Goal: Communication & Community: Participate in discussion

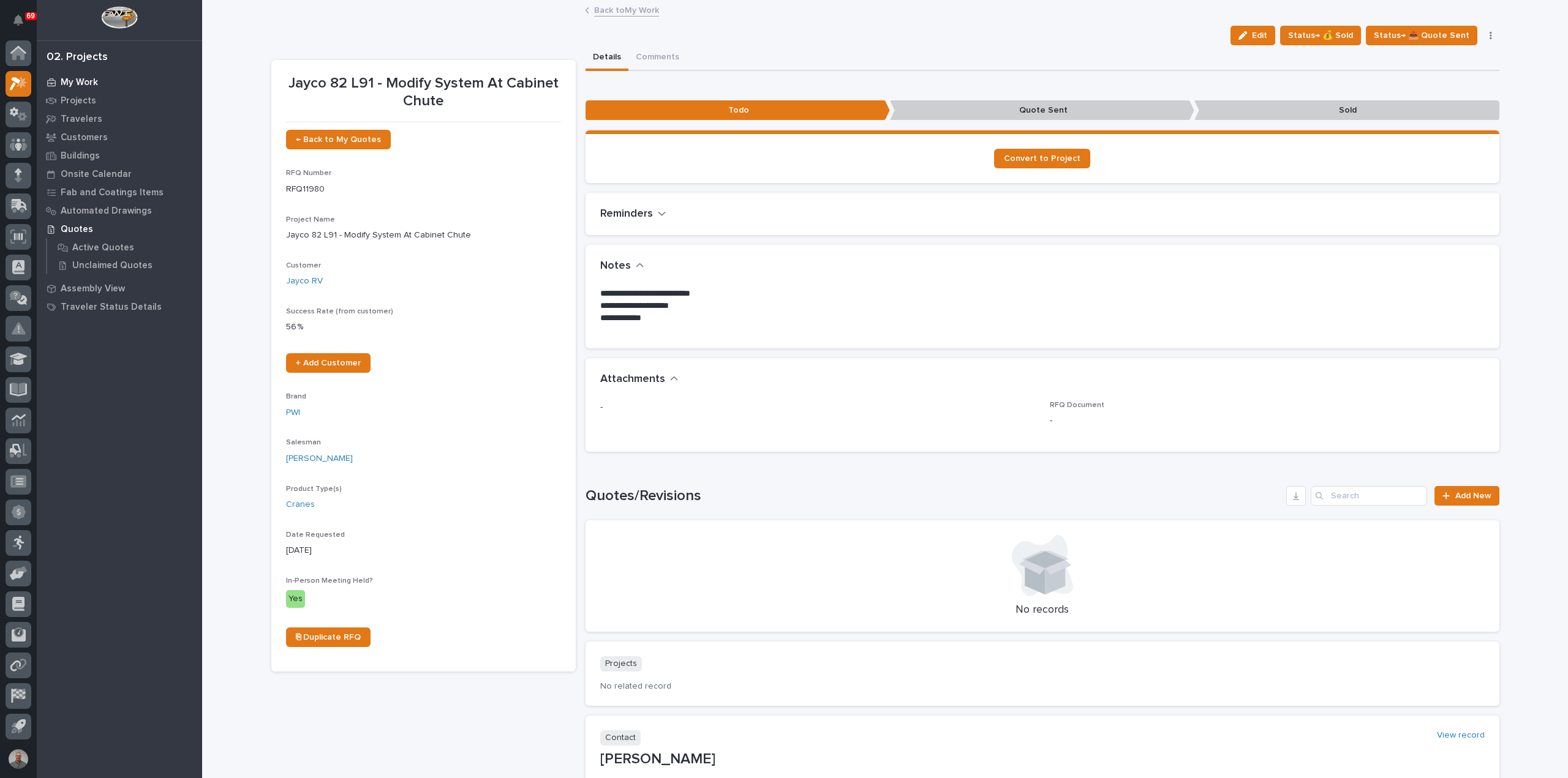
click at [75, 80] on p "My Work" at bounding box center [80, 82] width 38 height 11
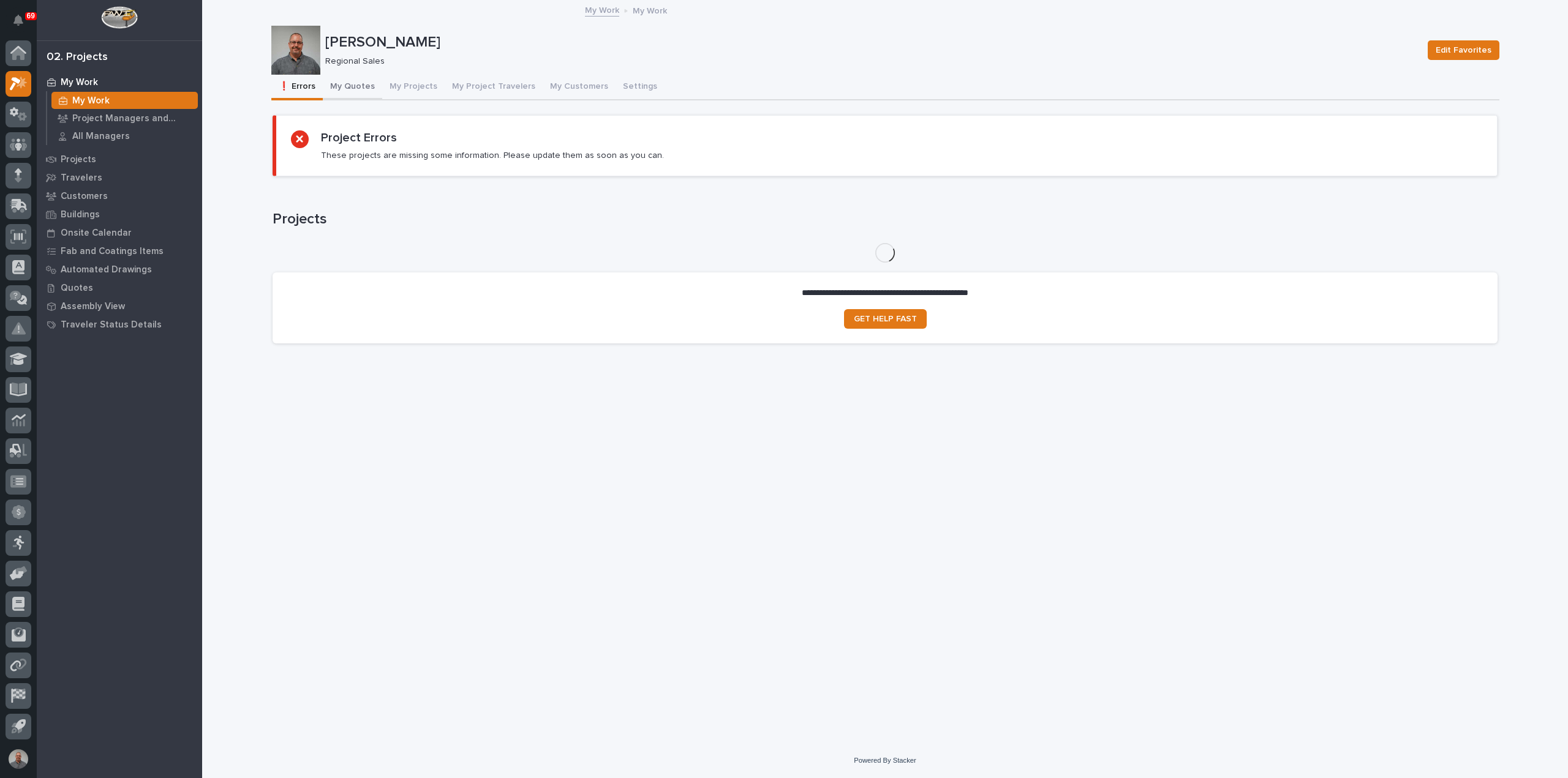
click at [349, 85] on button "My Quotes" at bounding box center [352, 88] width 59 height 26
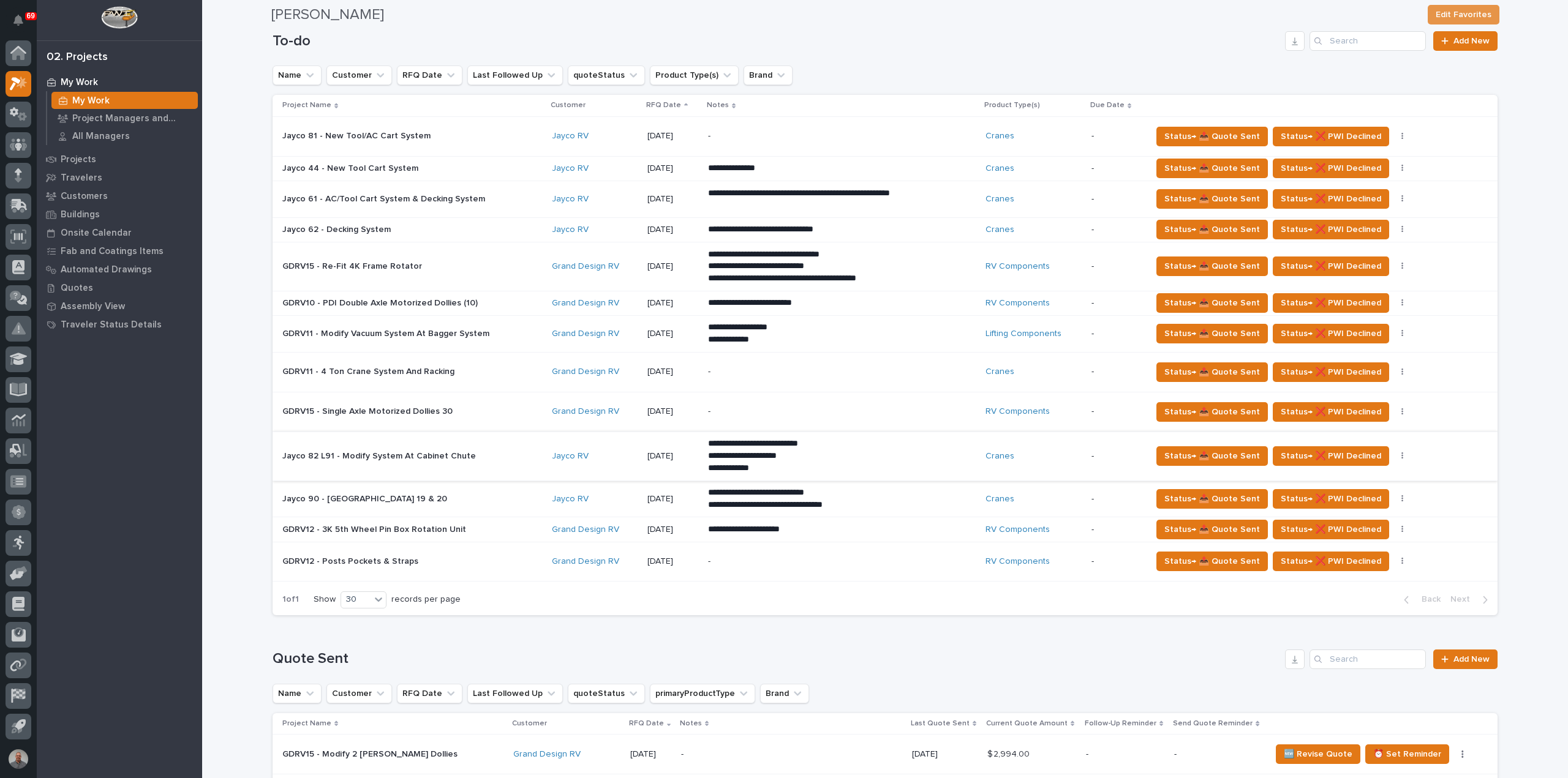
scroll to position [245, 0]
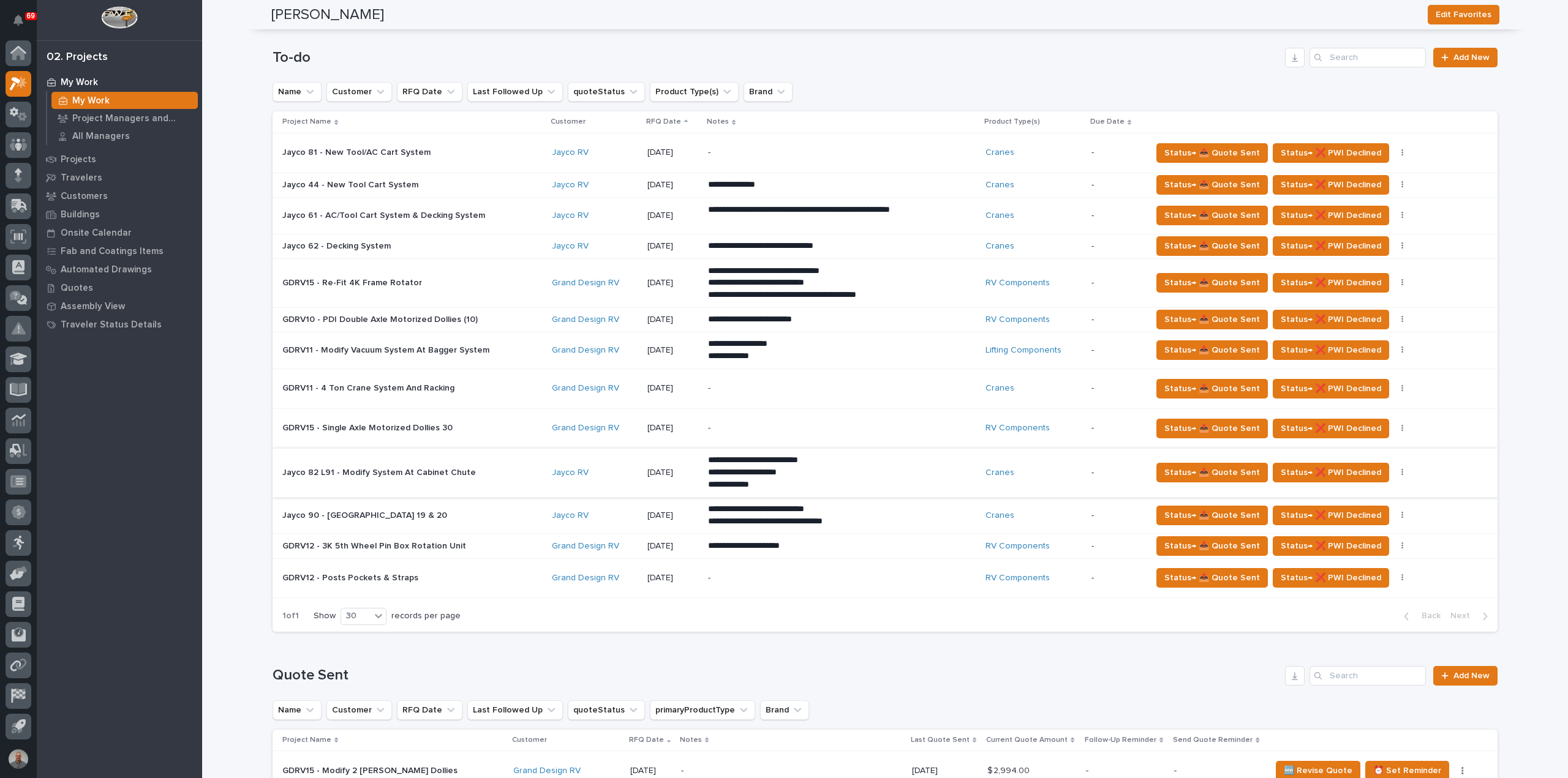
click at [501, 539] on div "GDRV12 - 3K 5th Wheel Pin Box Rotation Unit GDRV12 - 3K 5th Wheel Pin Box Rotat…" at bounding box center [412, 546] width 259 height 21
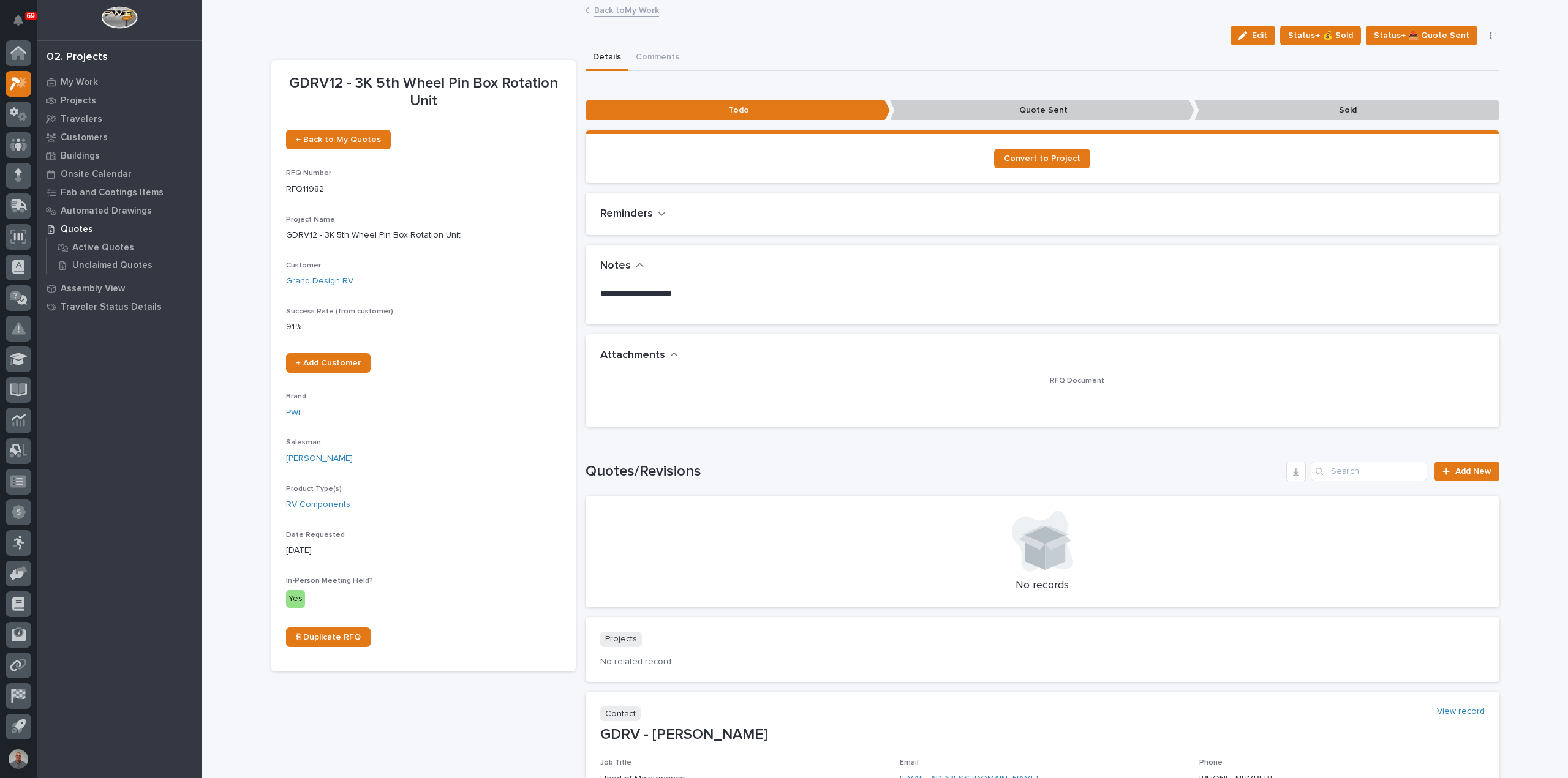
click at [623, 11] on link "Back to My Work" at bounding box center [626, 10] width 65 height 14
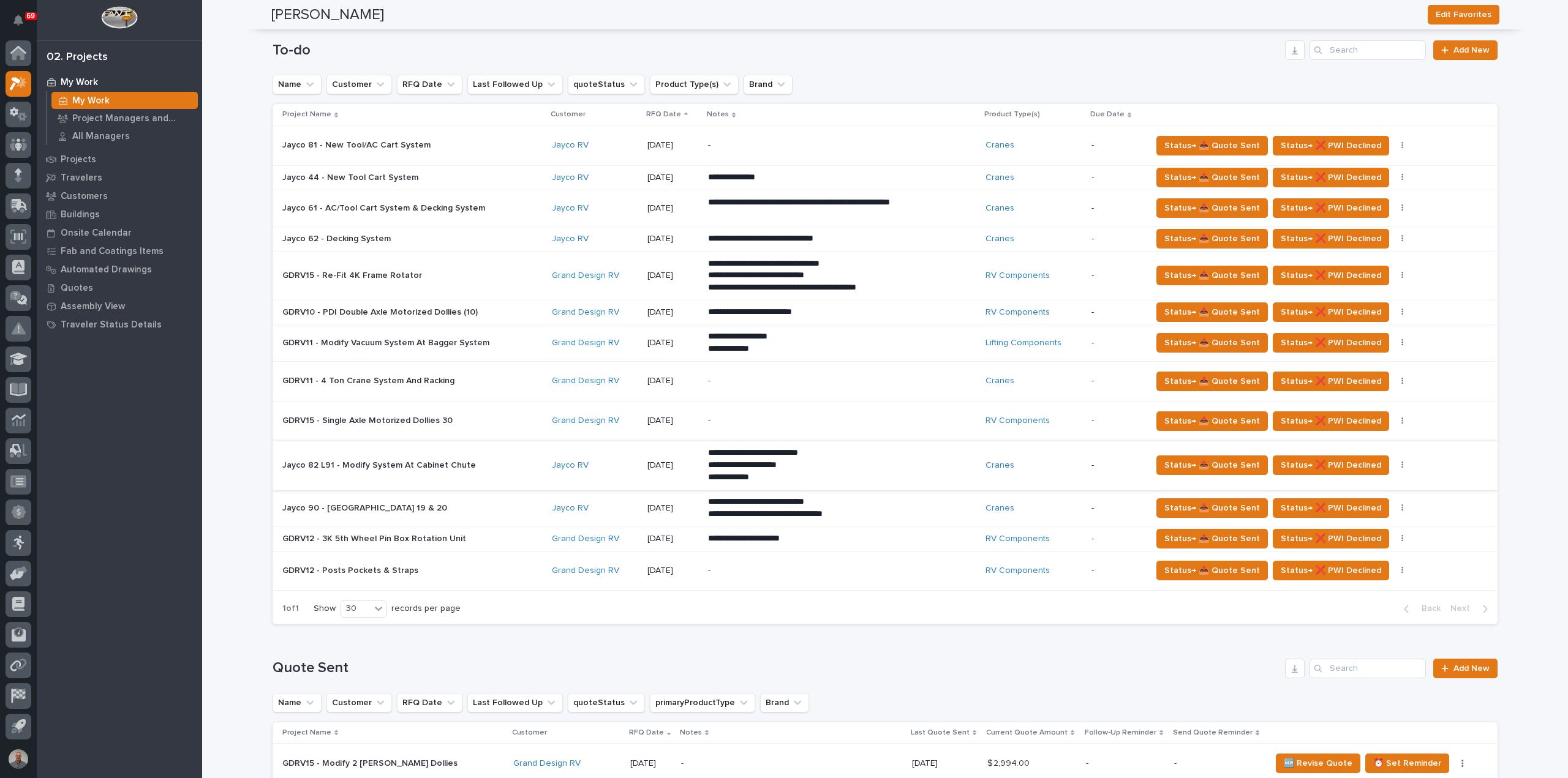
scroll to position [183, 0]
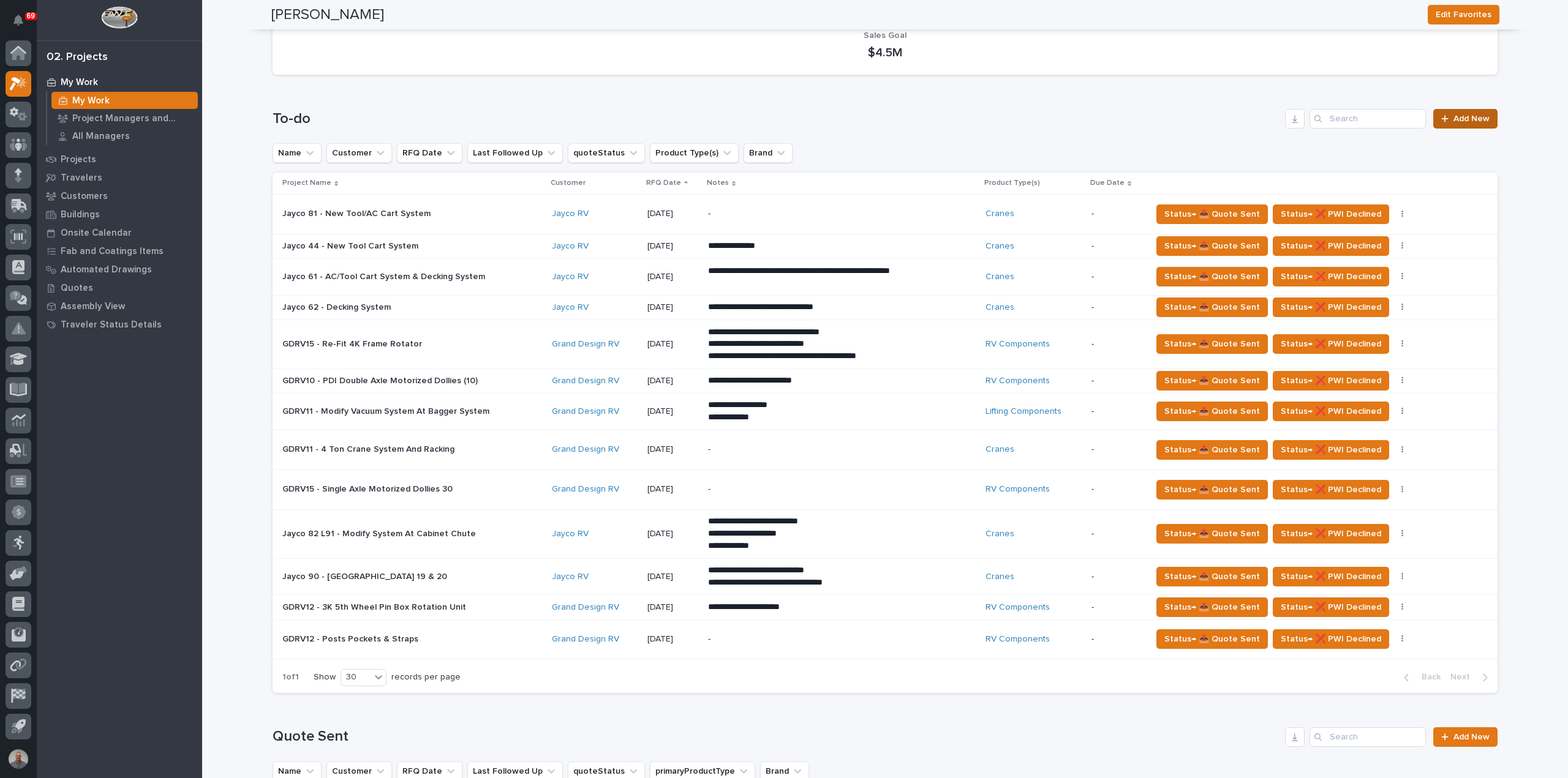
click at [1445, 118] on div at bounding box center [1447, 119] width 13 height 9
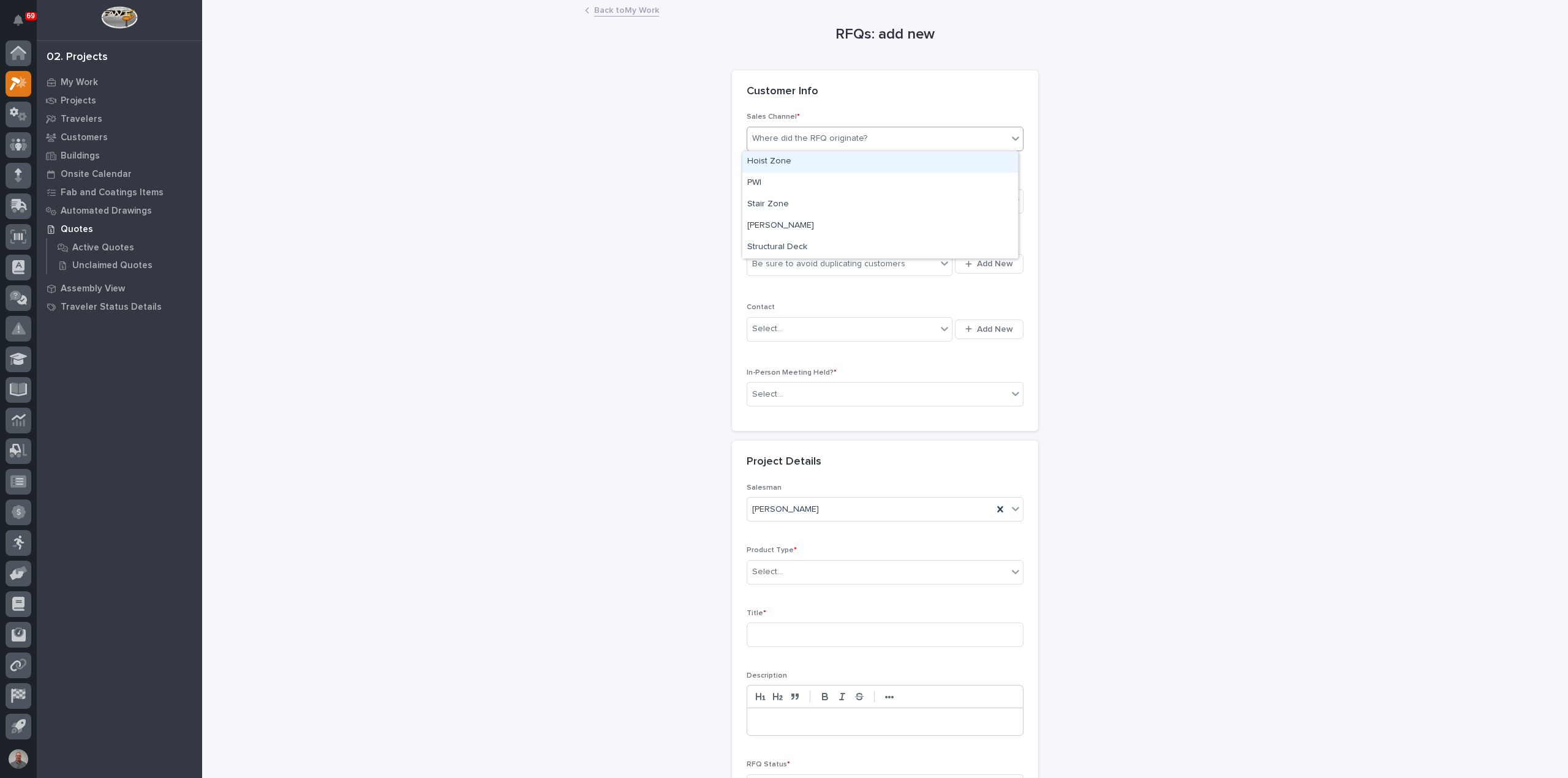
click at [885, 143] on div "Where did the RFQ originate?" at bounding box center [877, 139] width 260 height 21
click at [846, 181] on div "PWI" at bounding box center [880, 183] width 275 height 21
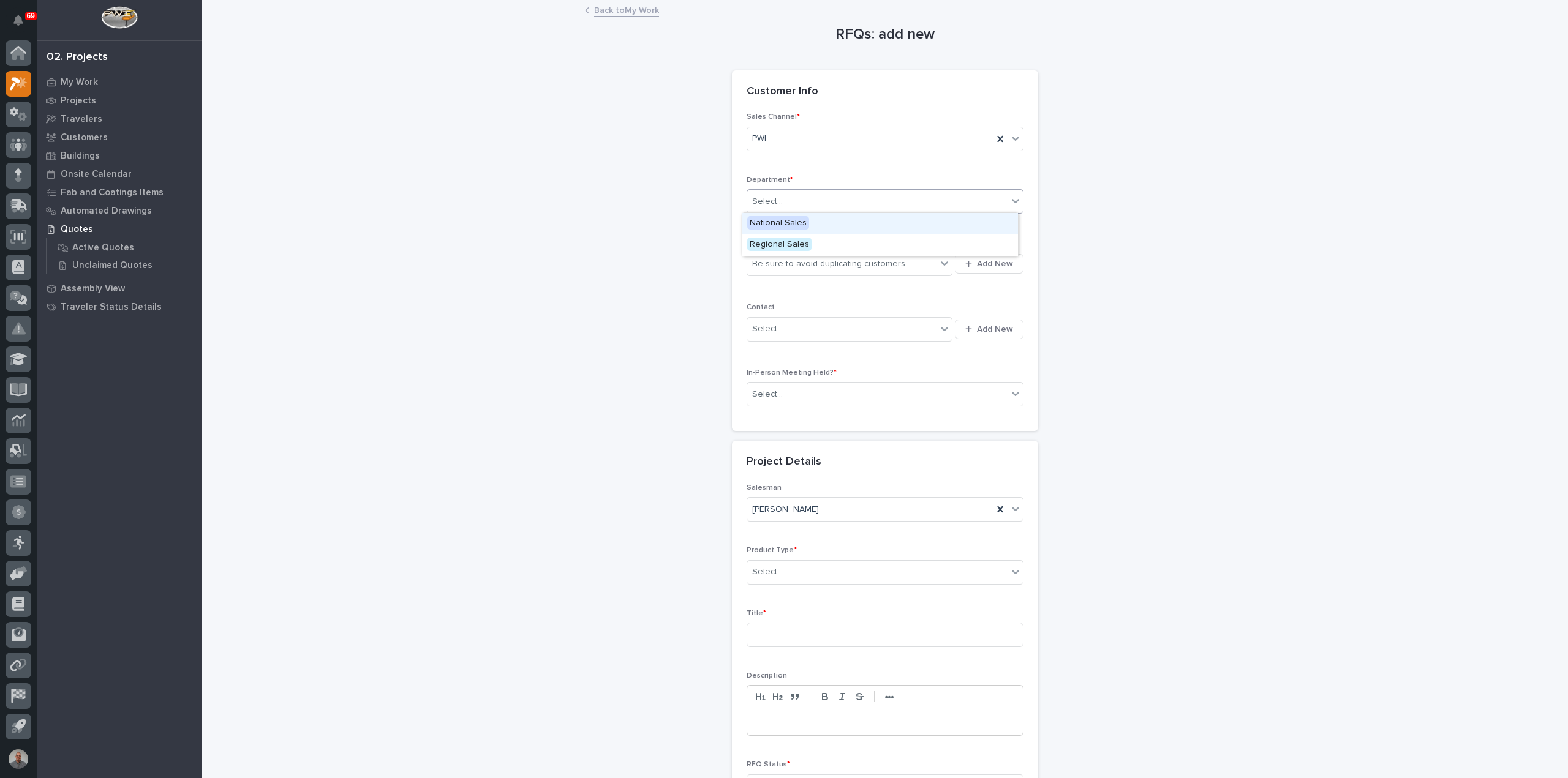
click at [835, 195] on div "Select..." at bounding box center [877, 201] width 260 height 21
click at [830, 251] on div "Regional Sales" at bounding box center [880, 245] width 275 height 21
click at [845, 263] on div "Be sure to avoid duplicating customers" at bounding box center [828, 264] width 153 height 13
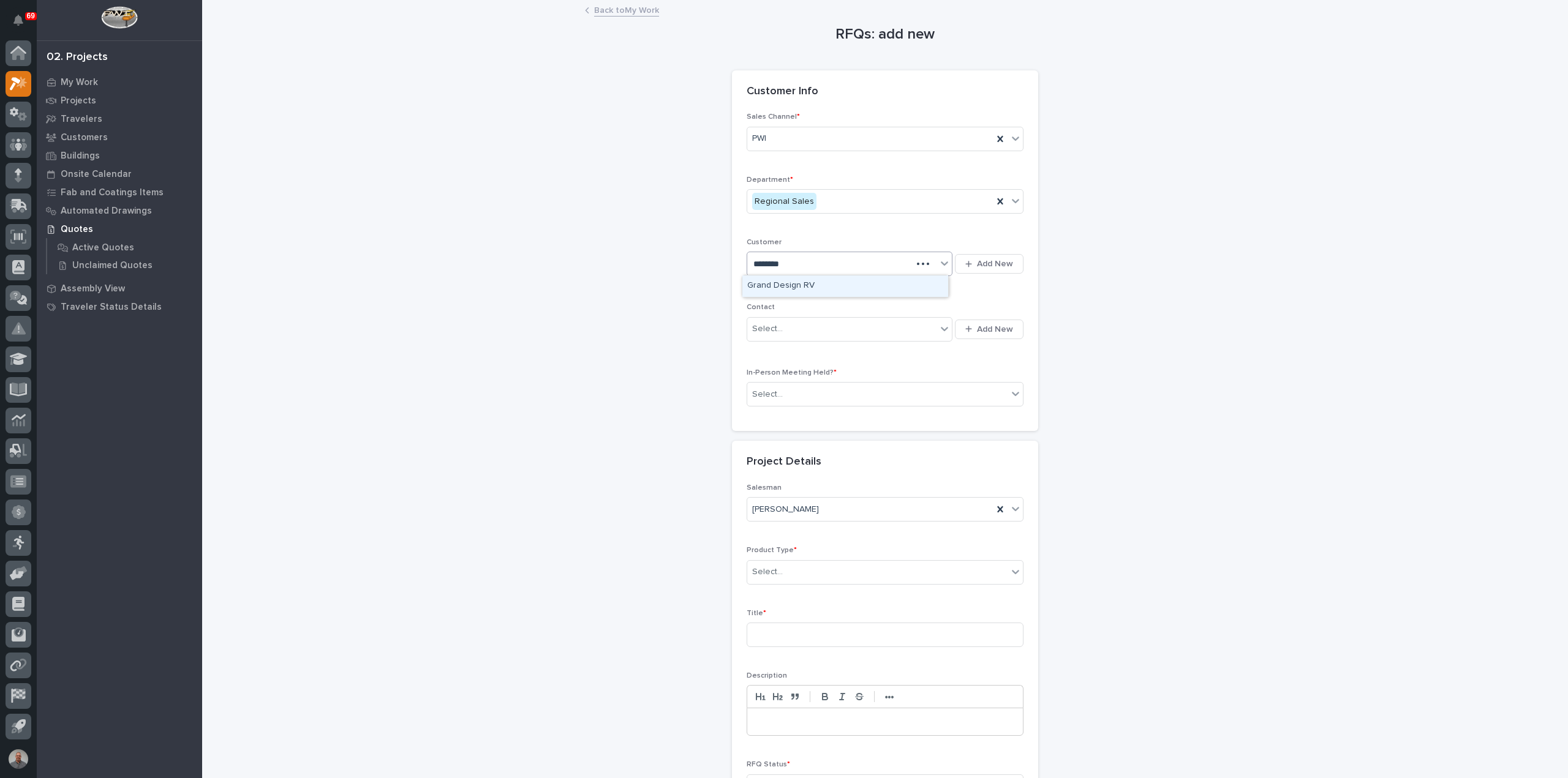
type input "*********"
click at [860, 283] on div "Grand Design RV" at bounding box center [845, 286] width 206 height 21
click at [857, 327] on div "Select..." at bounding box center [842, 329] width 190 height 21
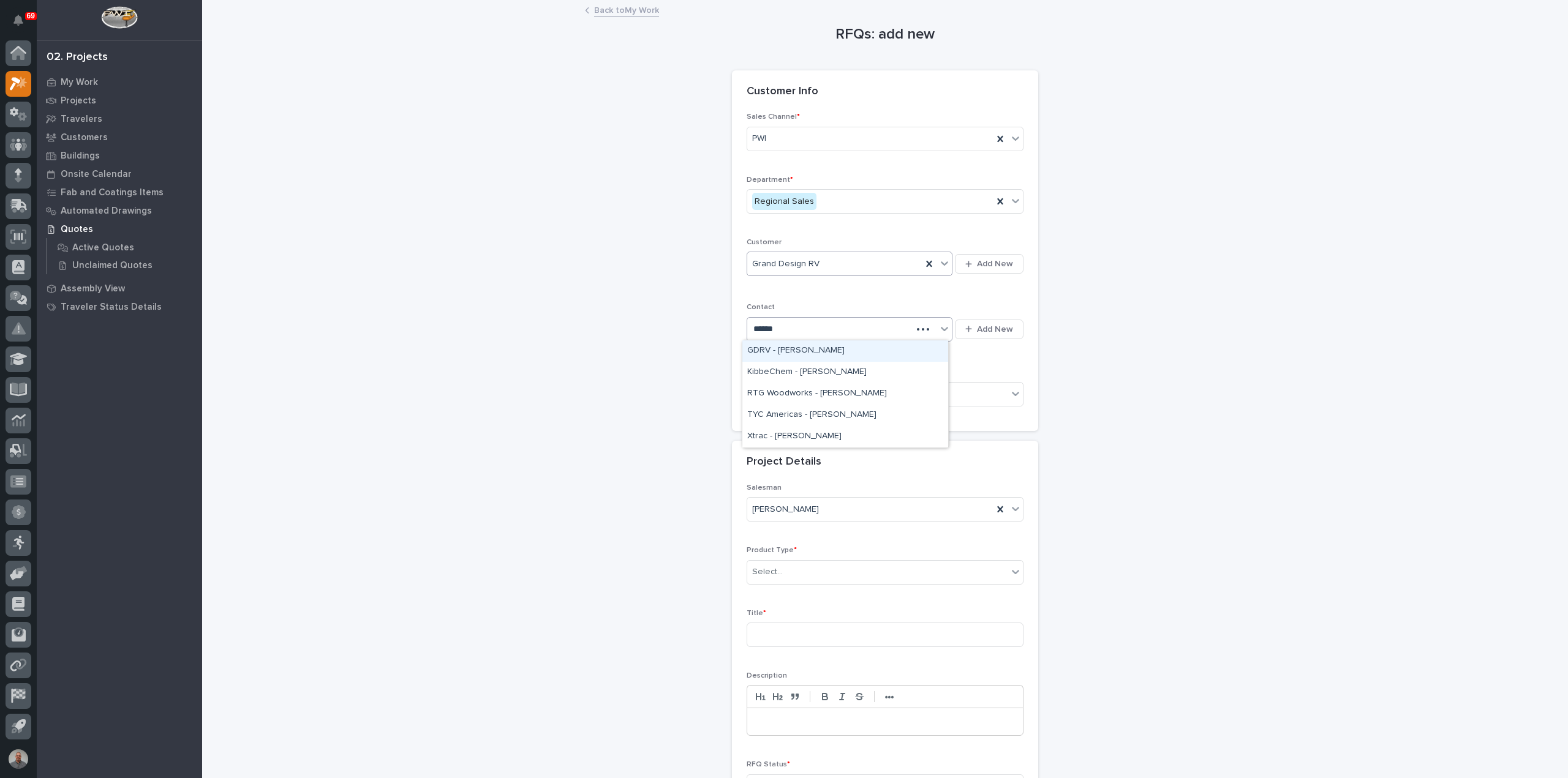
type input "*******"
click at [840, 397] on div "Select..." at bounding box center [877, 394] width 260 height 21
click at [834, 415] on div "Yes" at bounding box center [880, 416] width 275 height 21
click at [819, 505] on div "[PERSON_NAME]" at bounding box center [869, 510] width 246 height 21
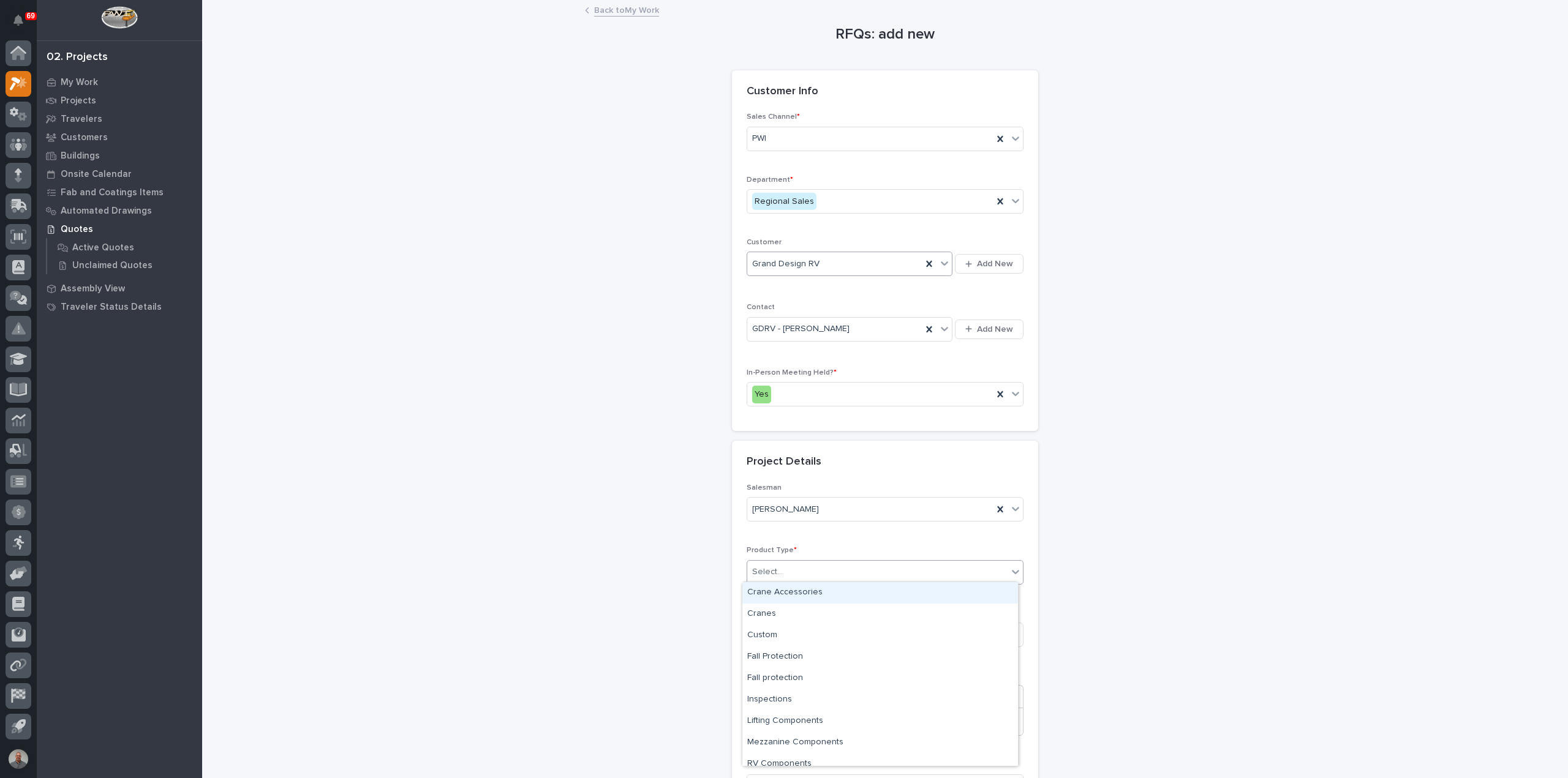
click at [806, 576] on div "Select..." at bounding box center [877, 571] width 260 height 21
click at [817, 596] on div "Crane Accessories" at bounding box center [880, 593] width 275 height 21
click at [810, 632] on input at bounding box center [885, 634] width 276 height 24
click at [821, 633] on input "GDRV12 -" at bounding box center [885, 634] width 276 height 24
paste input "Modify Tool Cart To Opperate With 2 Hoists"
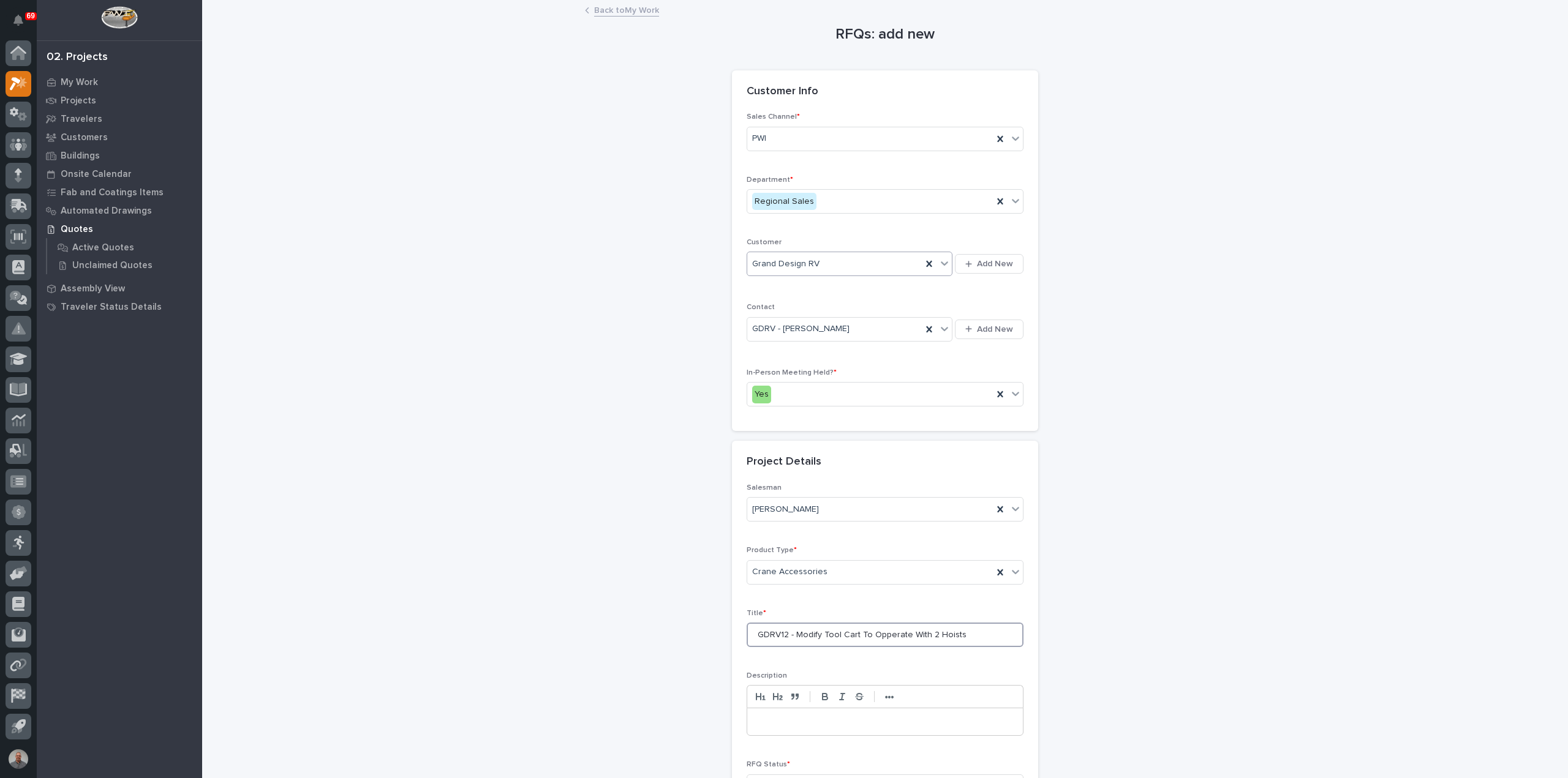
click at [876, 633] on input "GDRV12 - Modify Tool Cart To Opperate With 2 Hoists" at bounding box center [885, 634] width 276 height 24
click at [964, 631] on input "GDRV12 - Modify Tool Cart To Operate With 2 Hoists" at bounding box center [885, 634] width 276 height 24
type input "GDRV12 - Modify Tool Cart To Operate With 2 Hoists"
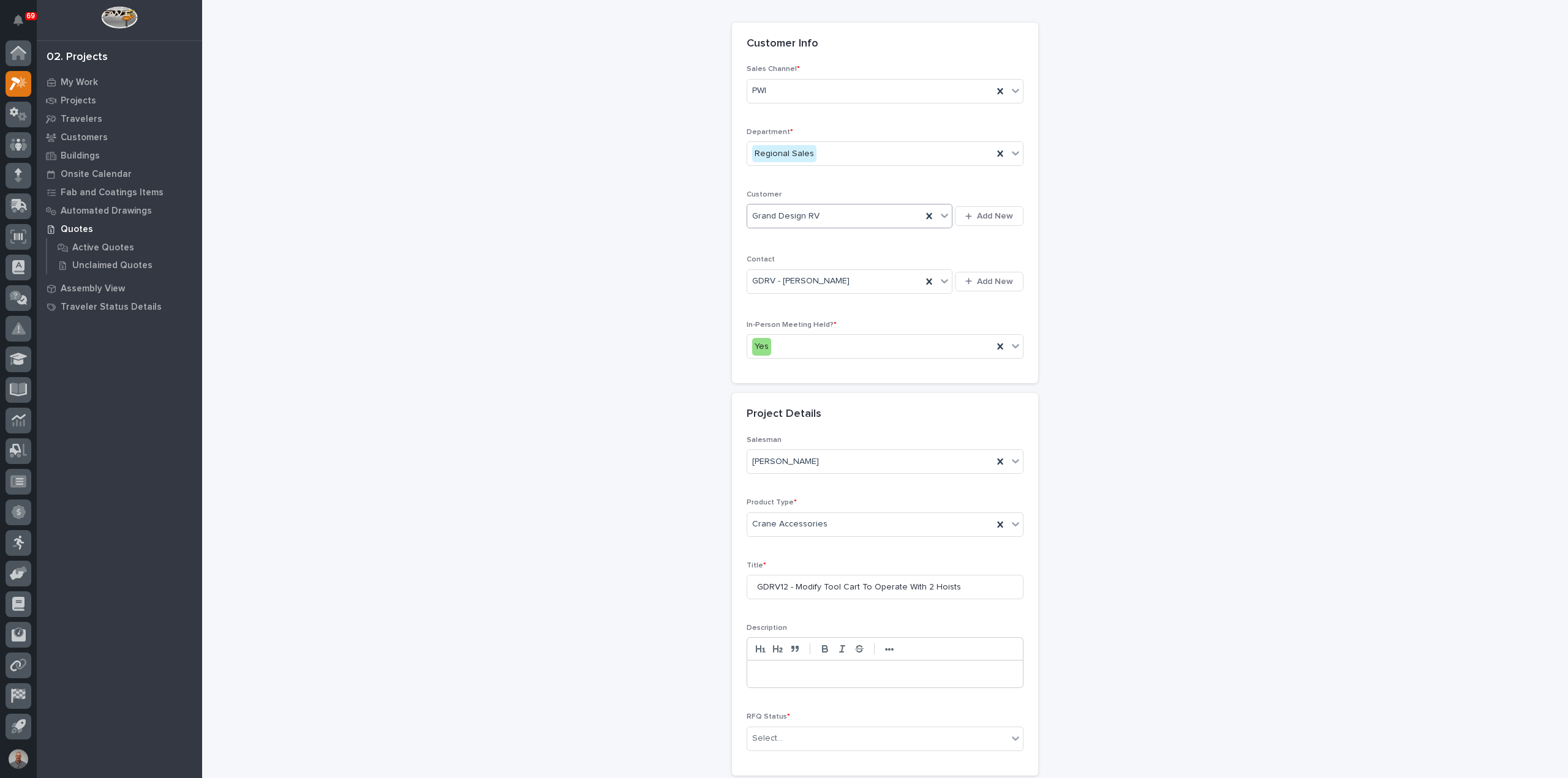
scroll to position [166, 0]
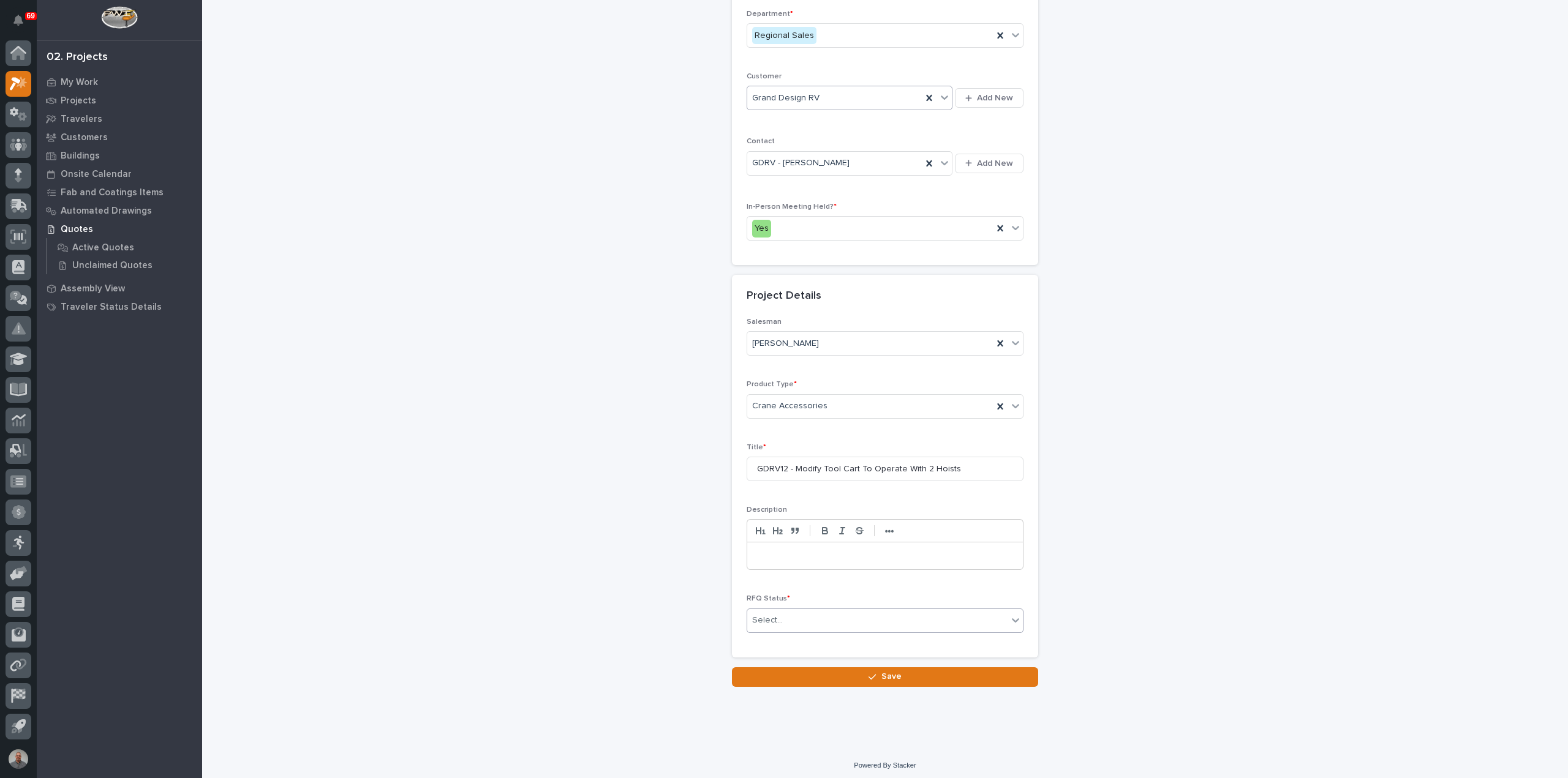
click at [845, 613] on div "Select..." at bounding box center [877, 621] width 260 height 21
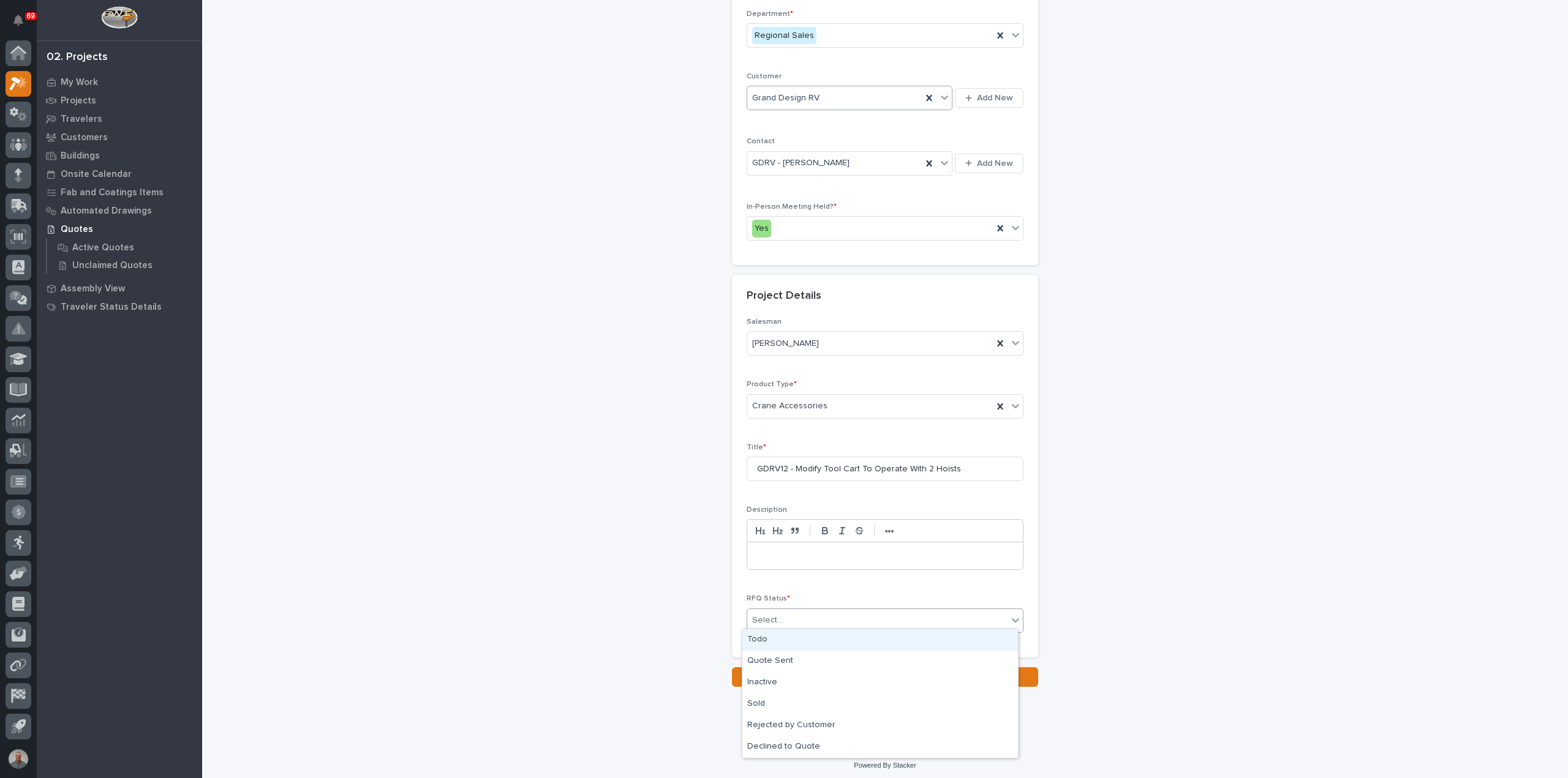
click at [826, 641] on div "Todo" at bounding box center [880, 640] width 275 height 21
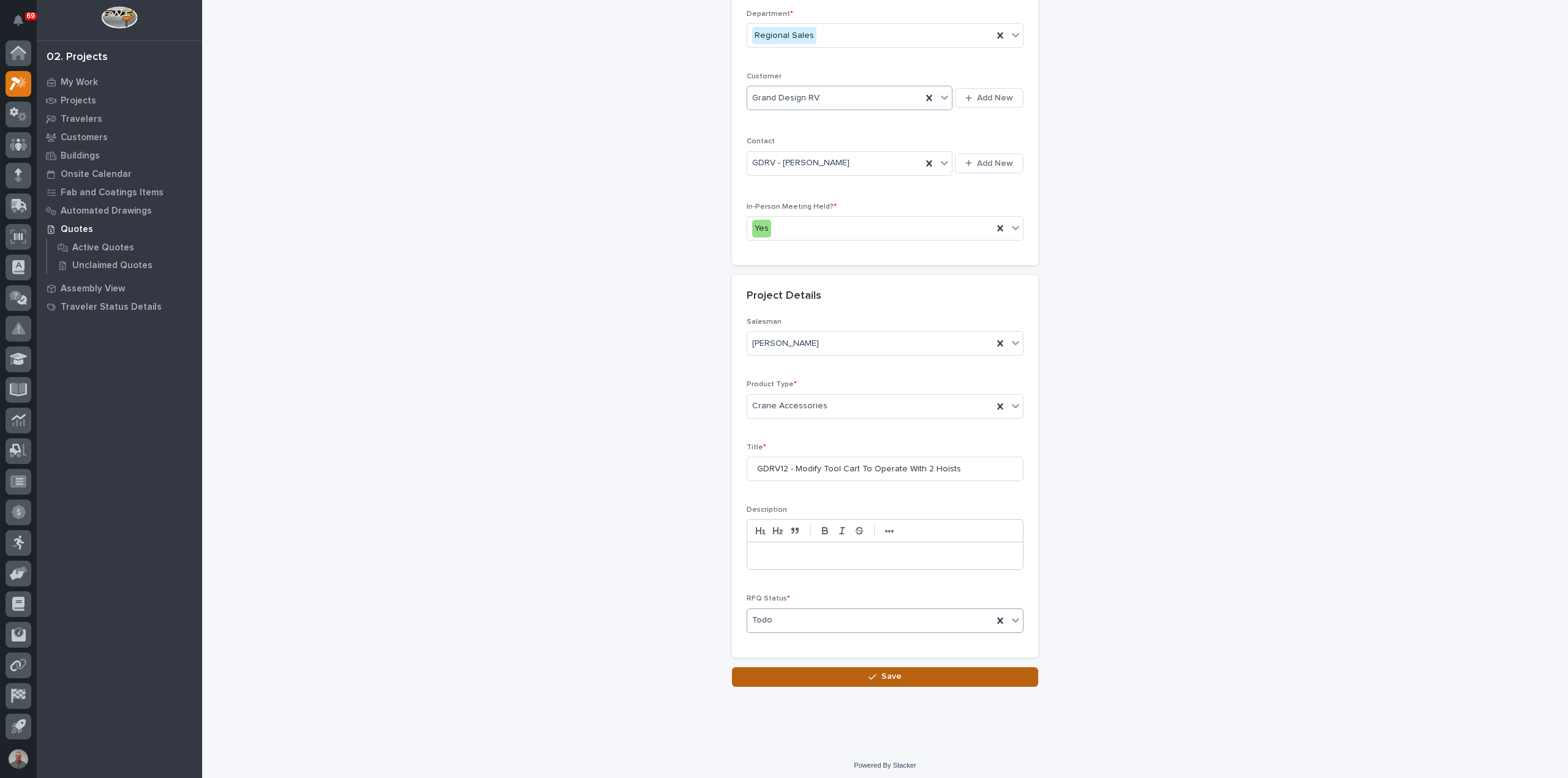
click at [826, 673] on button "Save" at bounding box center [885, 677] width 306 height 20
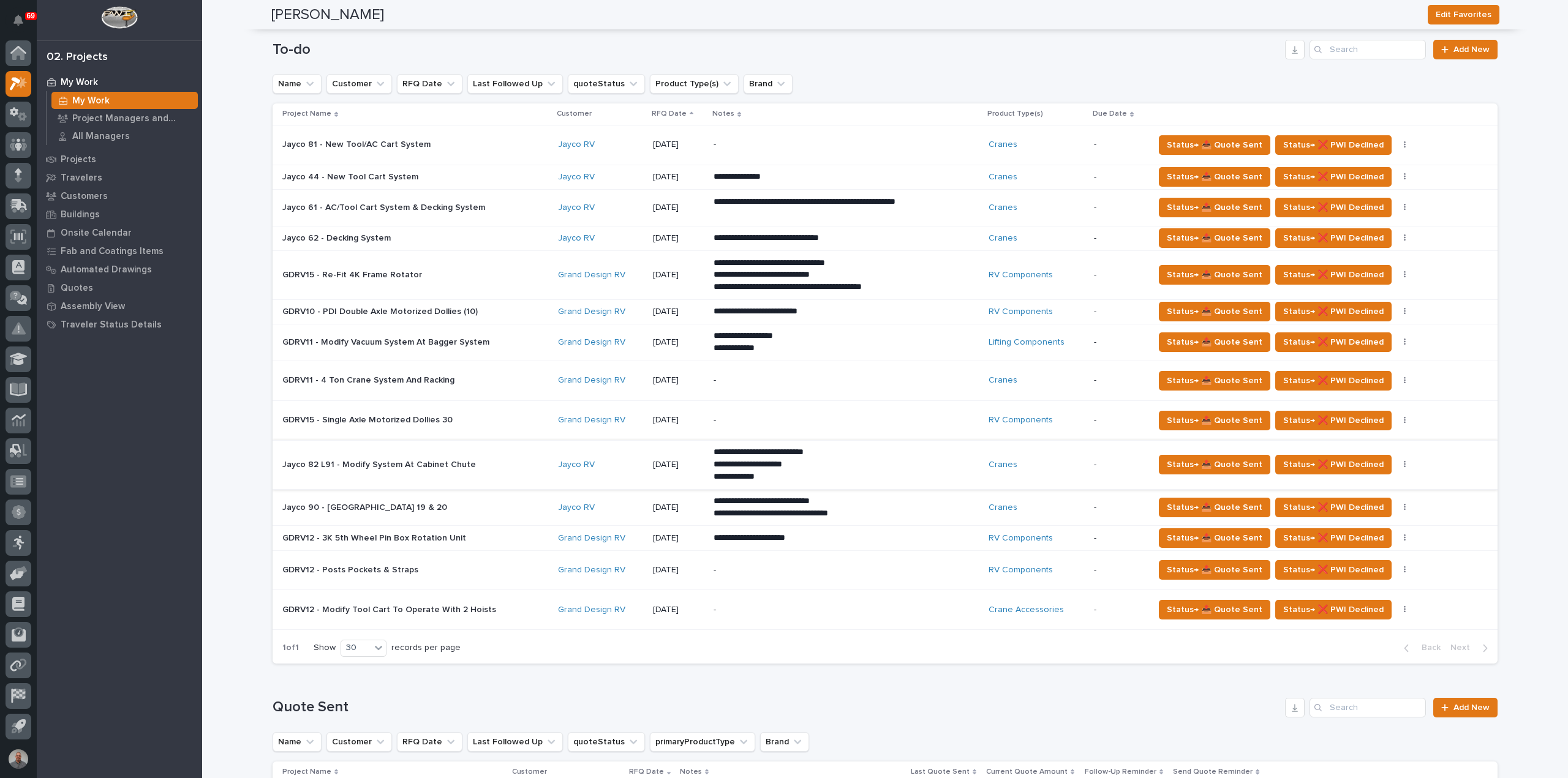
scroll to position [245, 0]
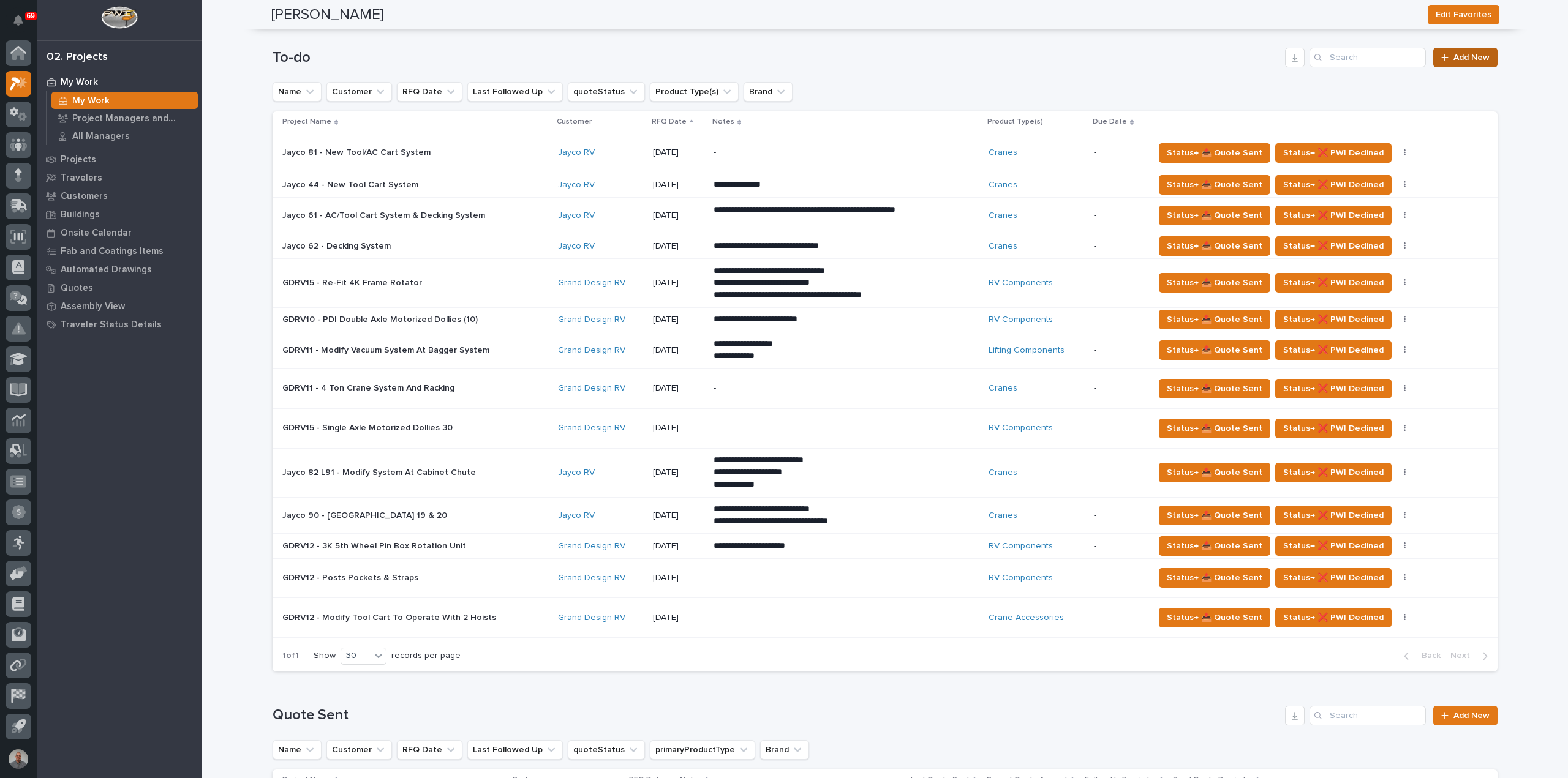
click at [1461, 53] on link "Add New" at bounding box center [1465, 57] width 64 height 20
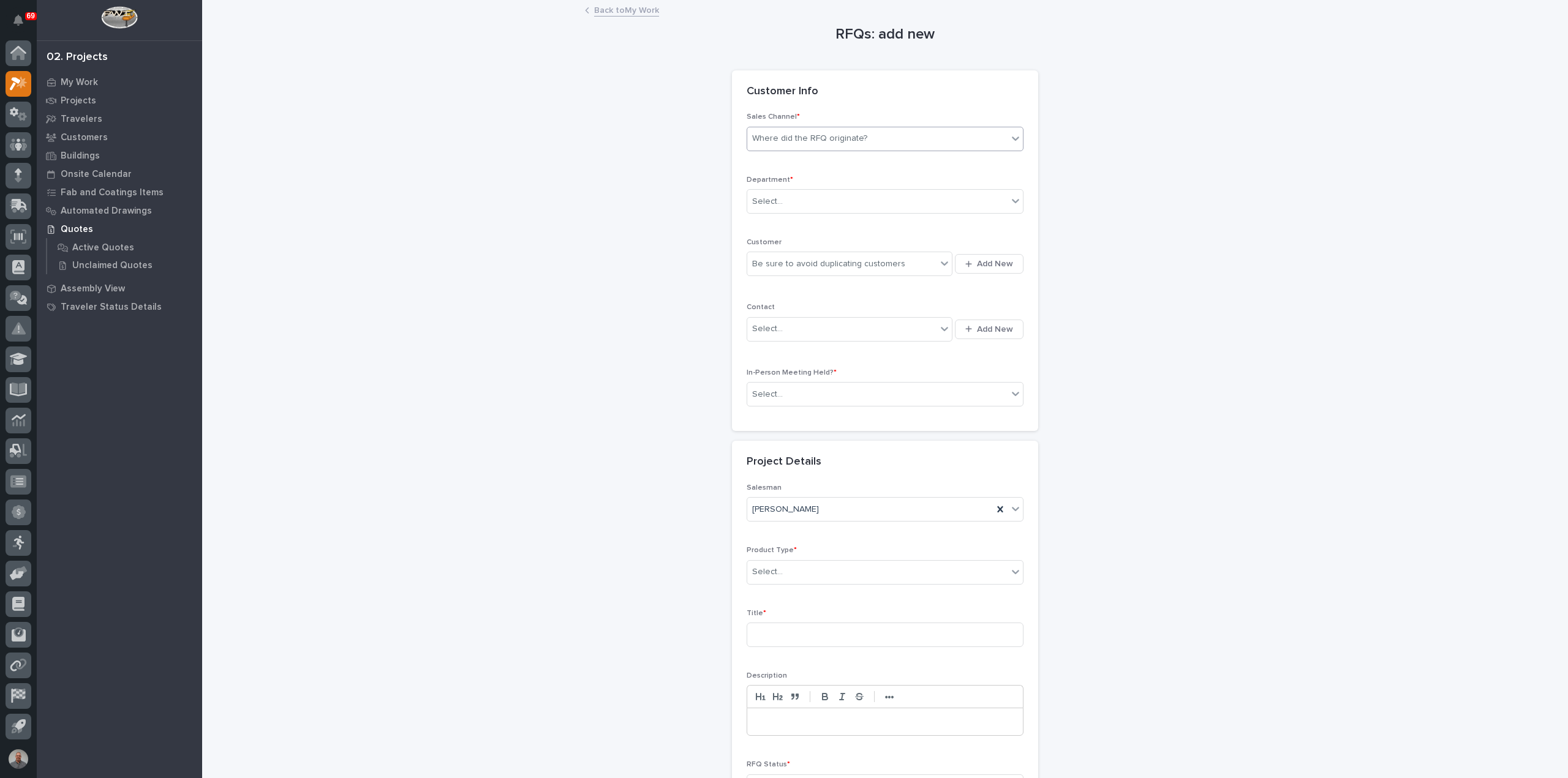
click at [845, 139] on div "Where did the RFQ originate?" at bounding box center [809, 139] width 115 height 13
click at [827, 187] on div "PWI" at bounding box center [880, 183] width 275 height 21
click at [828, 200] on div "Select..." at bounding box center [877, 201] width 260 height 21
click at [820, 241] on div "Regional Sales" at bounding box center [880, 245] width 275 height 21
click at [821, 262] on div "Be sure to avoid duplicating customers" at bounding box center [828, 264] width 153 height 13
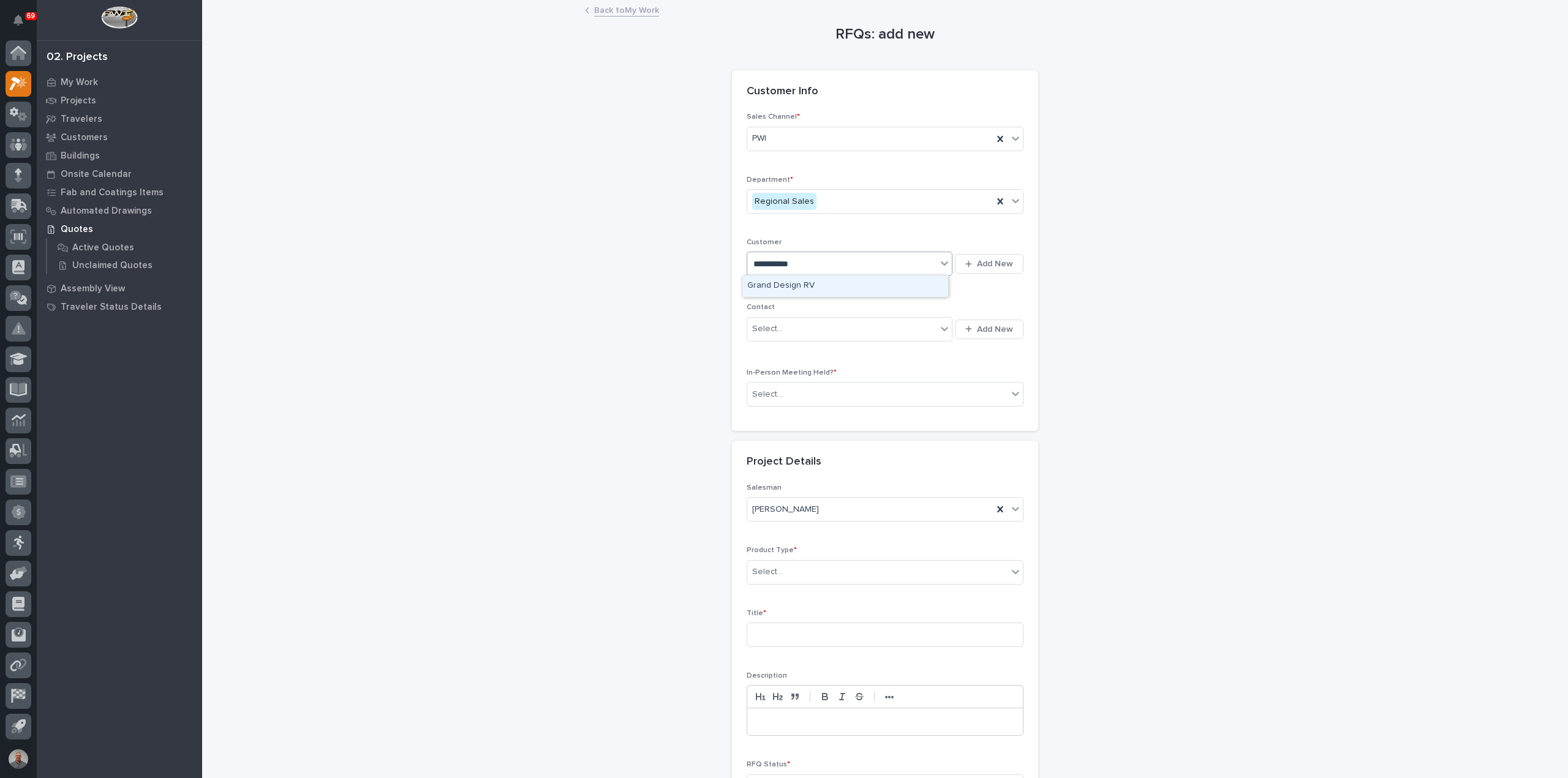
type input "**********"
click at [790, 283] on div "Grand Design RV" at bounding box center [845, 286] width 206 height 21
click at [797, 329] on div "Select..." at bounding box center [842, 329] width 190 height 21
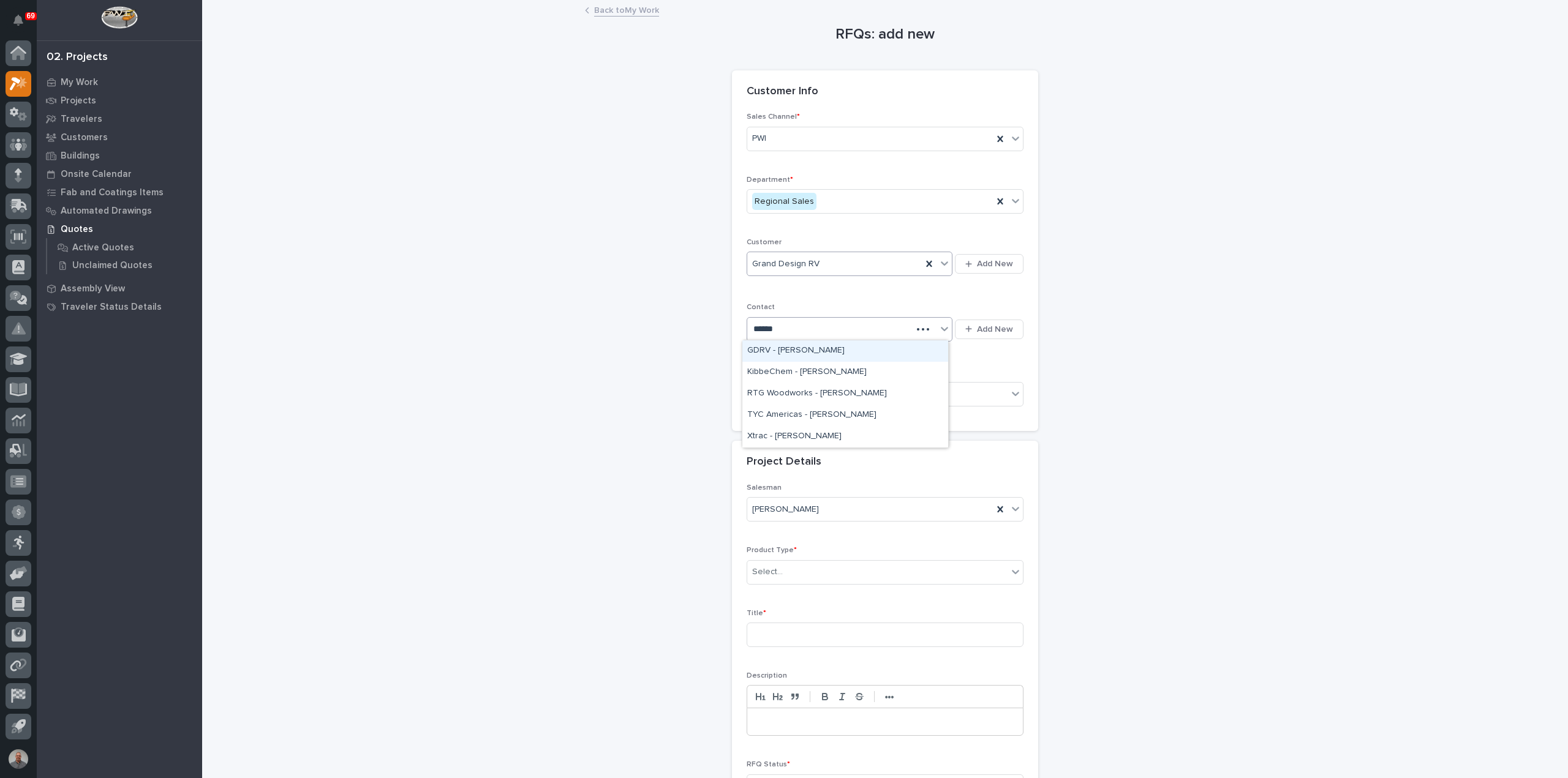
type input "*******"
click at [825, 391] on div "Select..." at bounding box center [877, 394] width 260 height 21
click at [817, 414] on div "Yes" at bounding box center [880, 416] width 275 height 21
click at [812, 574] on div "Select..." at bounding box center [877, 571] width 260 height 21
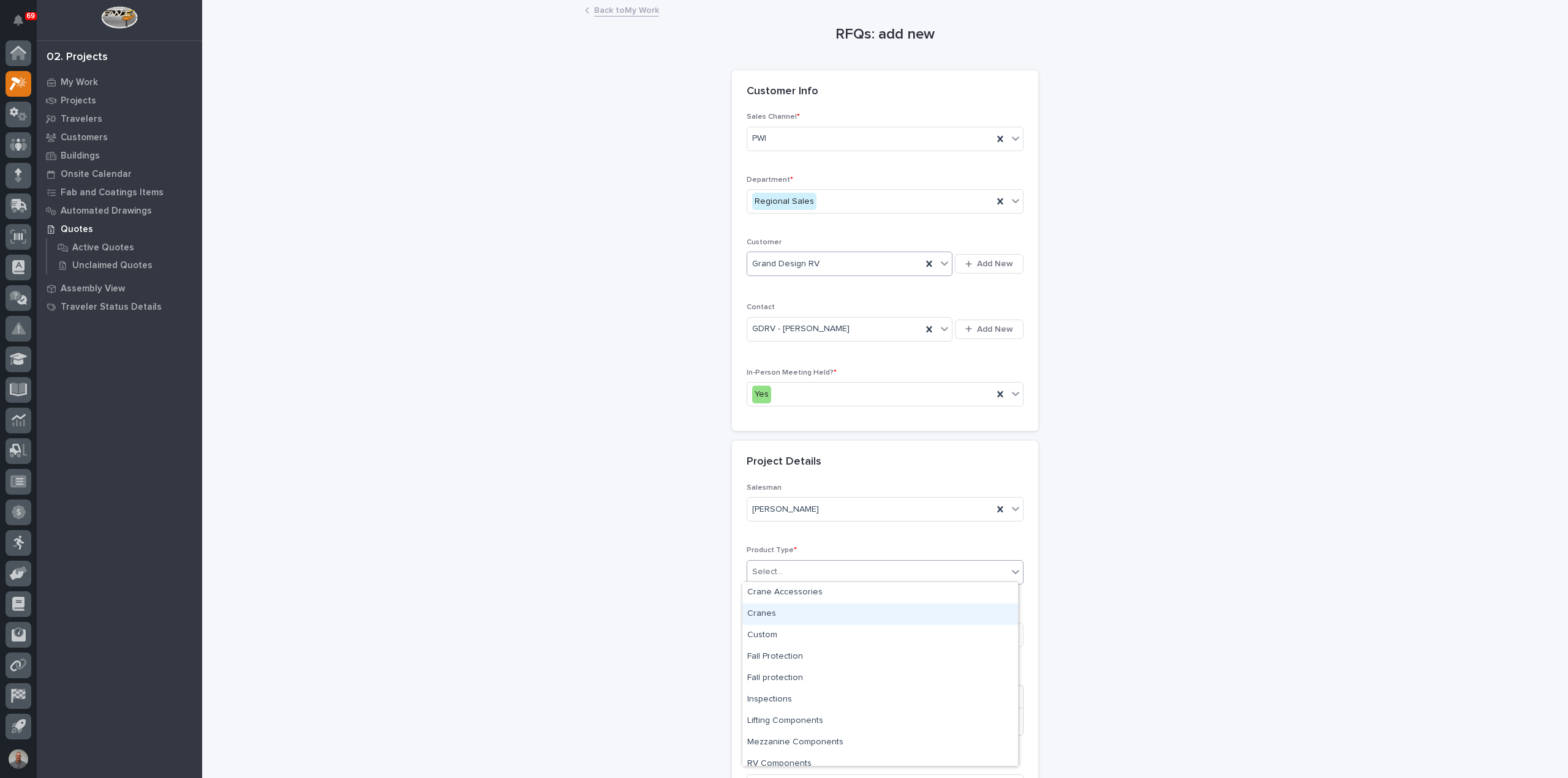
scroll to position [30, 0]
click at [807, 732] on div "RV Components" at bounding box center [880, 734] width 275 height 21
click at [800, 630] on input at bounding box center [885, 634] width 276 height 24
click at [893, 634] on input "GDRV12 - New 4k bumper Longer for travel" at bounding box center [885, 634] width 276 height 24
click at [951, 631] on input "GDRV12 - New 4k bumper Longer for Travel" at bounding box center [885, 634] width 276 height 24
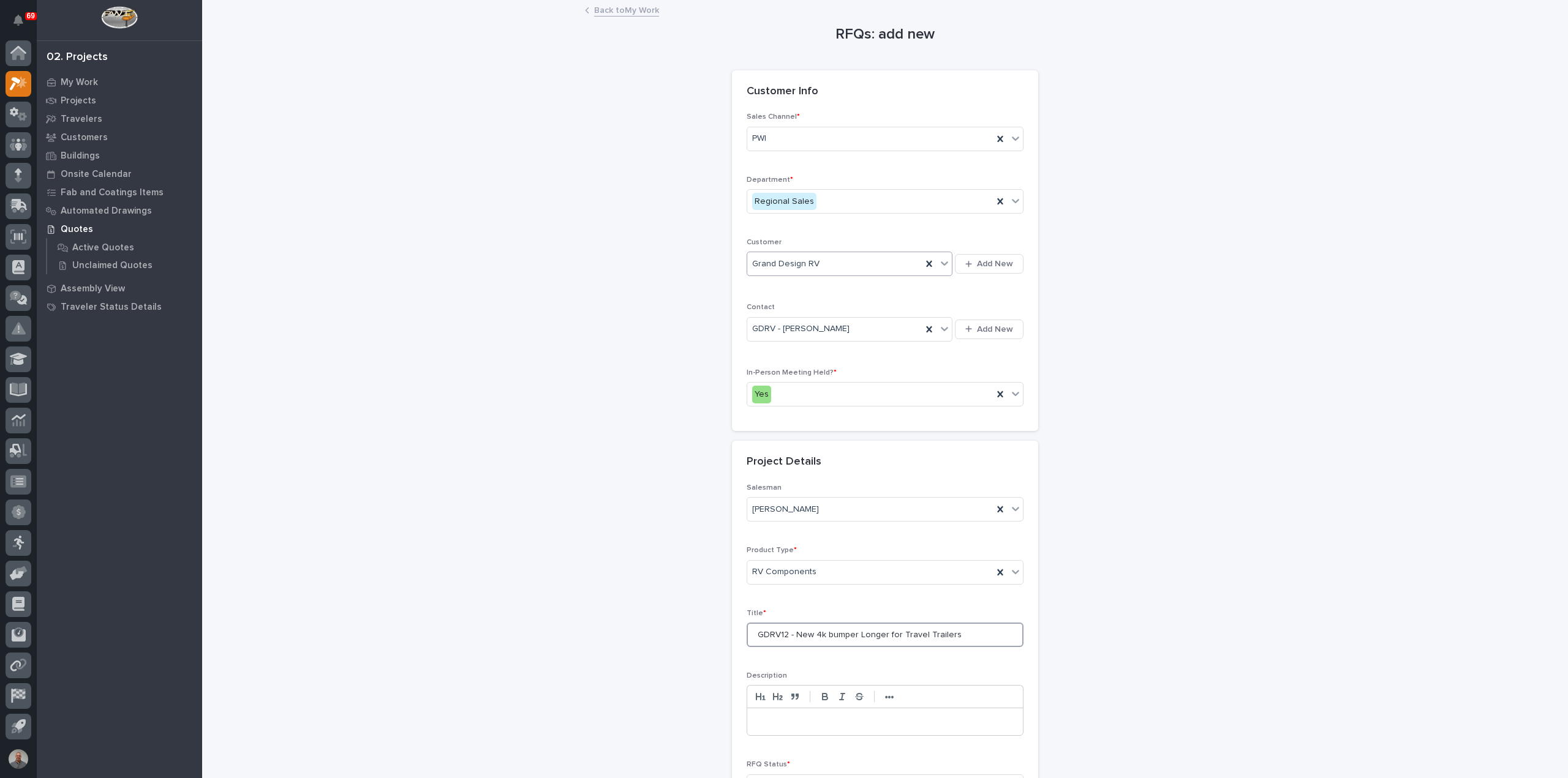
type input "GDRV12 - New 4k bumper Longer for Travel Trailers"
click at [1014, 672] on p "Description" at bounding box center [885, 676] width 276 height 9
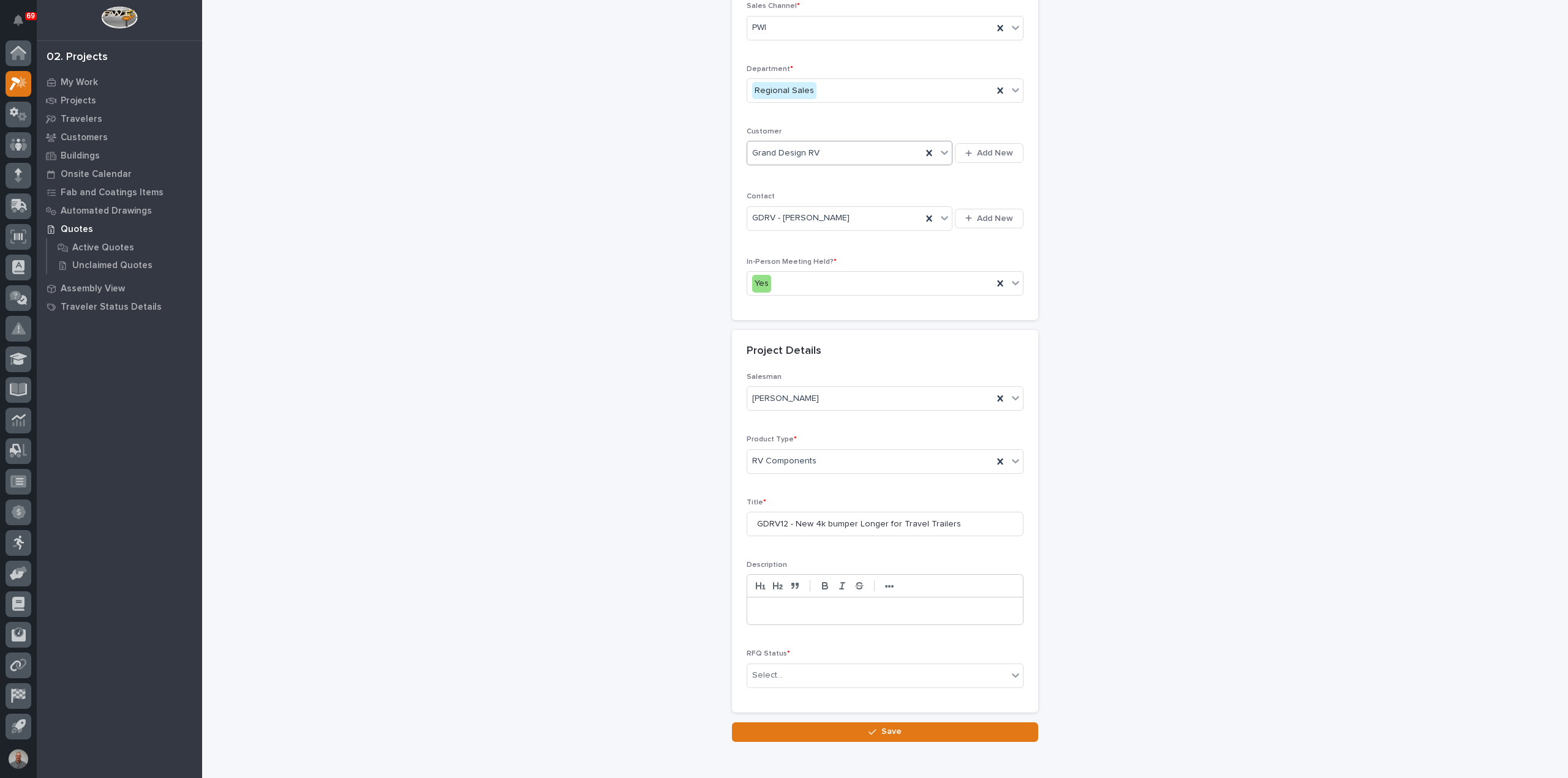
scroll to position [166, 0]
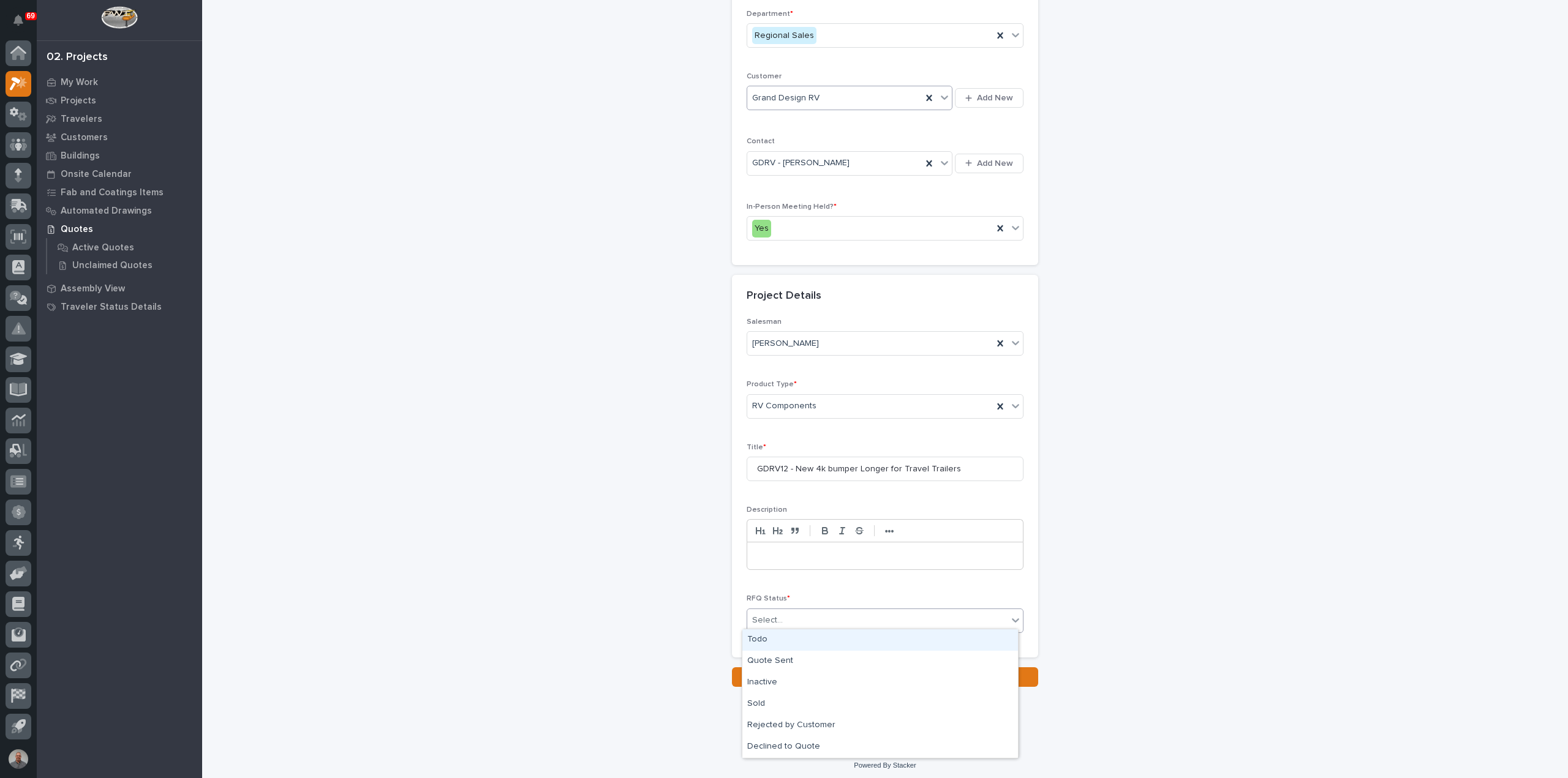
click at [773, 618] on div "Select..." at bounding box center [767, 621] width 30 height 13
click at [777, 639] on div "Todo" at bounding box center [880, 640] width 275 height 21
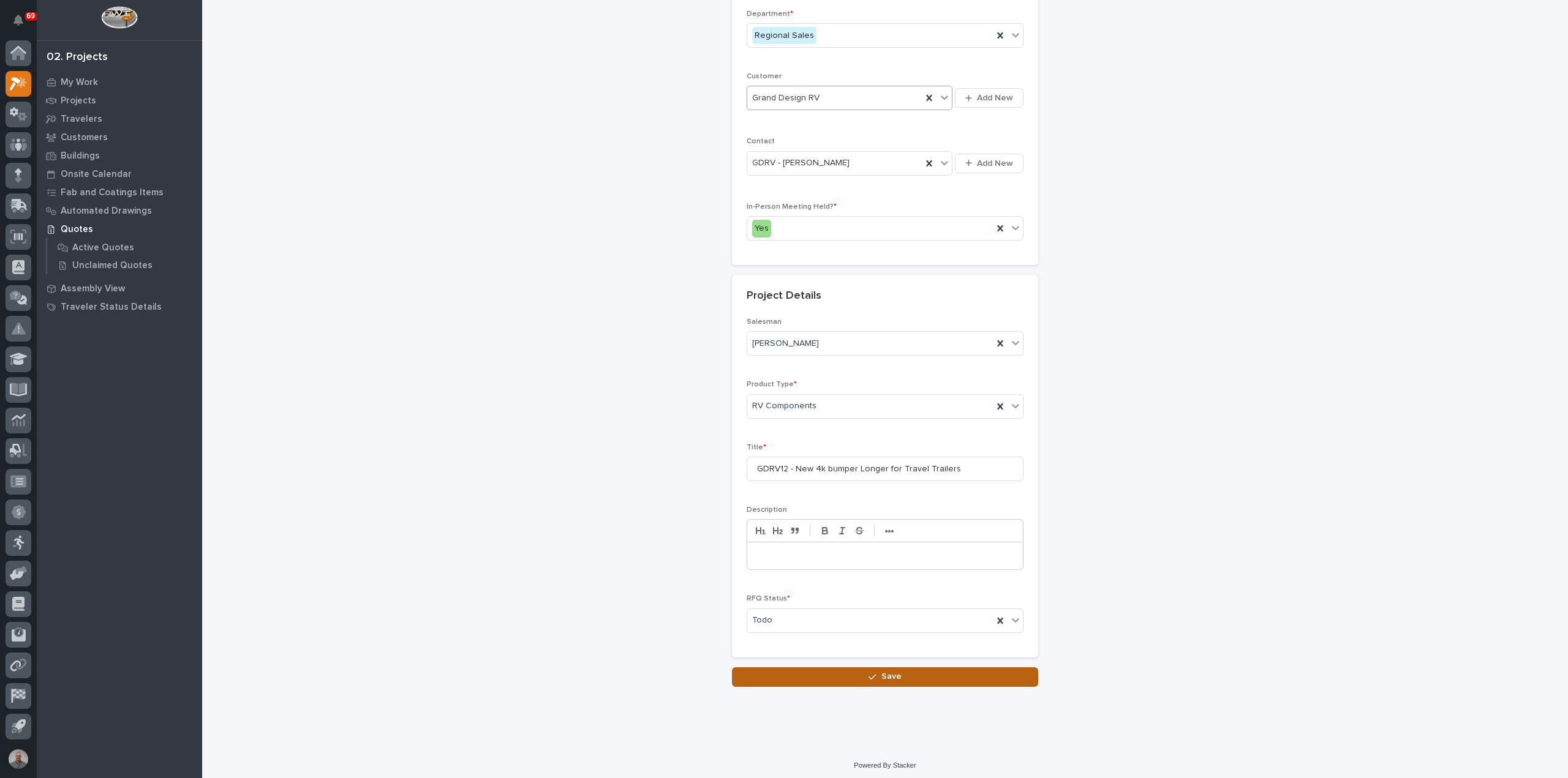
click at [810, 673] on button "Save" at bounding box center [885, 677] width 306 height 20
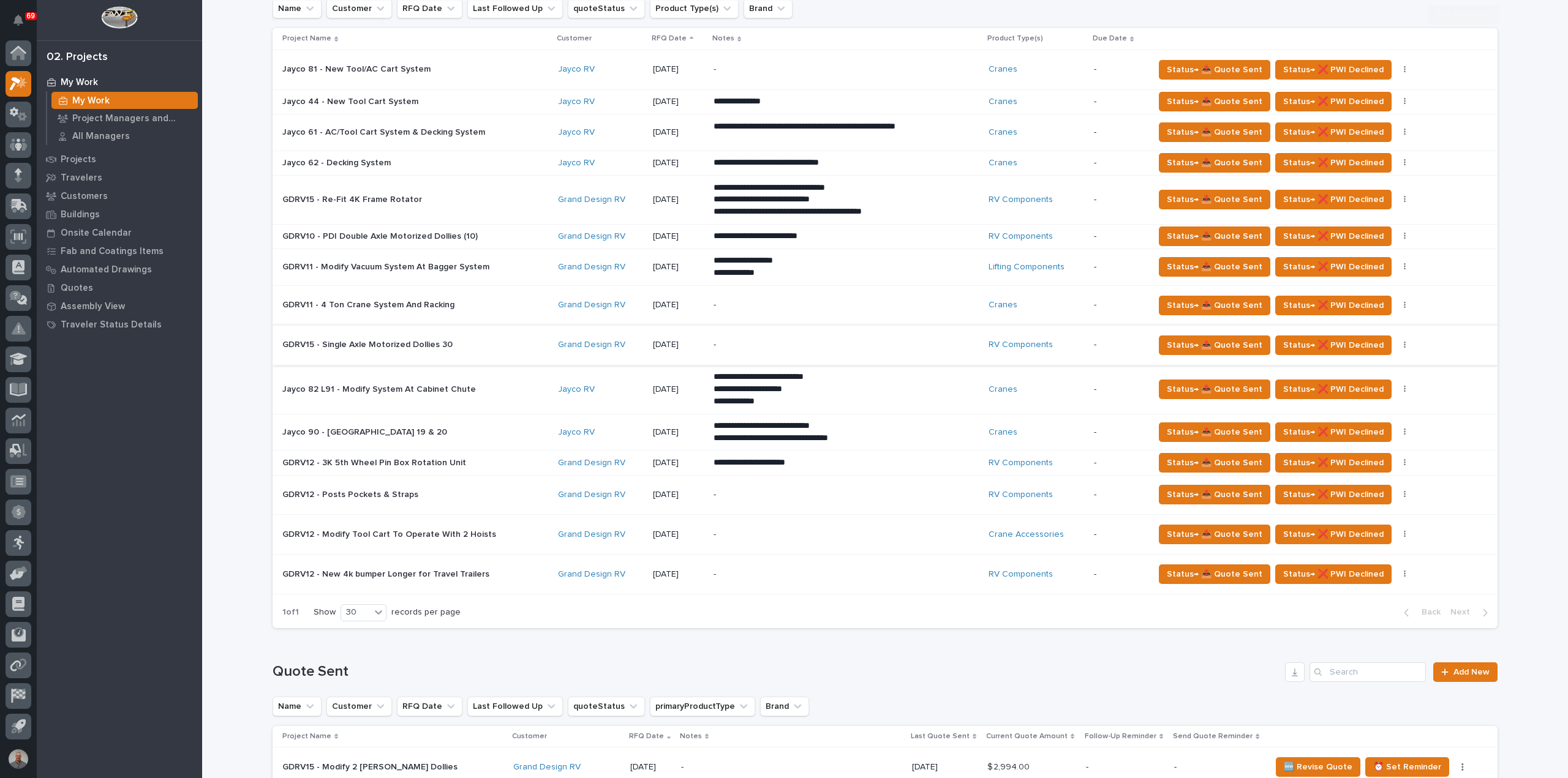
scroll to position [368, 0]
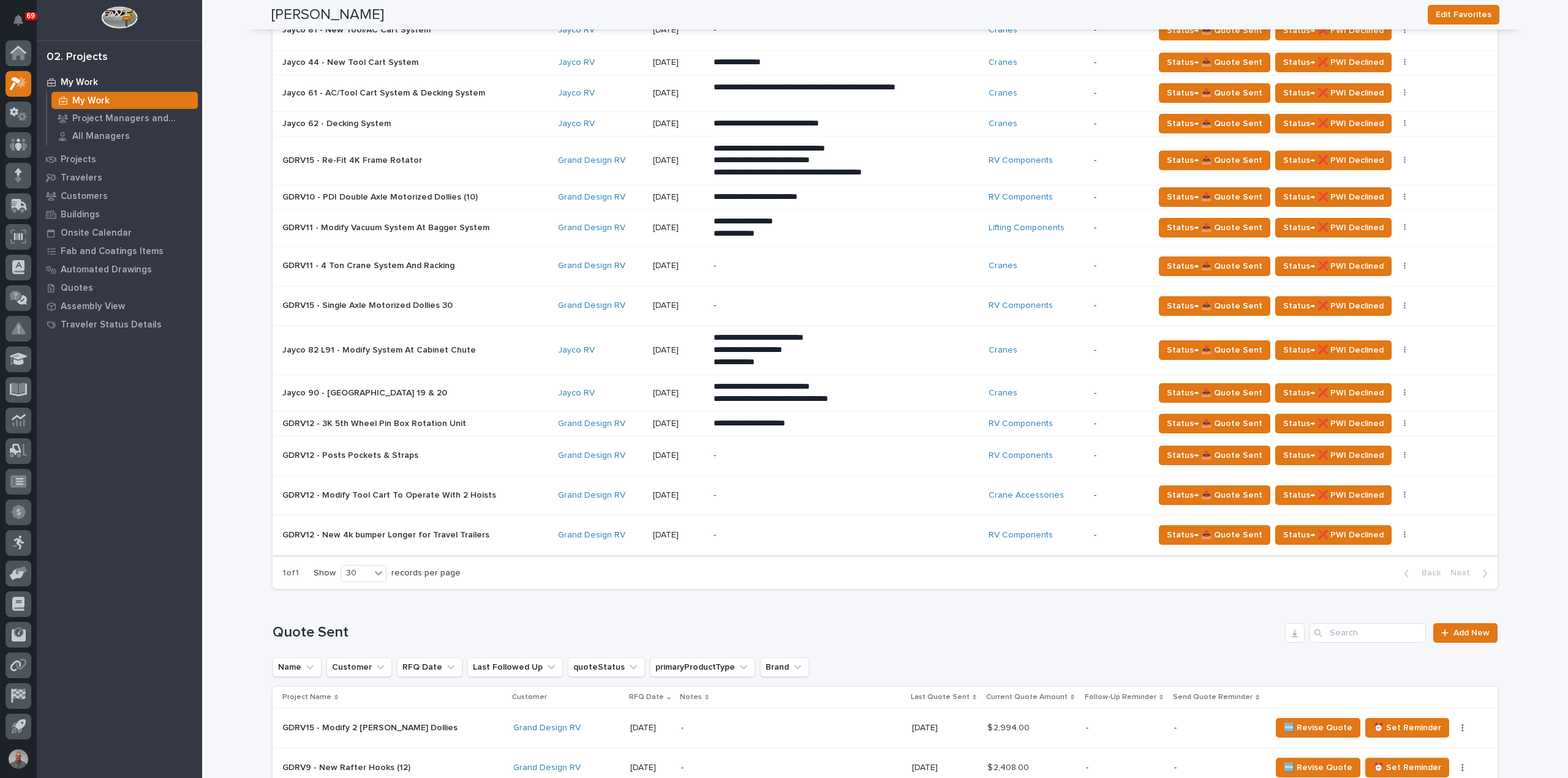
click at [1403, 532] on icon "button" at bounding box center [1404, 536] width 2 height 7
click at [859, 530] on p "-" at bounding box center [821, 536] width 215 height 11
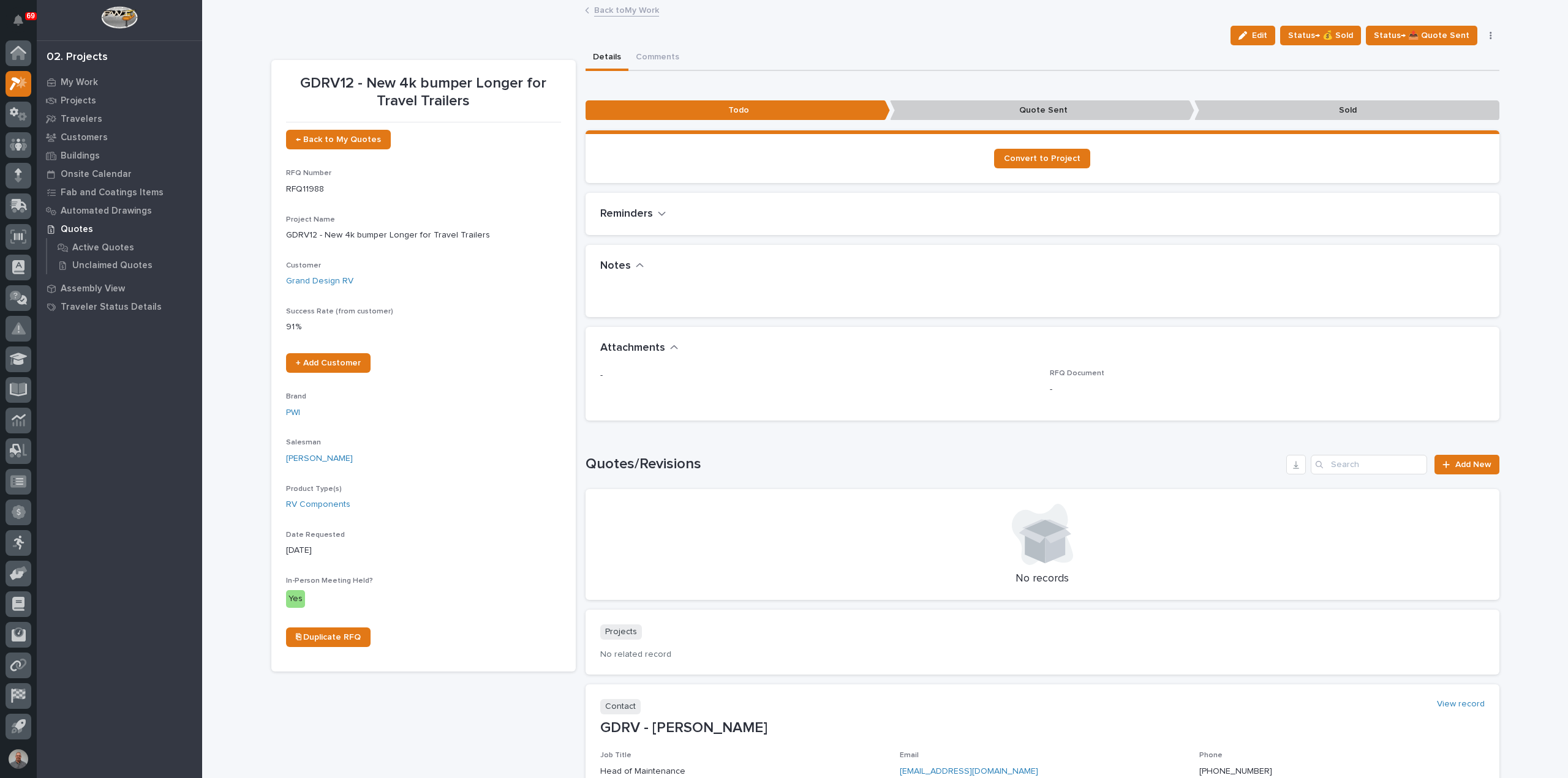
click at [1489, 36] on icon "button" at bounding box center [1490, 36] width 2 height 7
click at [1411, 193] on span "Delete" at bounding box center [1416, 197] width 27 height 11
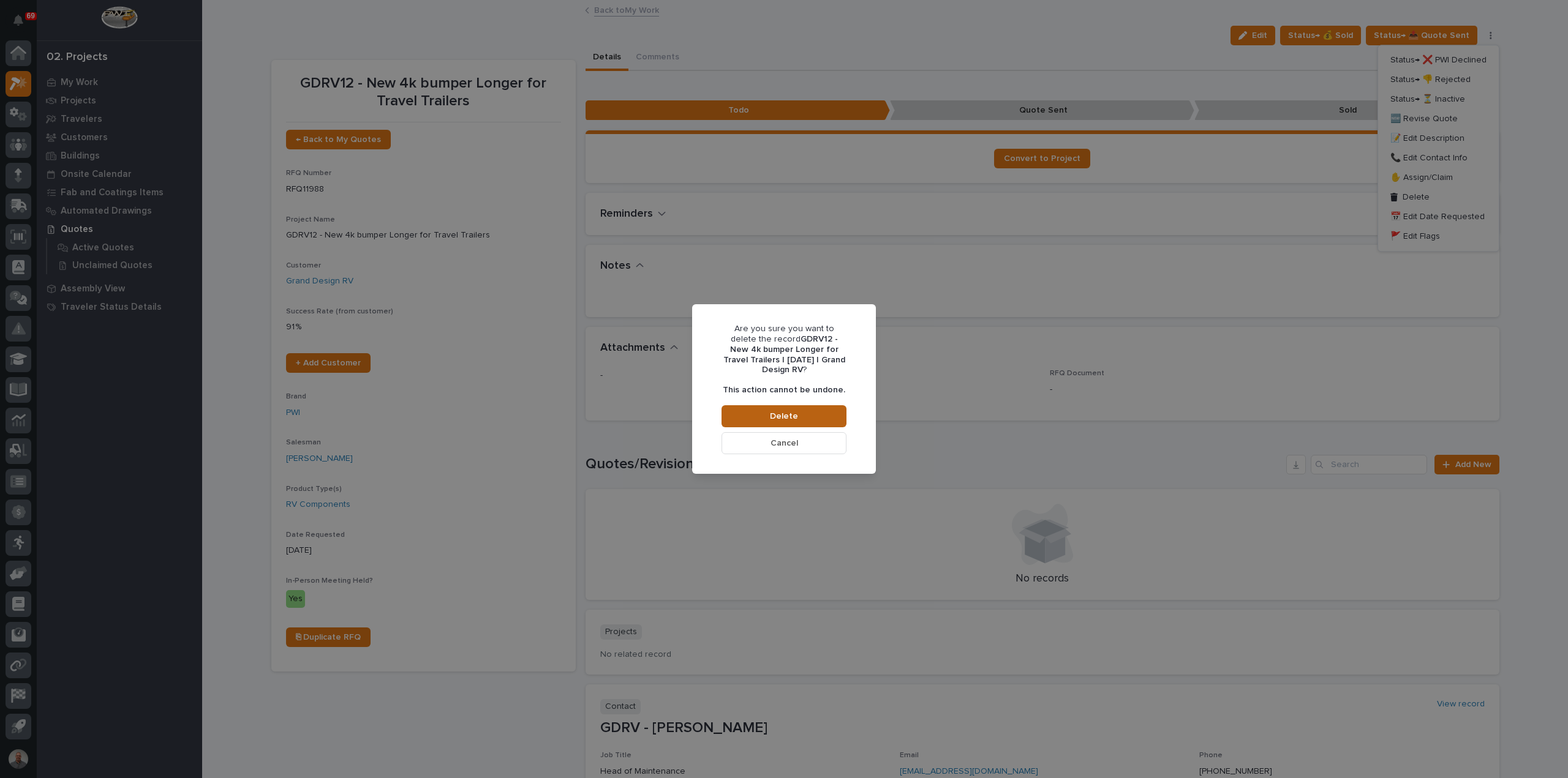
click at [754, 413] on button "Delete" at bounding box center [784, 416] width 125 height 22
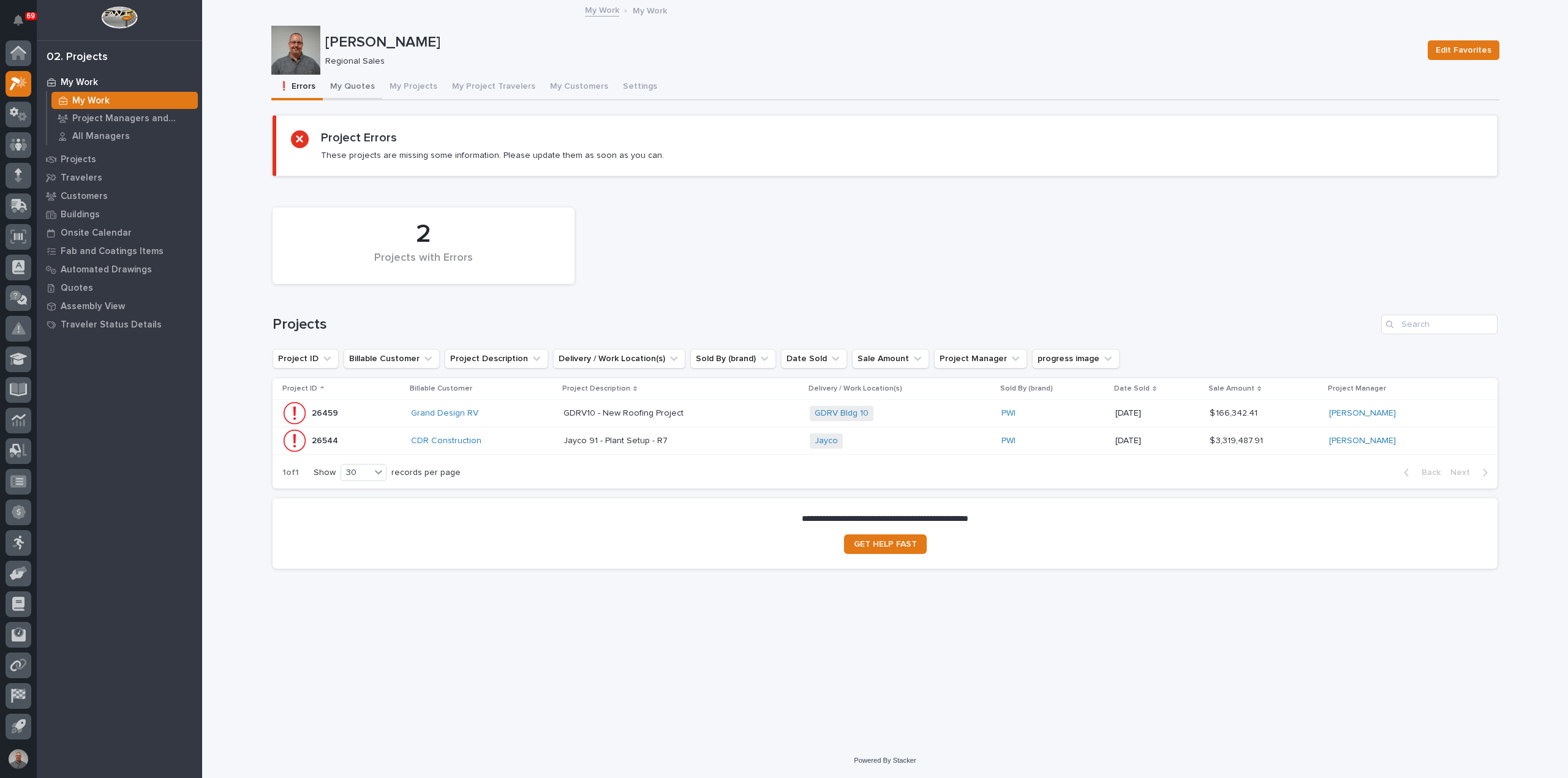
click at [355, 84] on button "My Quotes" at bounding box center [352, 88] width 59 height 26
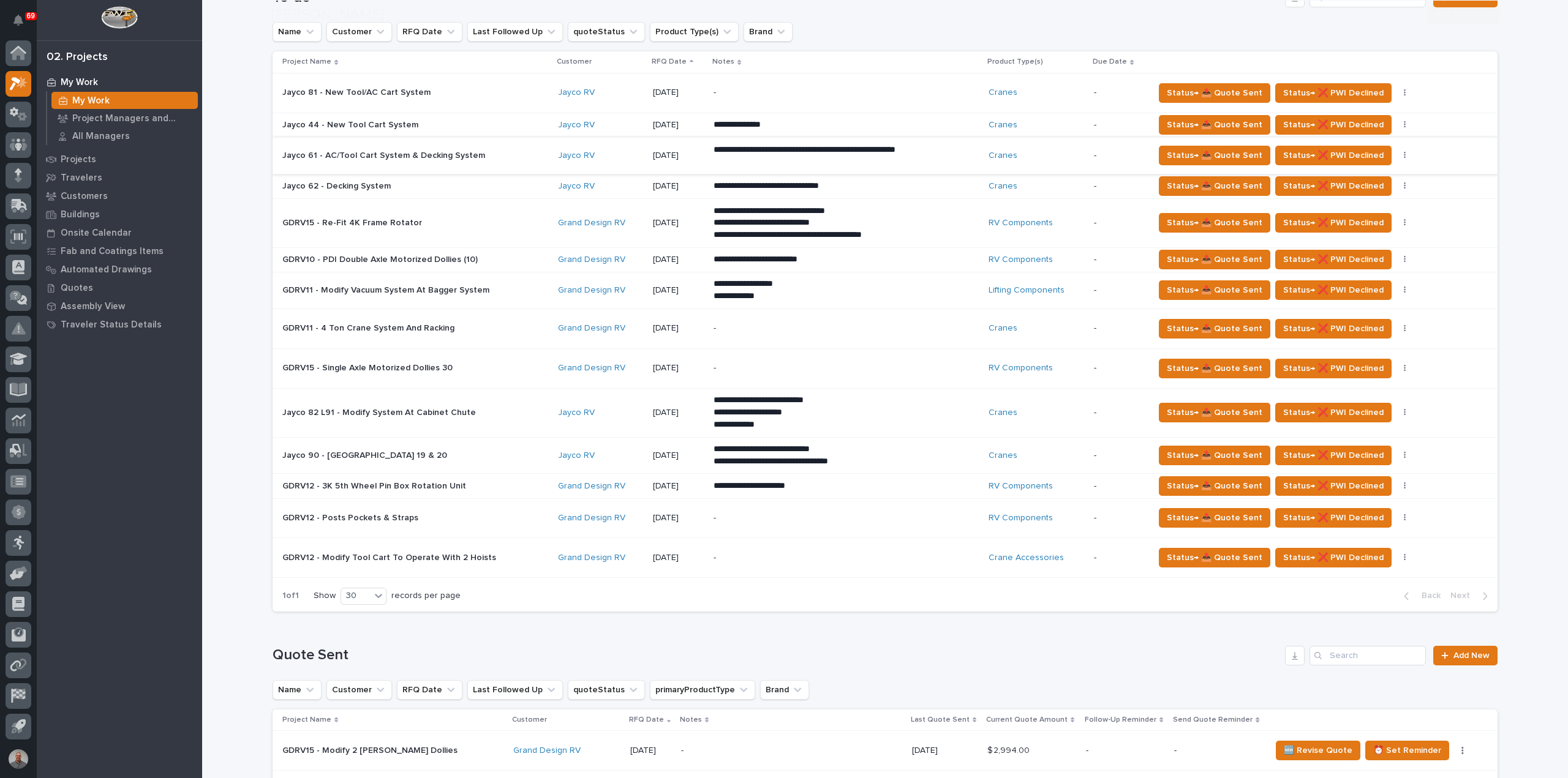
scroll to position [245, 0]
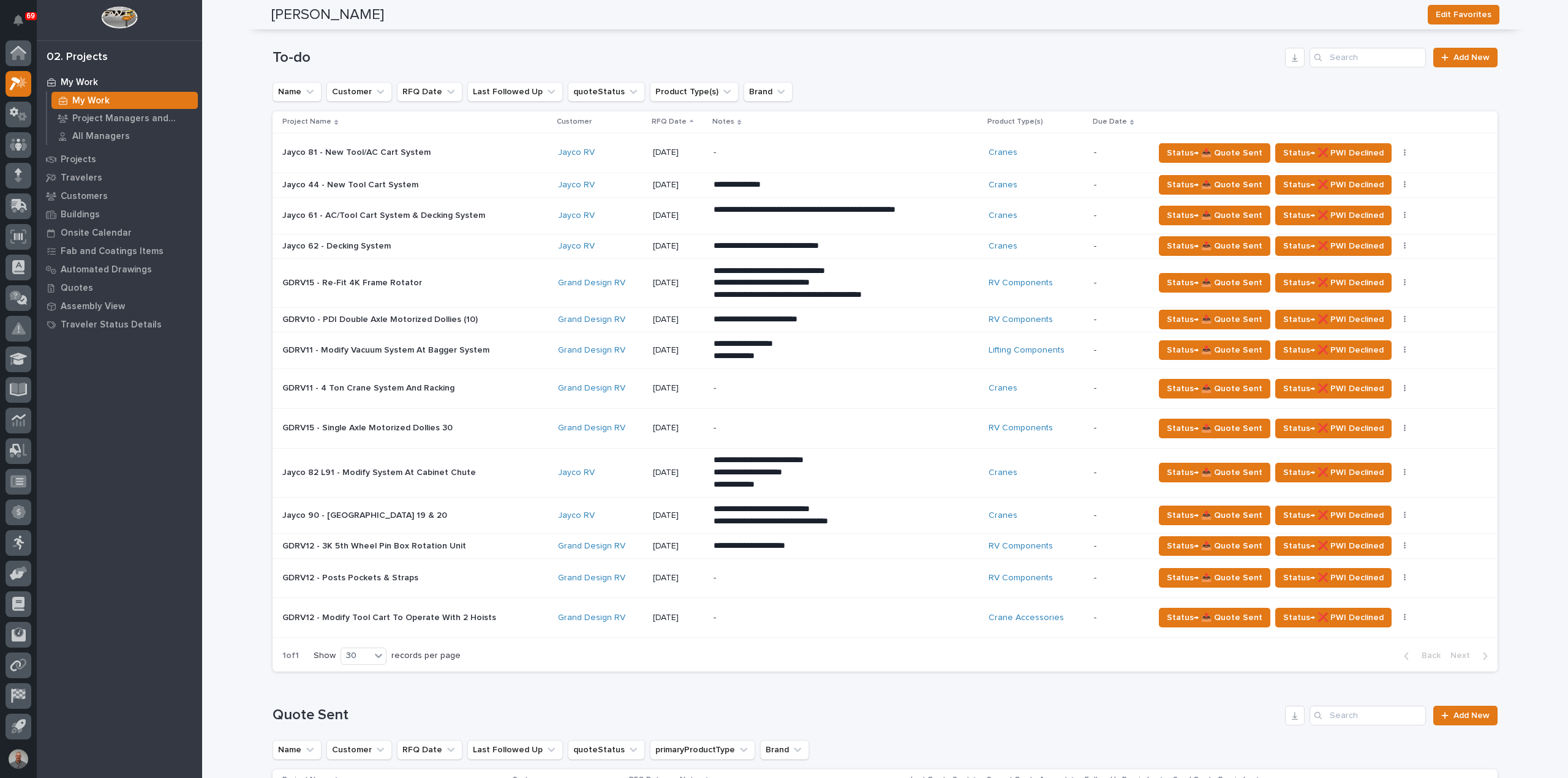
click at [462, 543] on p at bounding box center [390, 546] width 215 height 11
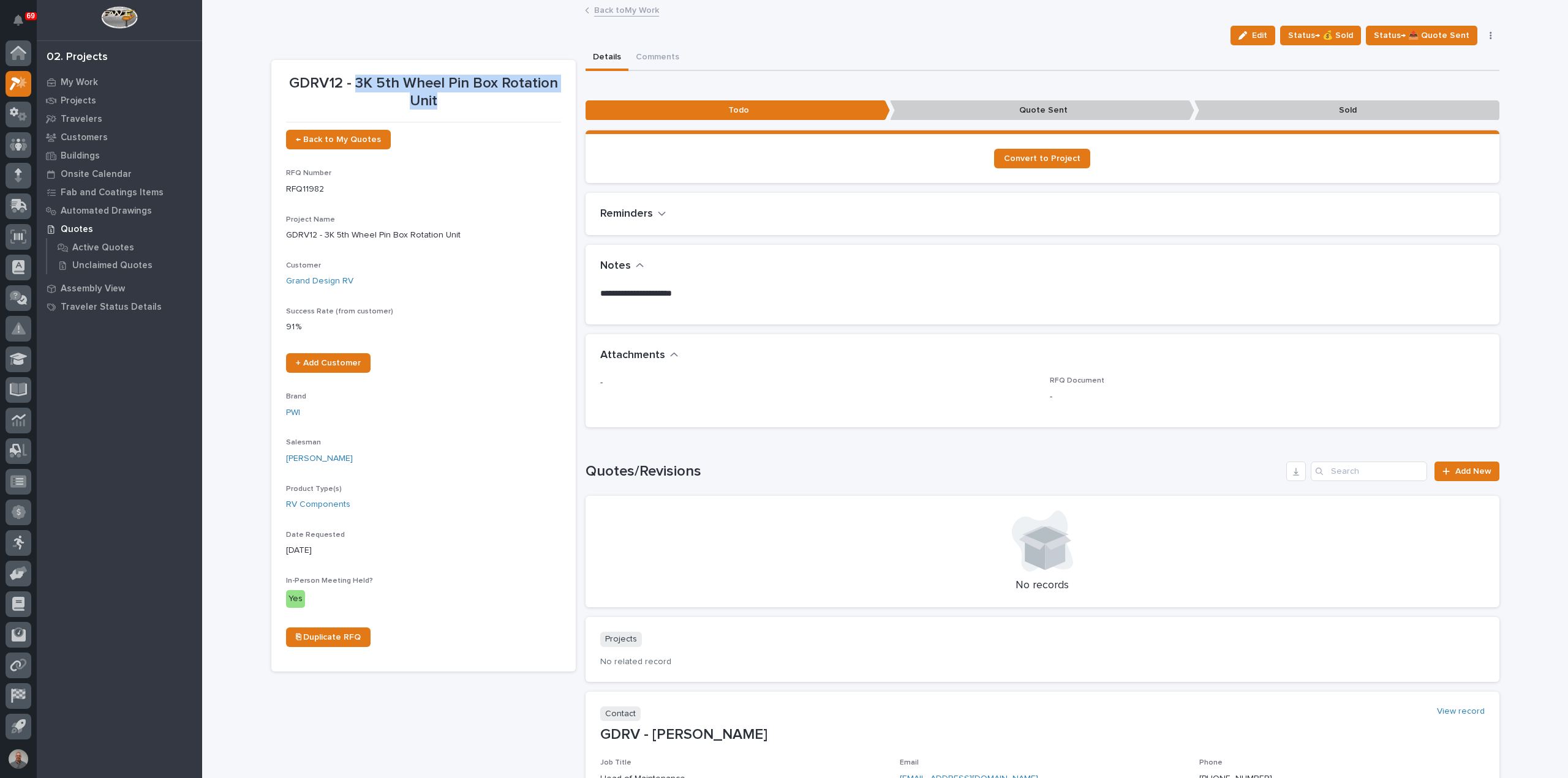
drag, startPoint x: 430, startPoint y: 98, endPoint x: 354, endPoint y: 82, distance: 77.7
click at [354, 82] on p "GDRV12 - 3K 5th Wheel Pin Box Rotation Unit" at bounding box center [423, 93] width 275 height 36
copy p "3K 5th Wheel Pin Box Rotation Unit"
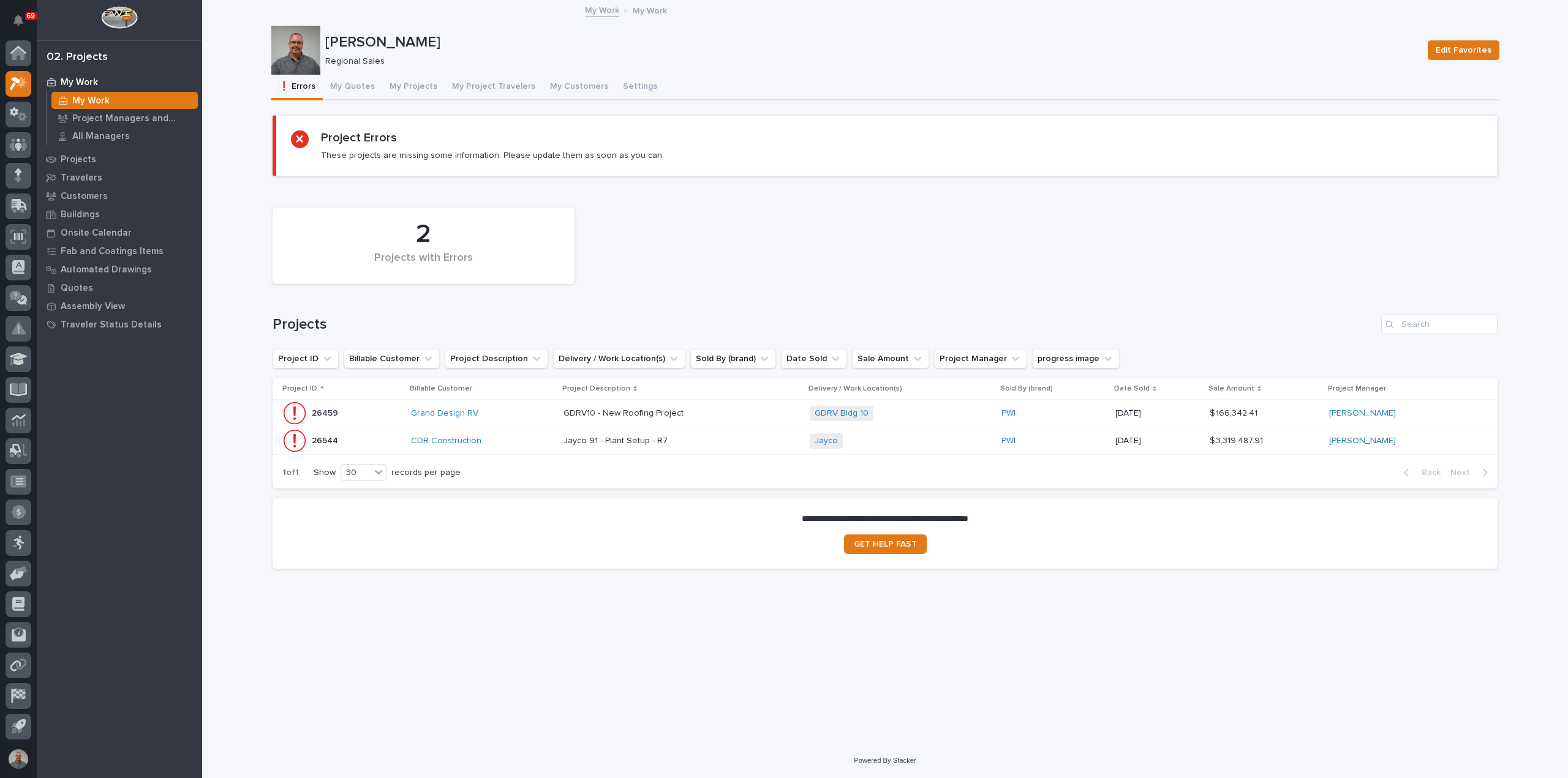
drag, startPoint x: 92, startPoint y: 97, endPoint x: 195, endPoint y: 97, distance: 103.0
click at [92, 97] on p "My Work" at bounding box center [91, 101] width 38 height 11
click at [409, 88] on button "My Projects" at bounding box center [413, 88] width 63 height 26
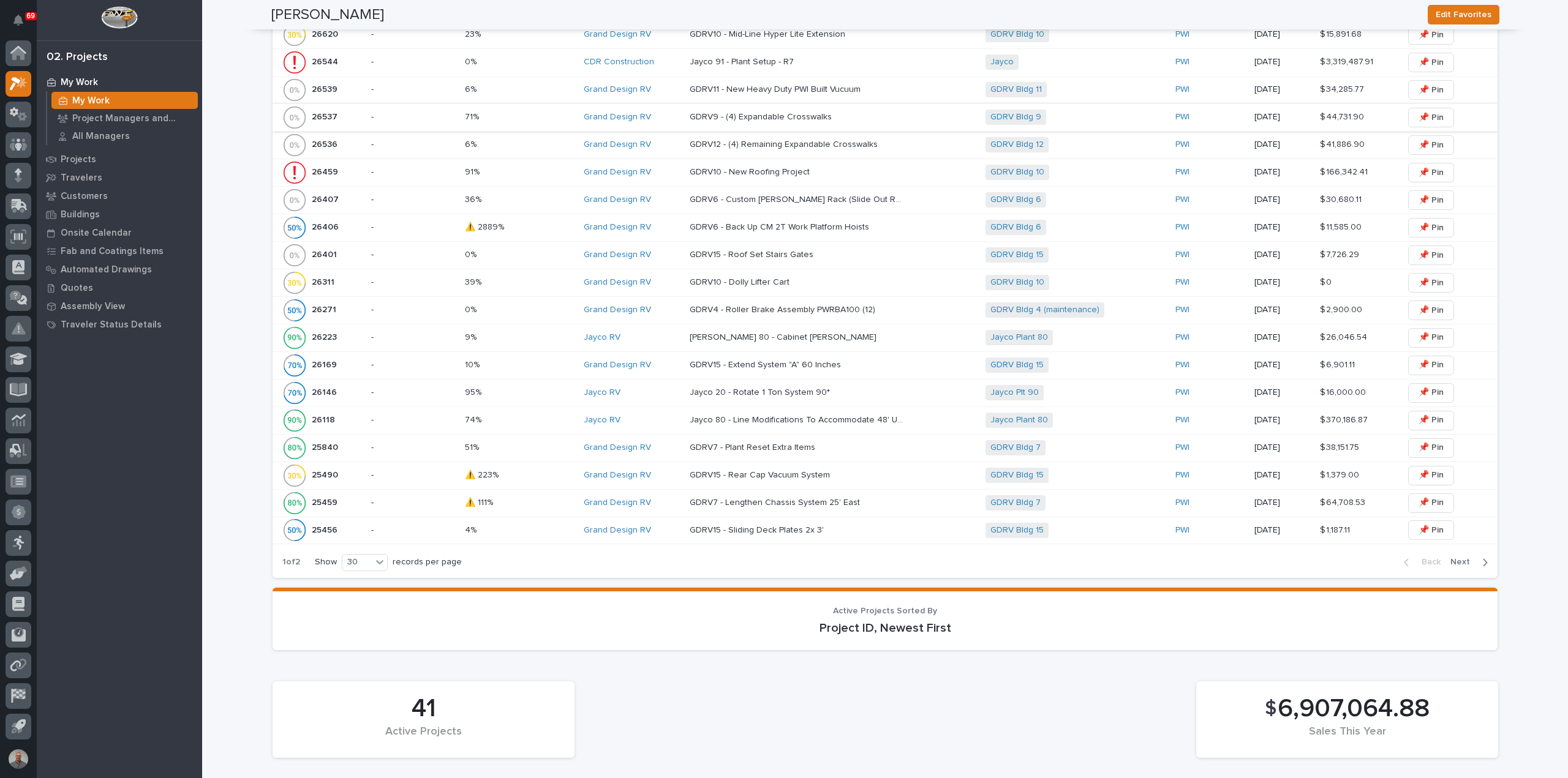
scroll to position [918, 0]
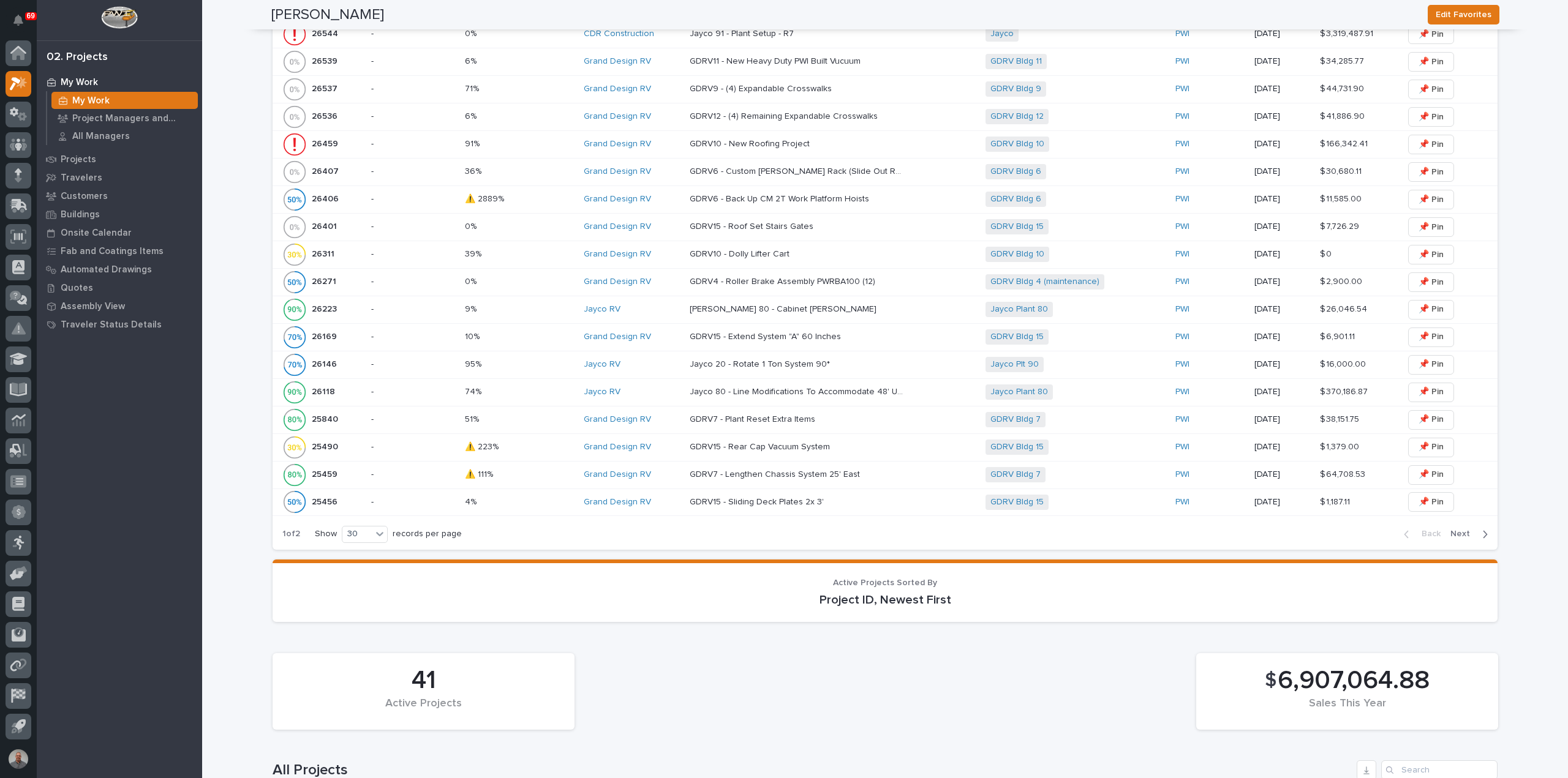
click at [789, 283] on p "GDRV4 - Roller Brake Assembly PWRBA100 (12)" at bounding box center [784, 281] width 188 height 13
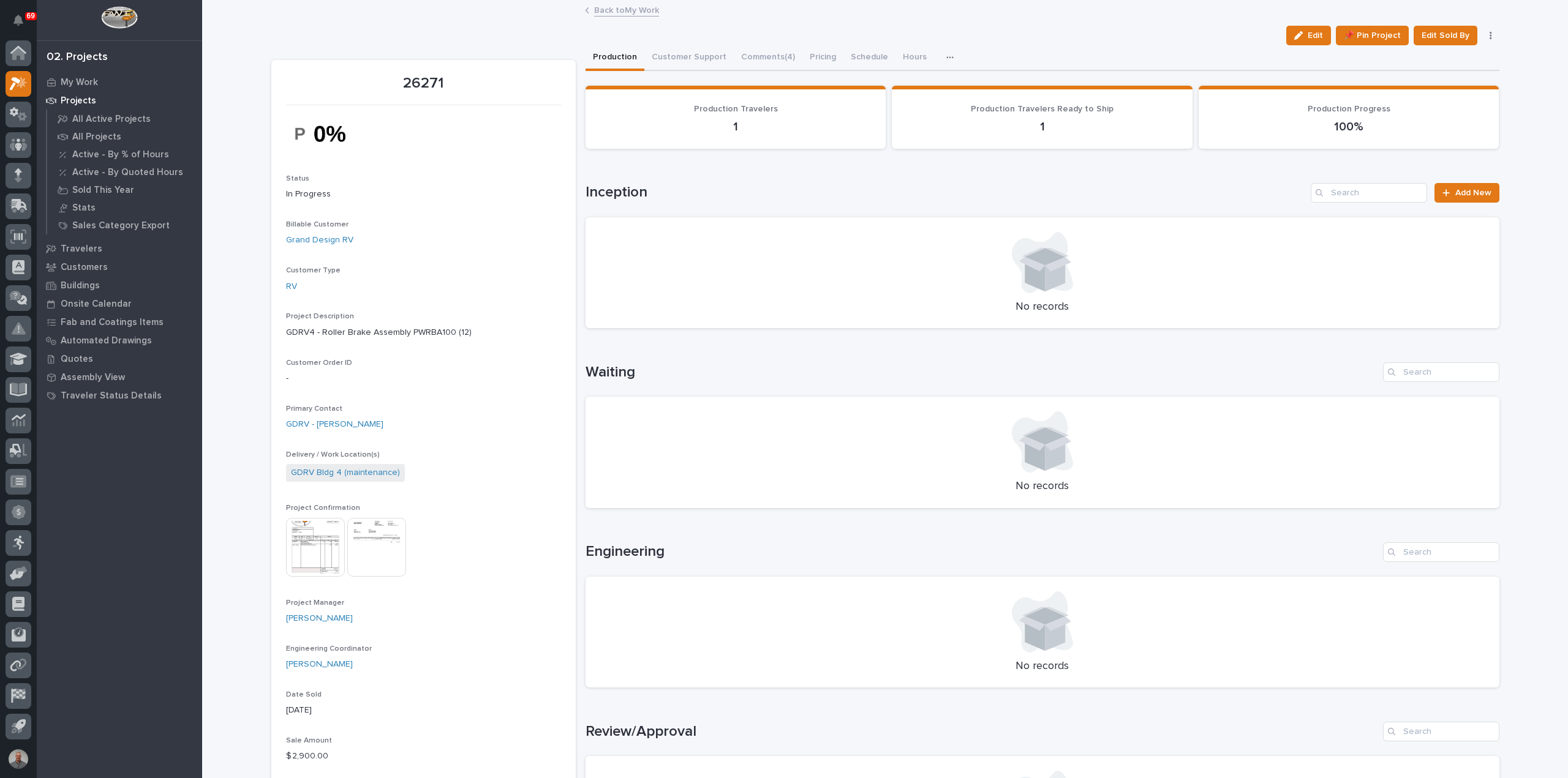
click at [606, 13] on link "Back to My Work" at bounding box center [626, 10] width 65 height 14
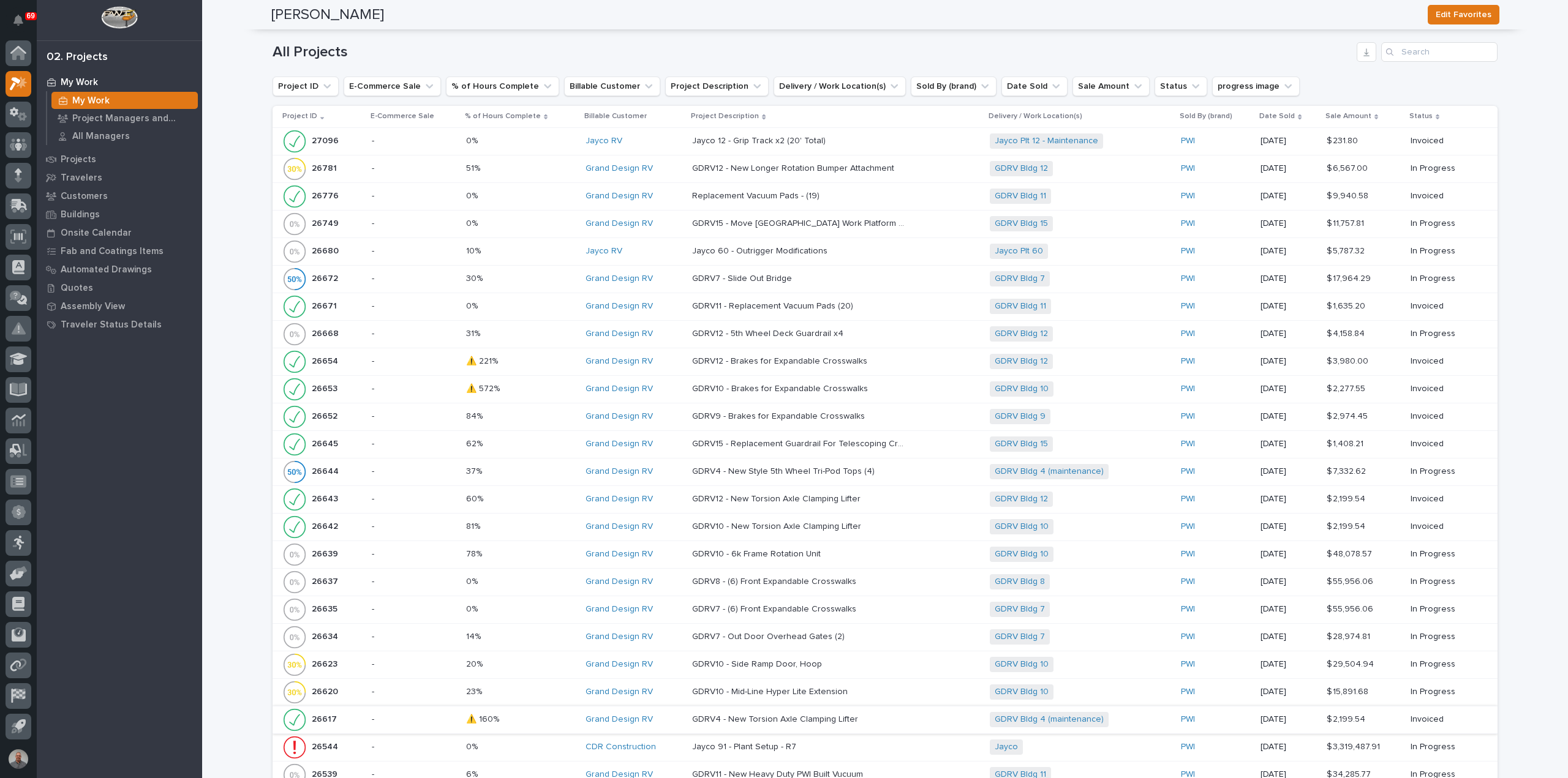
scroll to position [1714, 0]
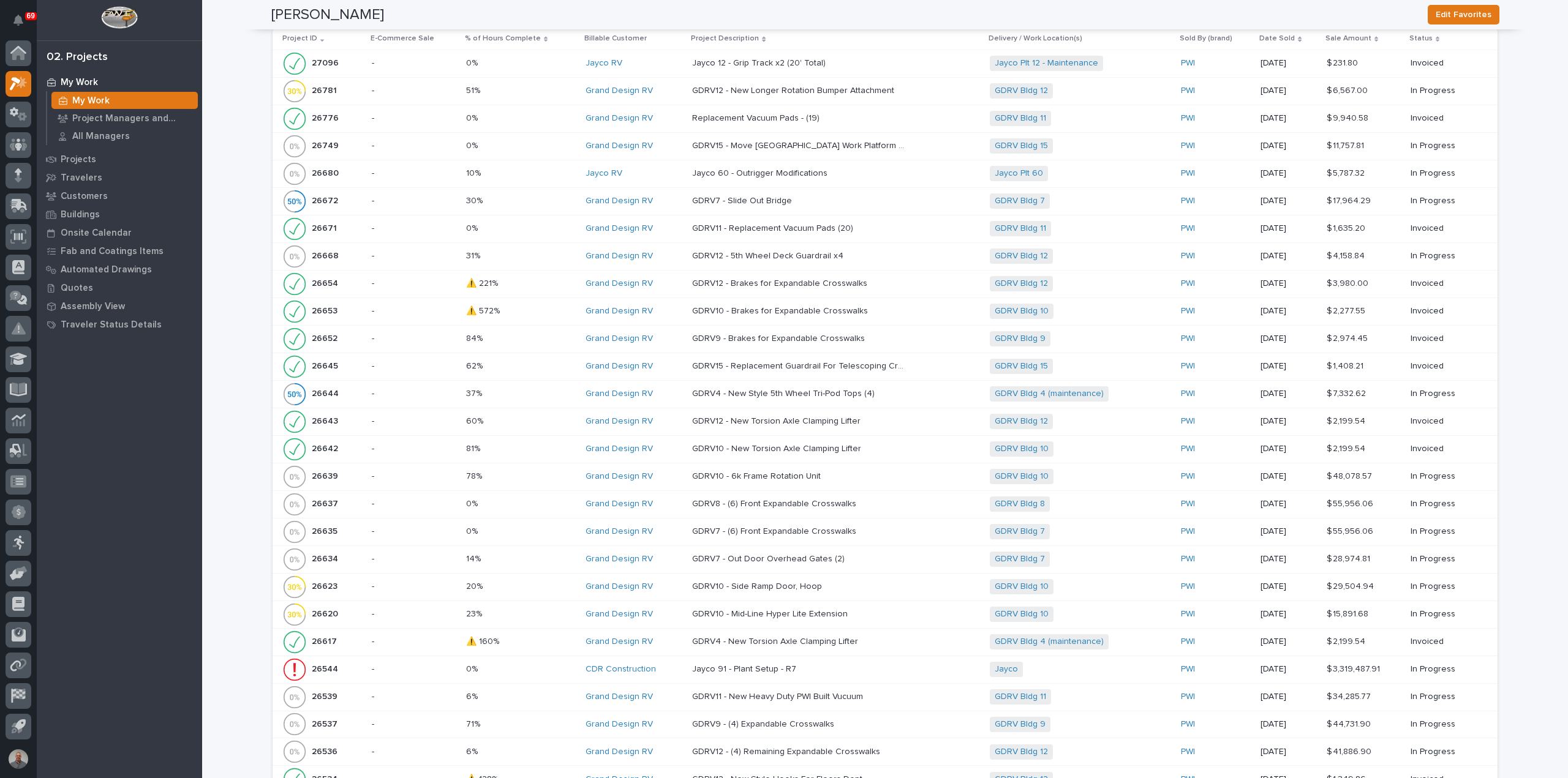
click at [423, 306] on p "-" at bounding box center [414, 311] width 84 height 11
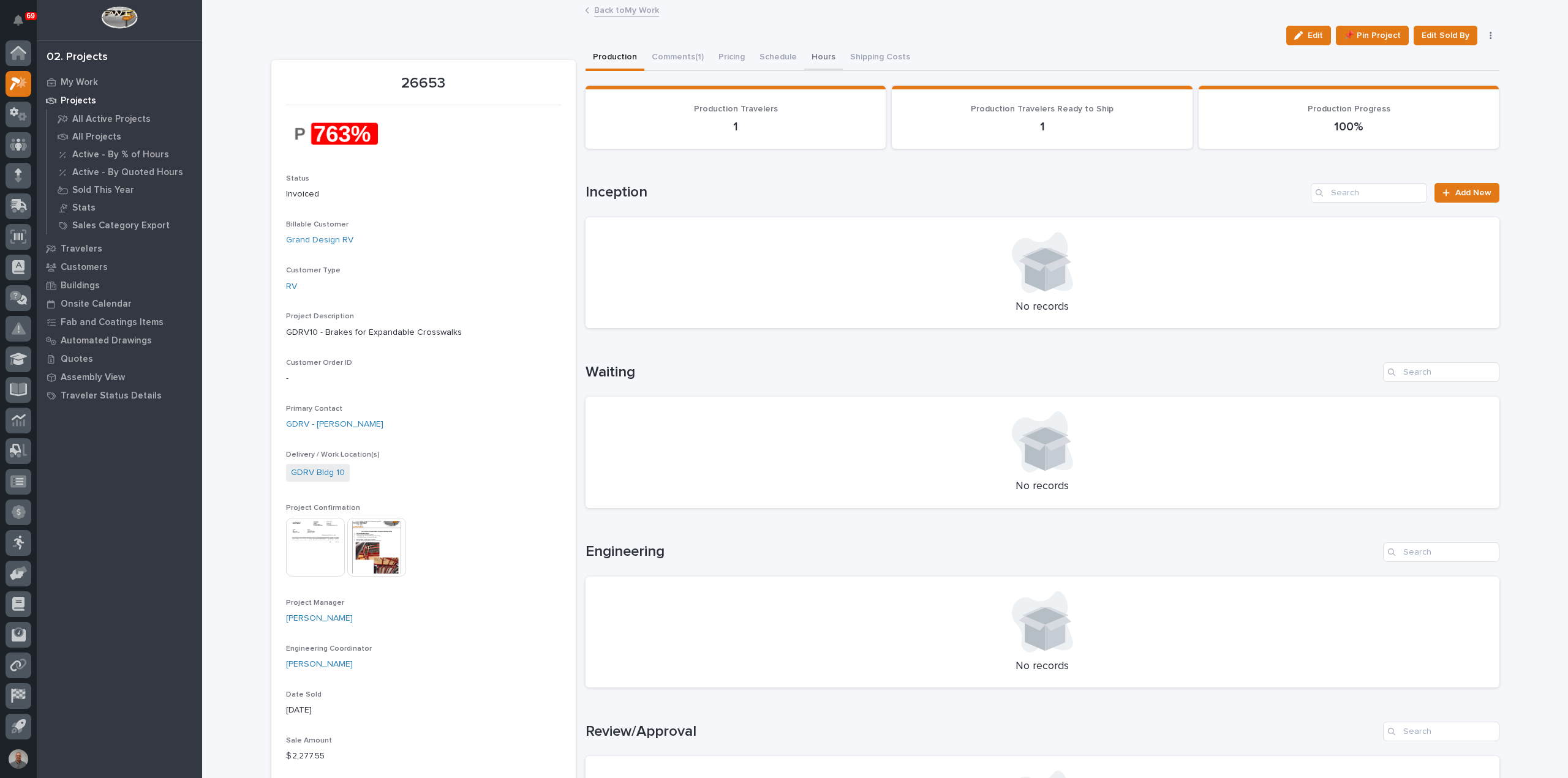
click at [806, 54] on button "Hours" at bounding box center [823, 58] width 38 height 26
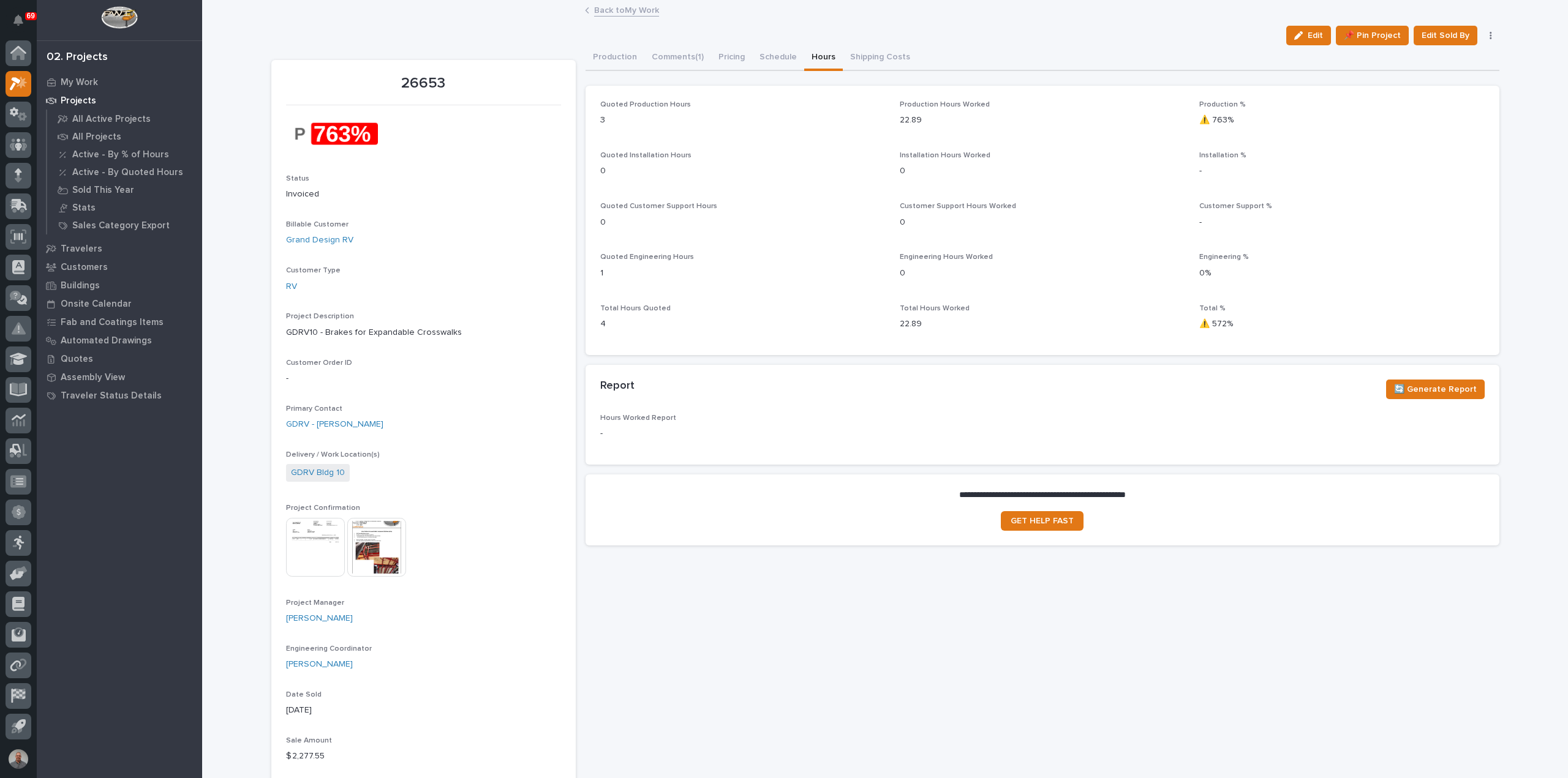
click at [623, 9] on link "Back to My Work" at bounding box center [626, 10] width 65 height 14
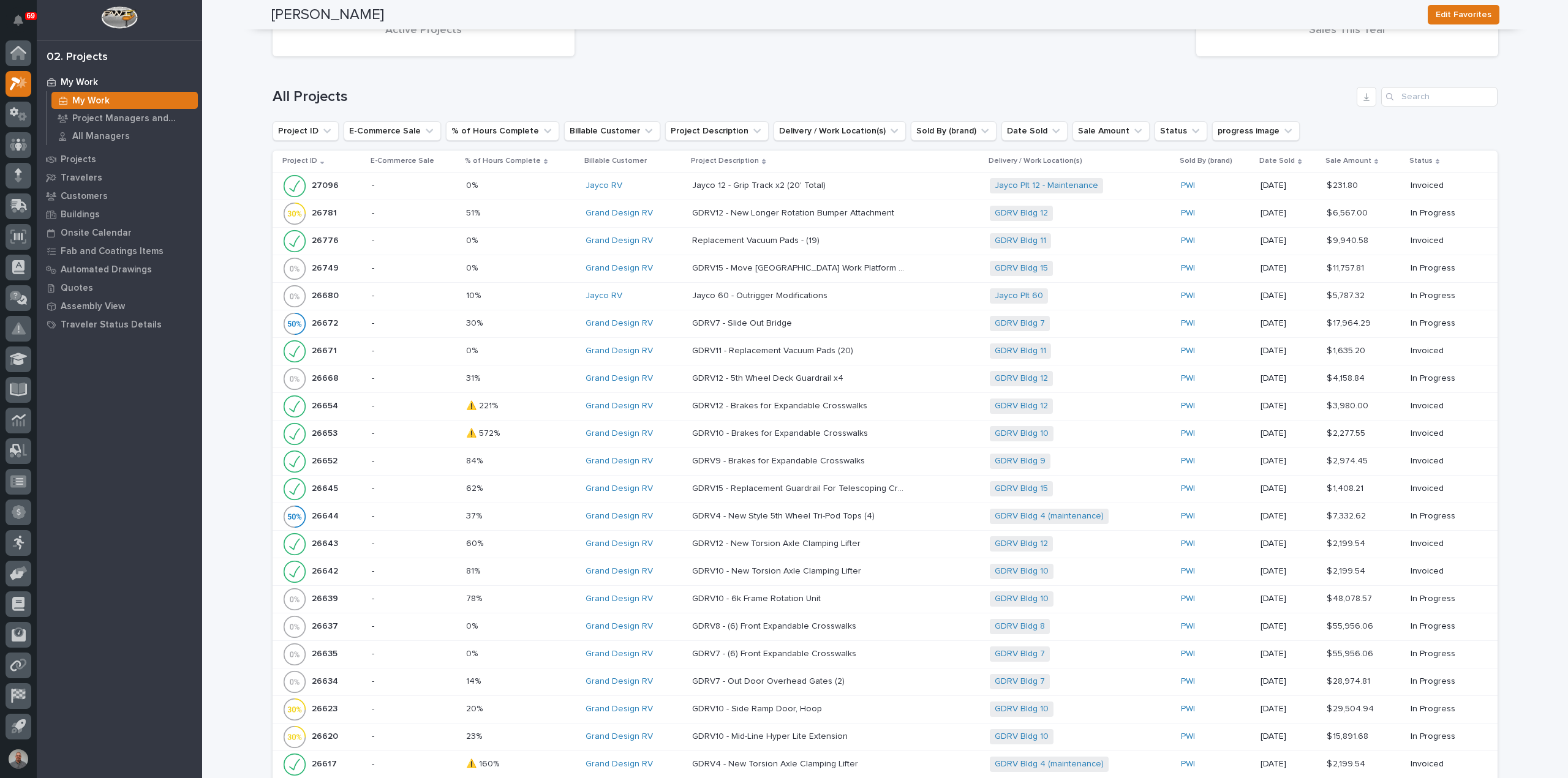
scroll to position [1653, 0]
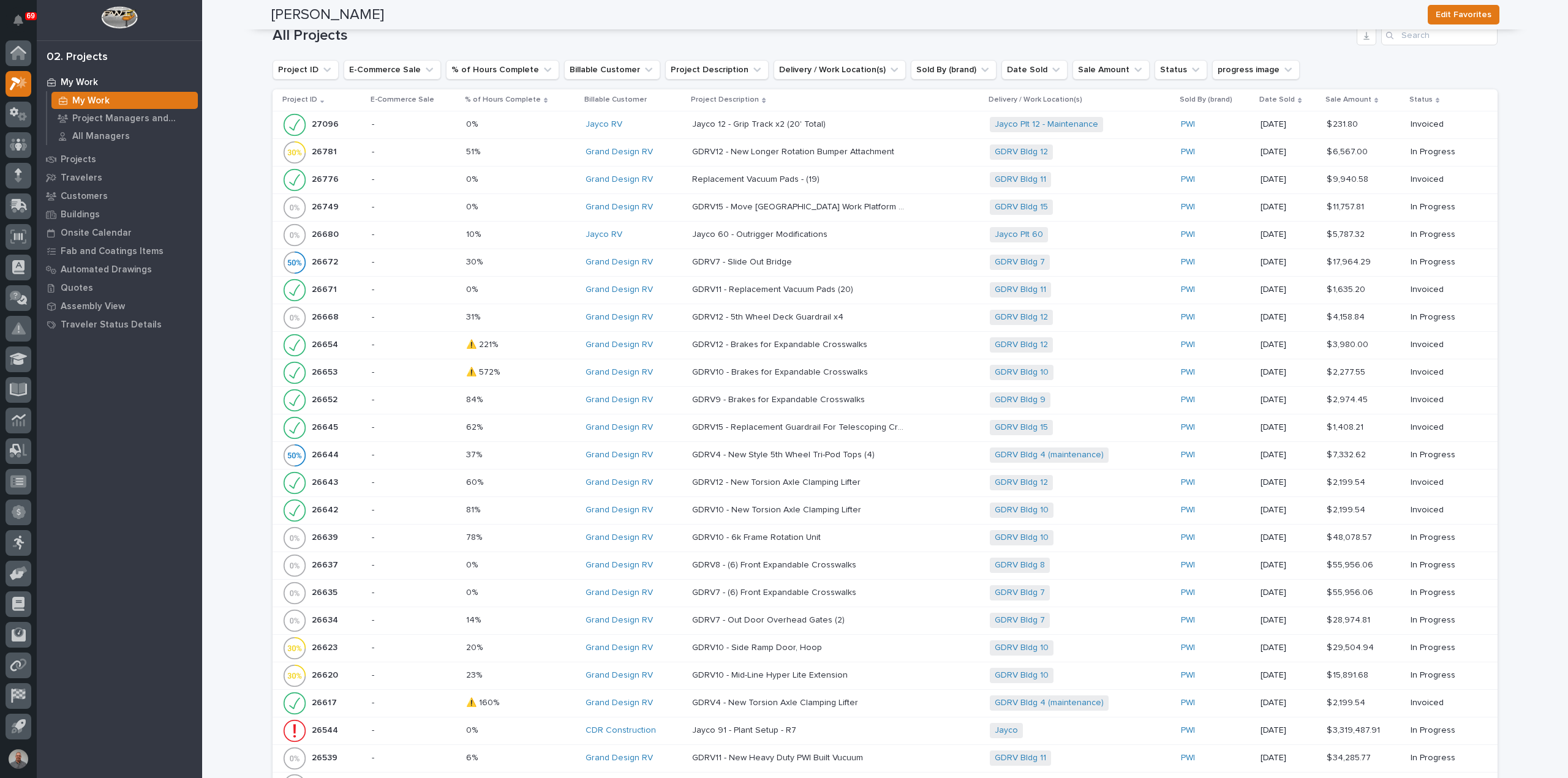
click at [523, 395] on p at bounding box center [521, 401] width 110 height 11
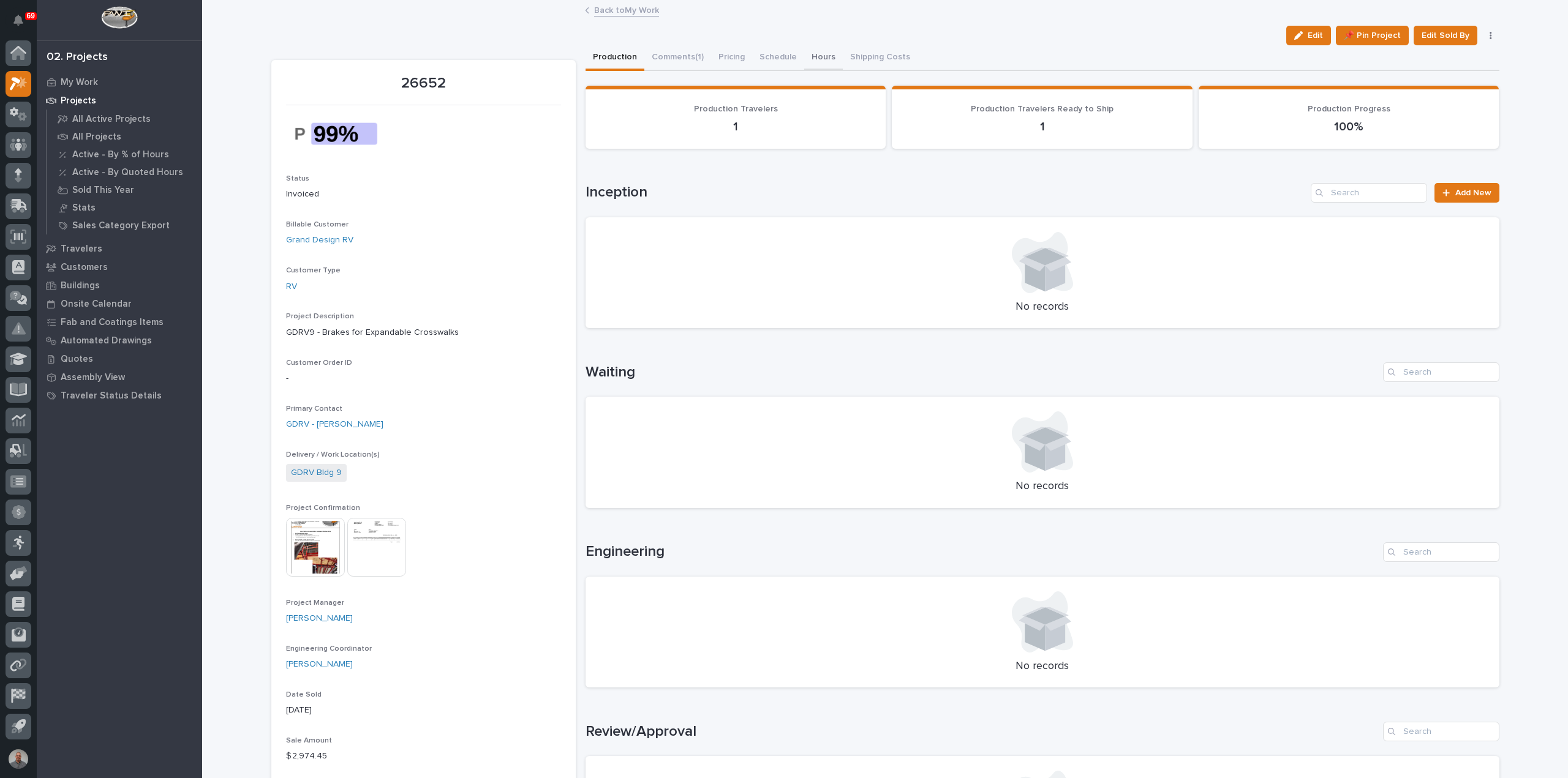
click at [818, 52] on button "Hours" at bounding box center [823, 58] width 38 height 26
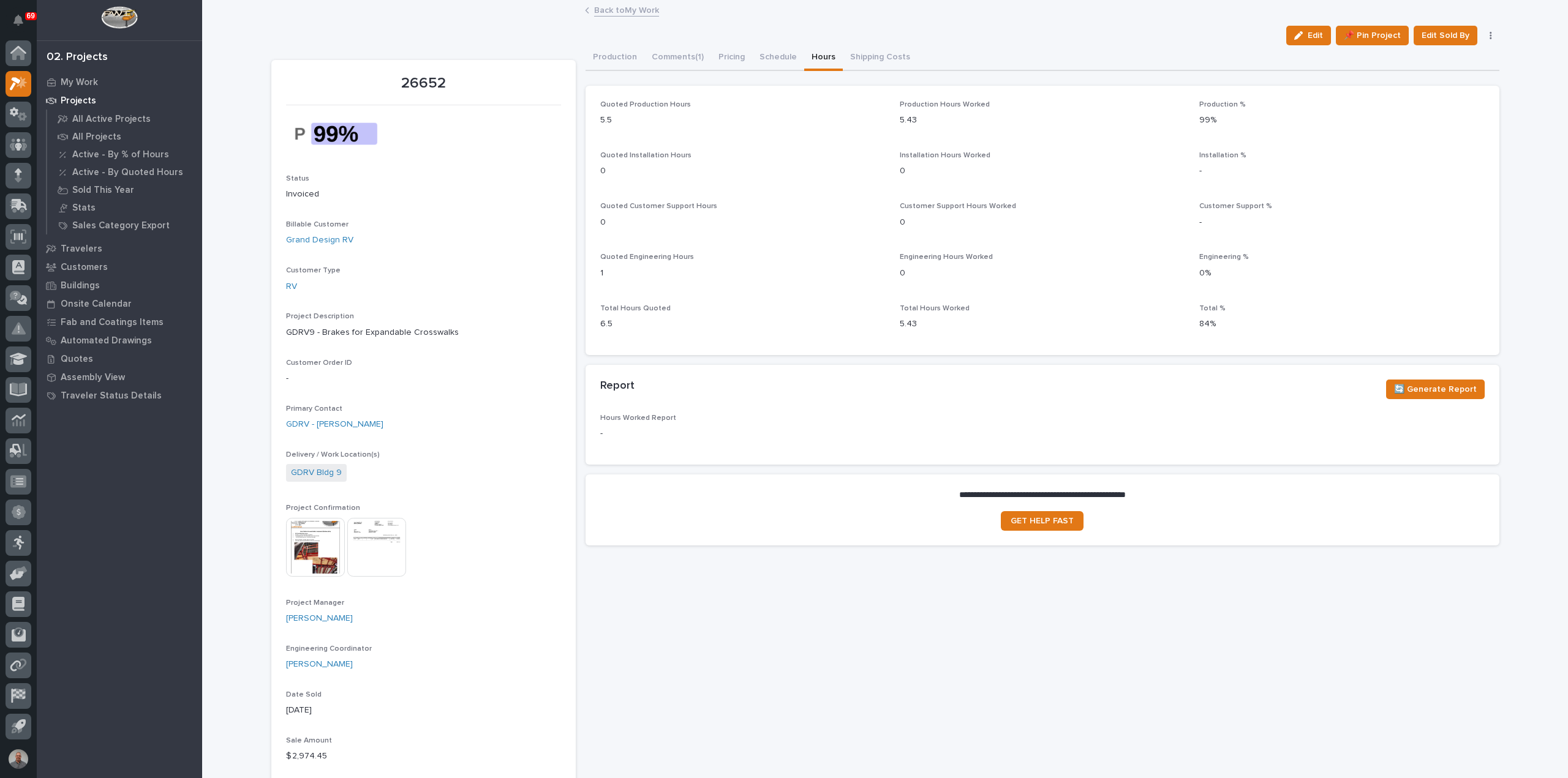
click at [603, 9] on link "Back to My Work" at bounding box center [626, 10] width 65 height 14
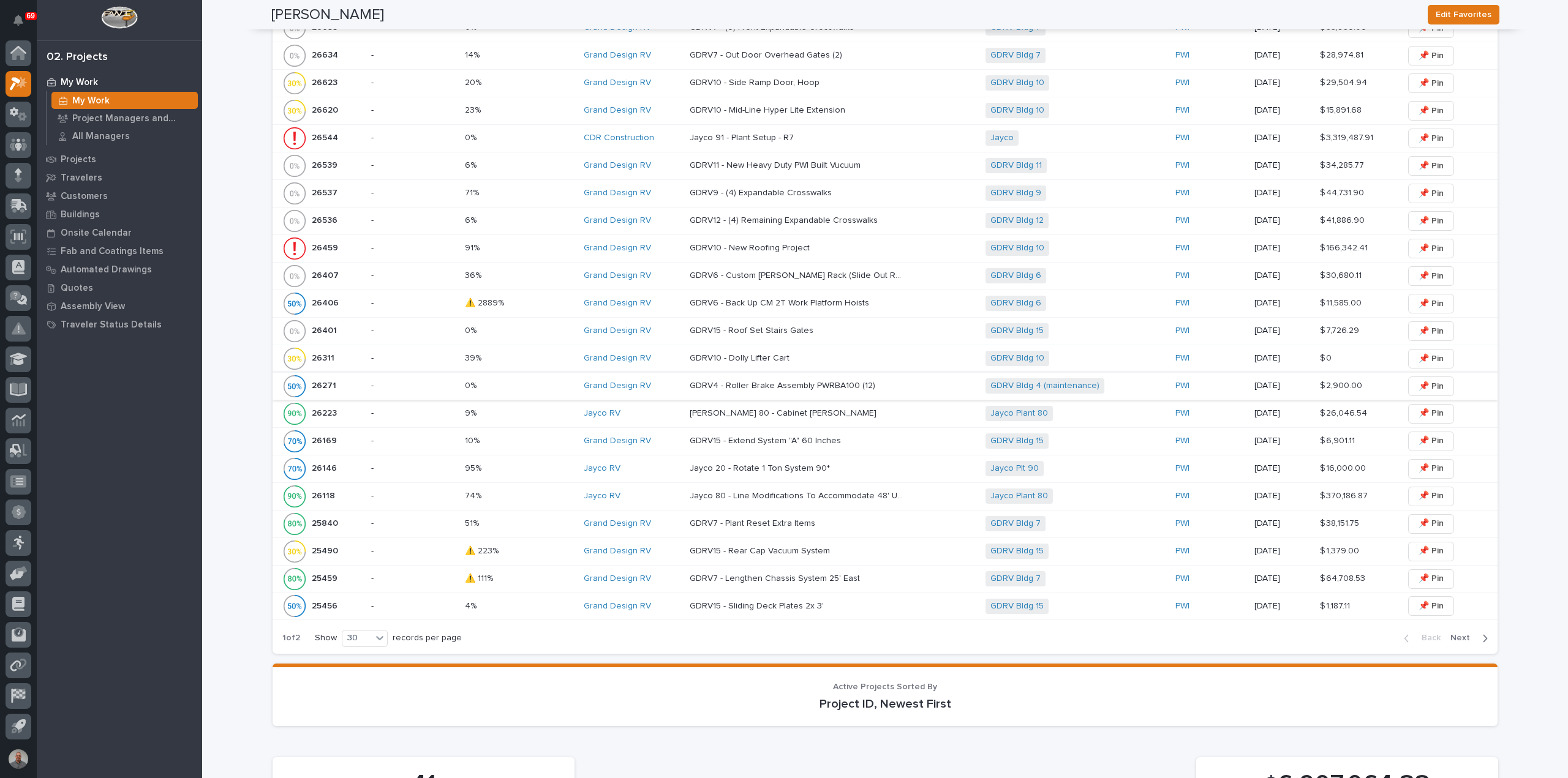
scroll to position [796, 0]
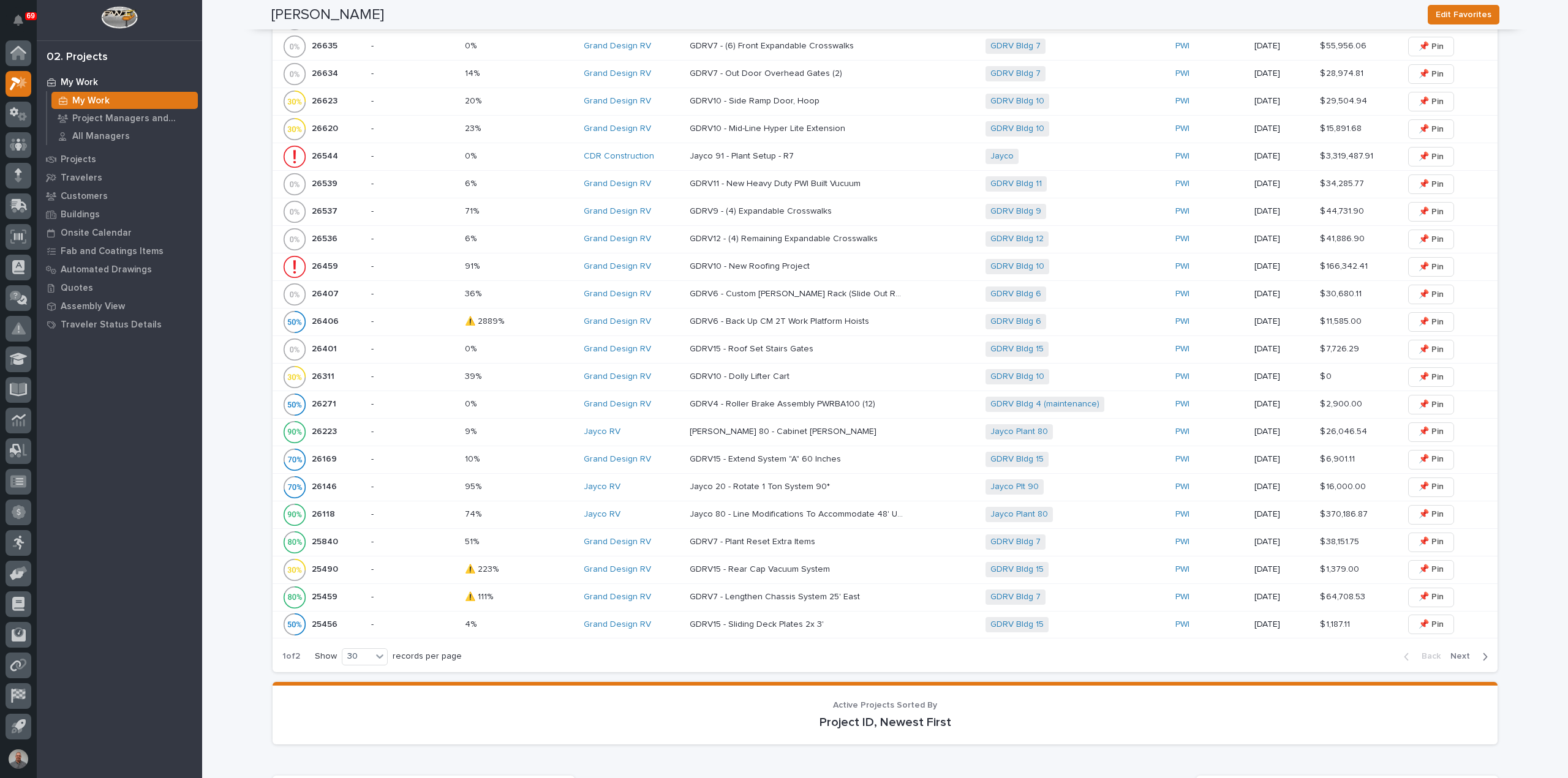
click at [807, 314] on p "GDRV6 - Back Up CM 2T Work Platform Hoists" at bounding box center [780, 320] width 182 height 13
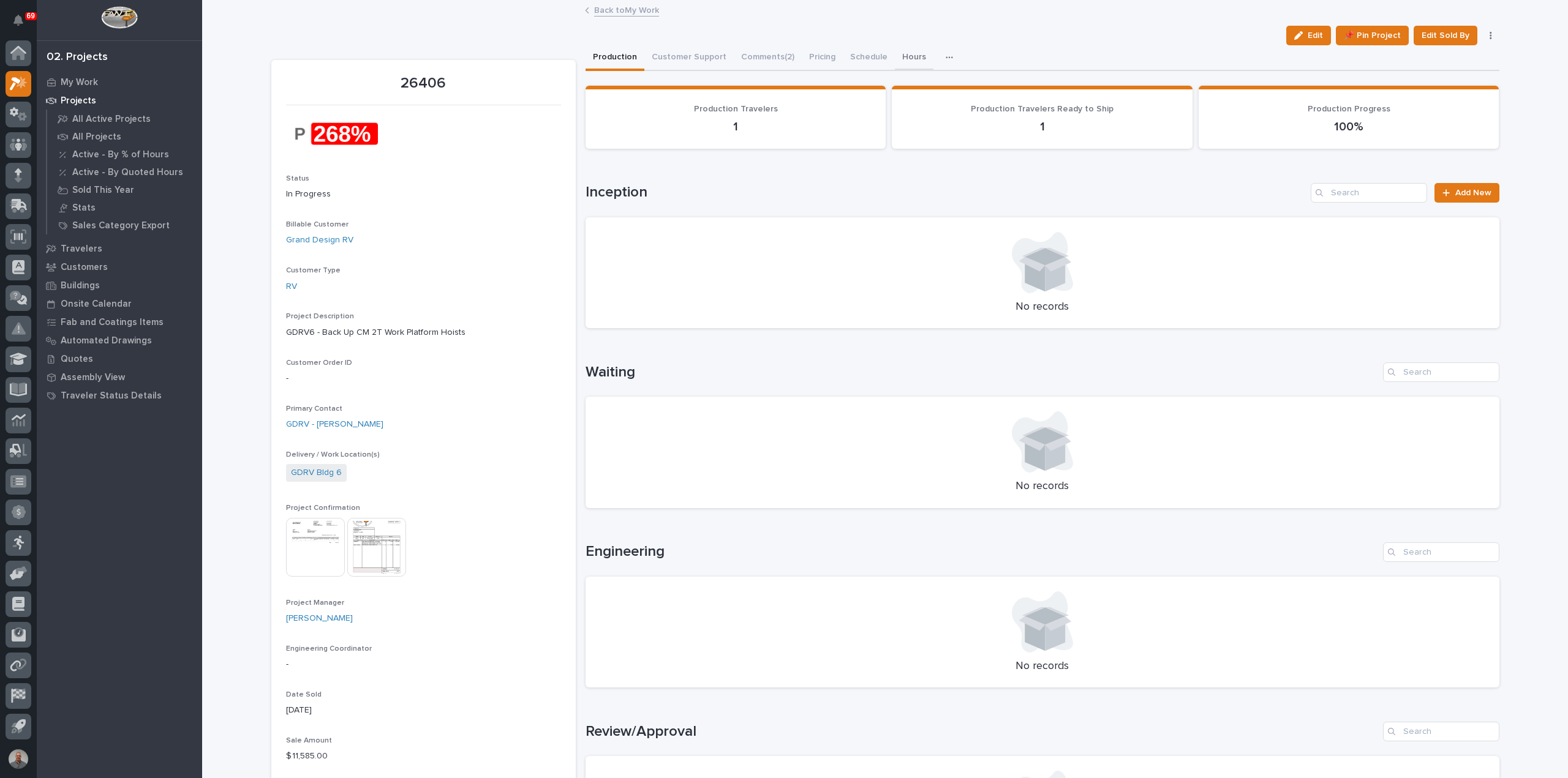
click at [900, 55] on button "Hours" at bounding box center [913, 58] width 38 height 26
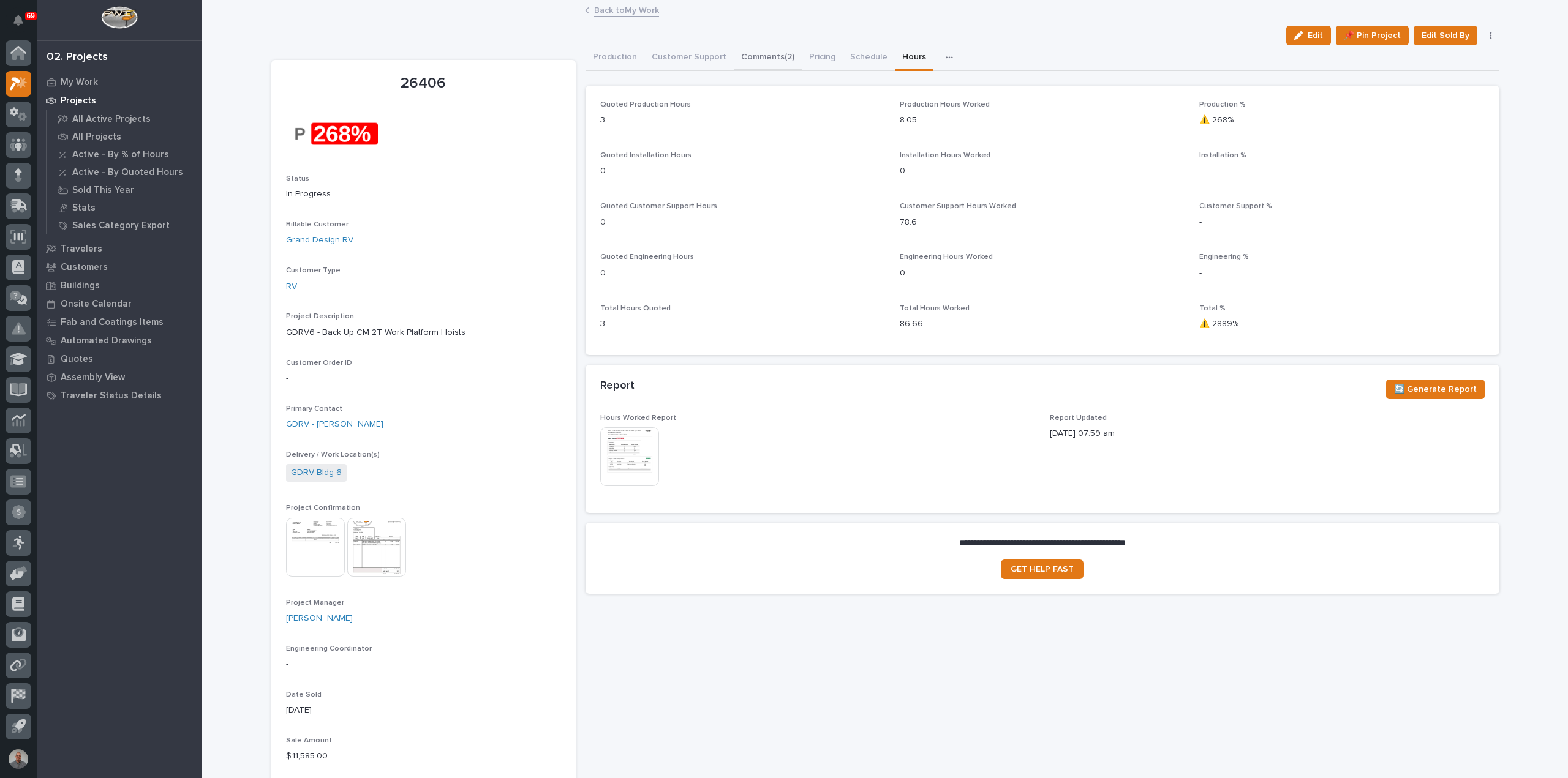
click at [747, 55] on button "Comments (2)" at bounding box center [767, 58] width 68 height 26
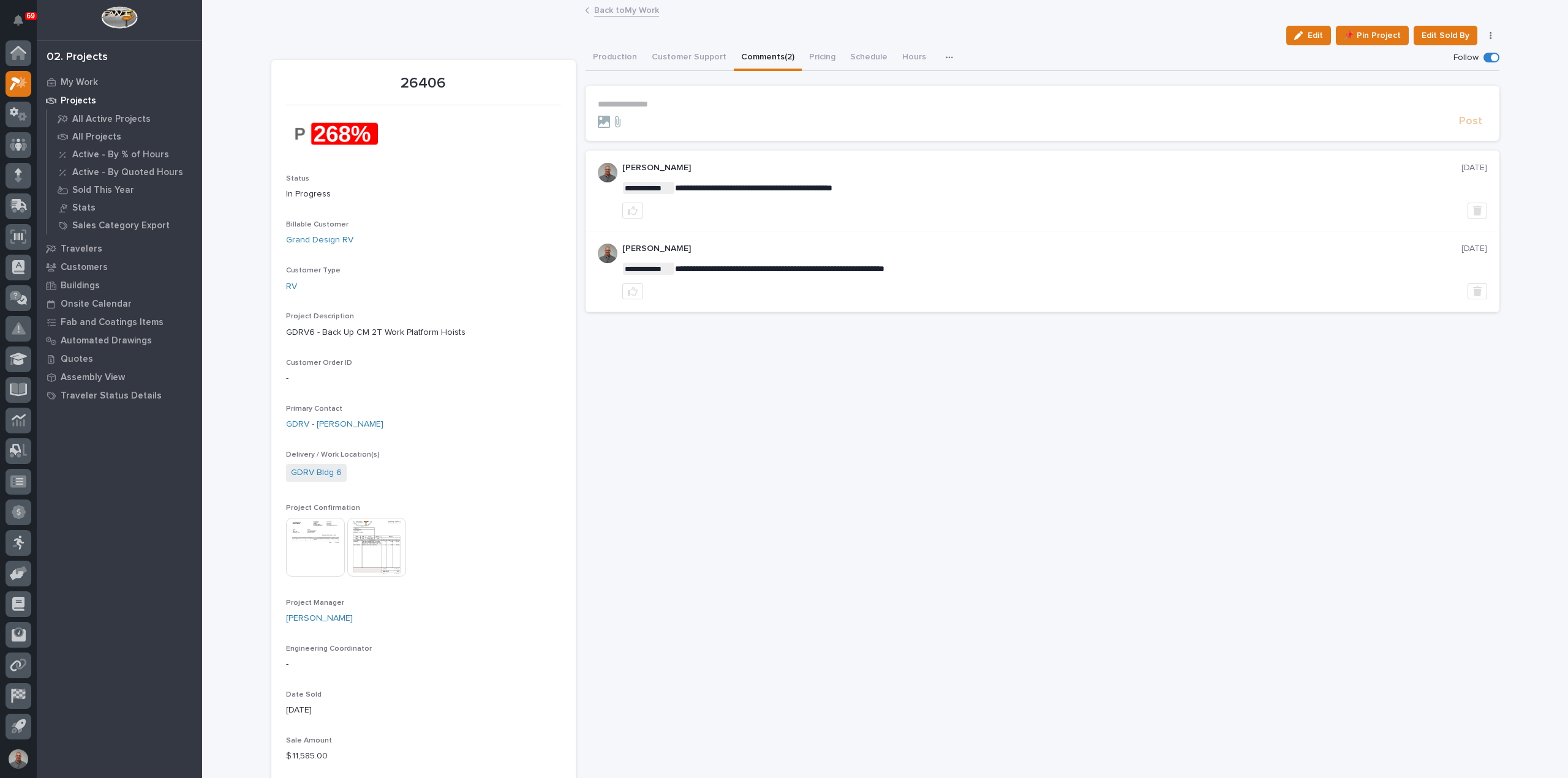
click at [645, 106] on p "**********" at bounding box center [1042, 105] width 889 height 11
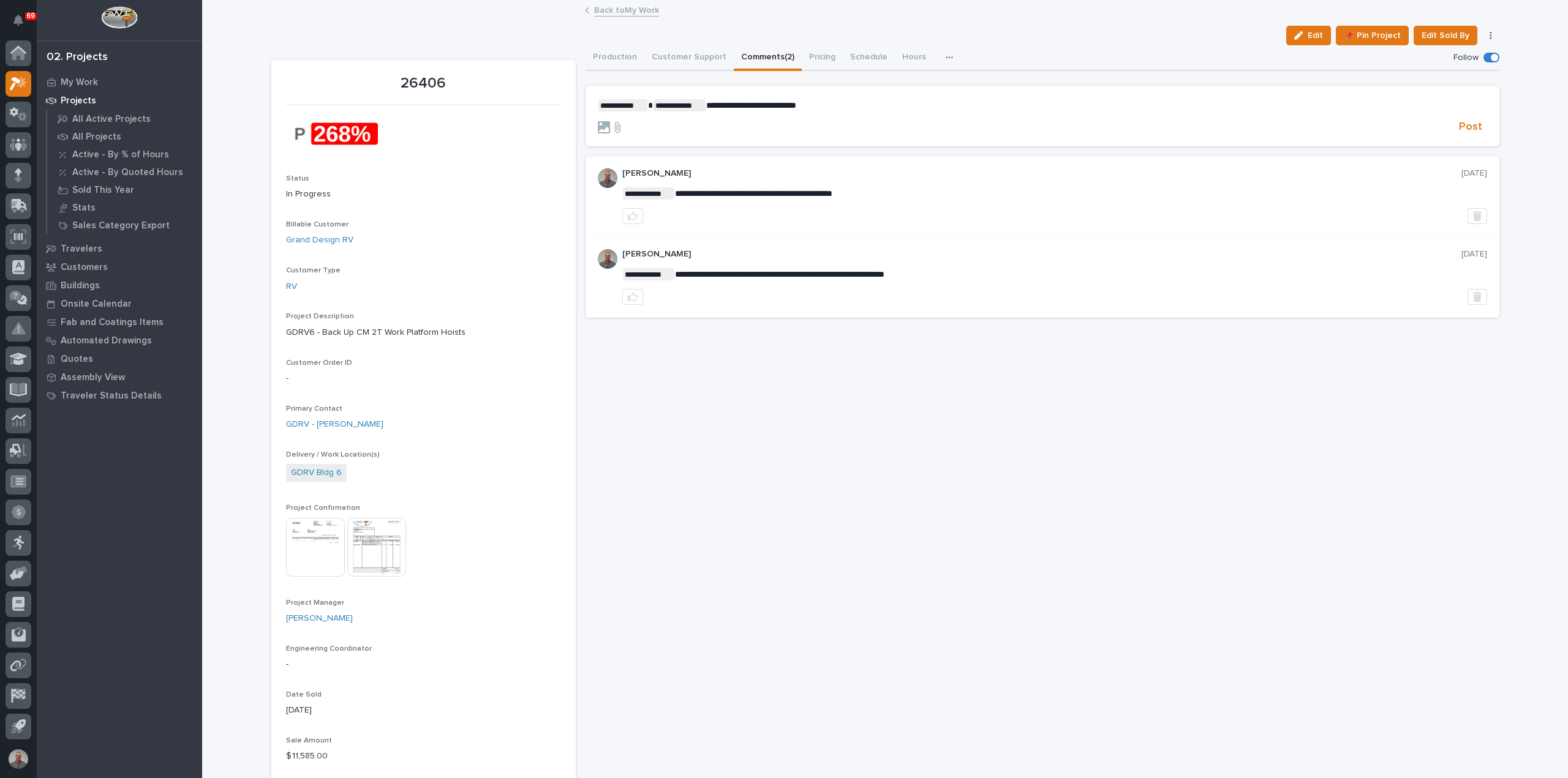
click at [706, 102] on span "**********" at bounding box center [750, 106] width 90 height 9
click at [733, 150] on span "Jason Miller" at bounding box center [739, 148] width 69 height 9
click at [894, 103] on p "**********" at bounding box center [1042, 106] width 889 height 13
click at [896, 104] on span "**********" at bounding box center [841, 106] width 157 height 9
click at [947, 106] on p "**********" at bounding box center [1042, 106] width 889 height 13
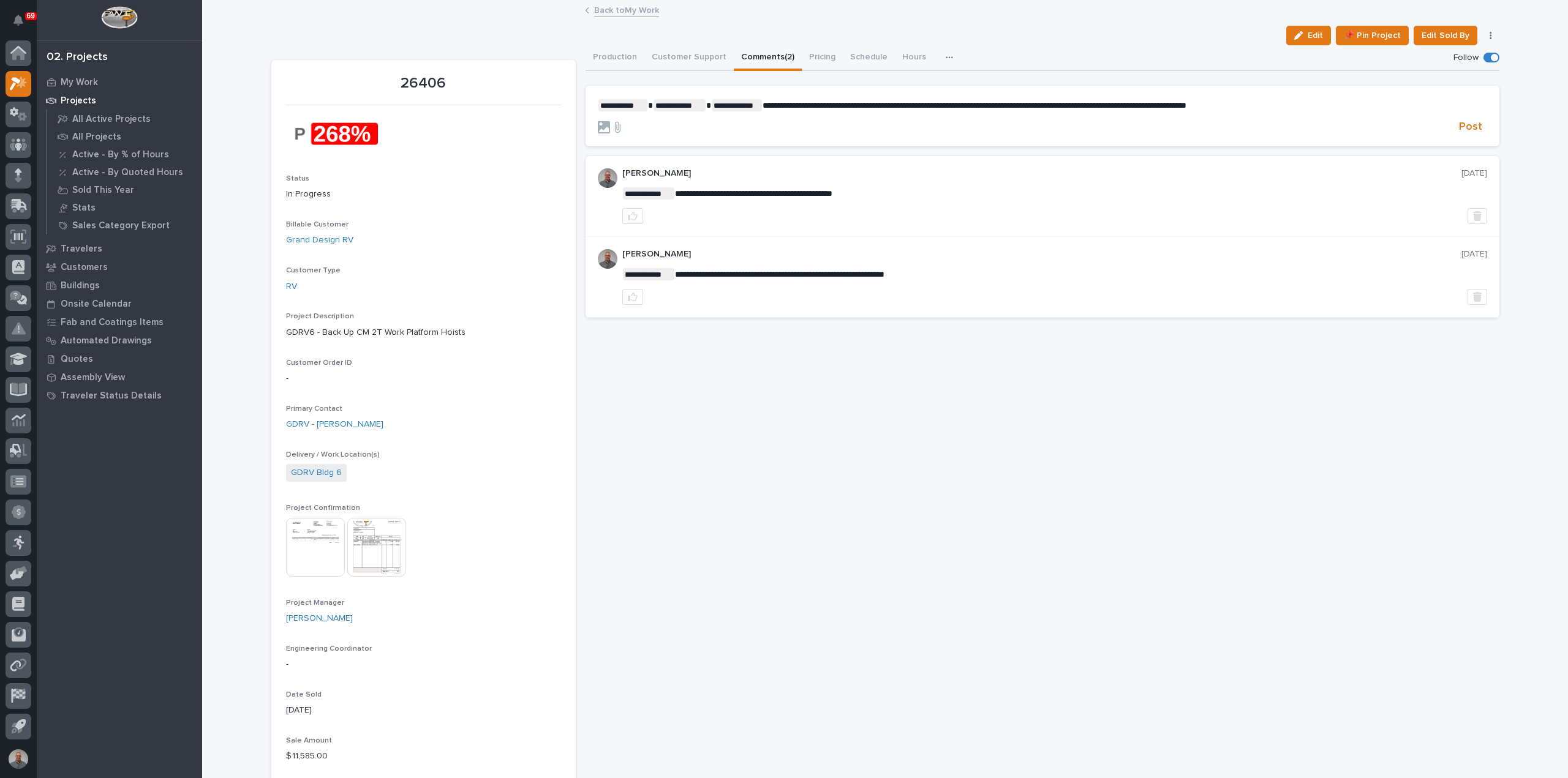
click at [762, 101] on span "**********" at bounding box center [974, 106] width 424 height 9
click at [1107, 104] on span "**********" at bounding box center [1032, 106] width 424 height 9
click at [1473, 125] on span "Post" at bounding box center [1471, 127] width 23 height 14
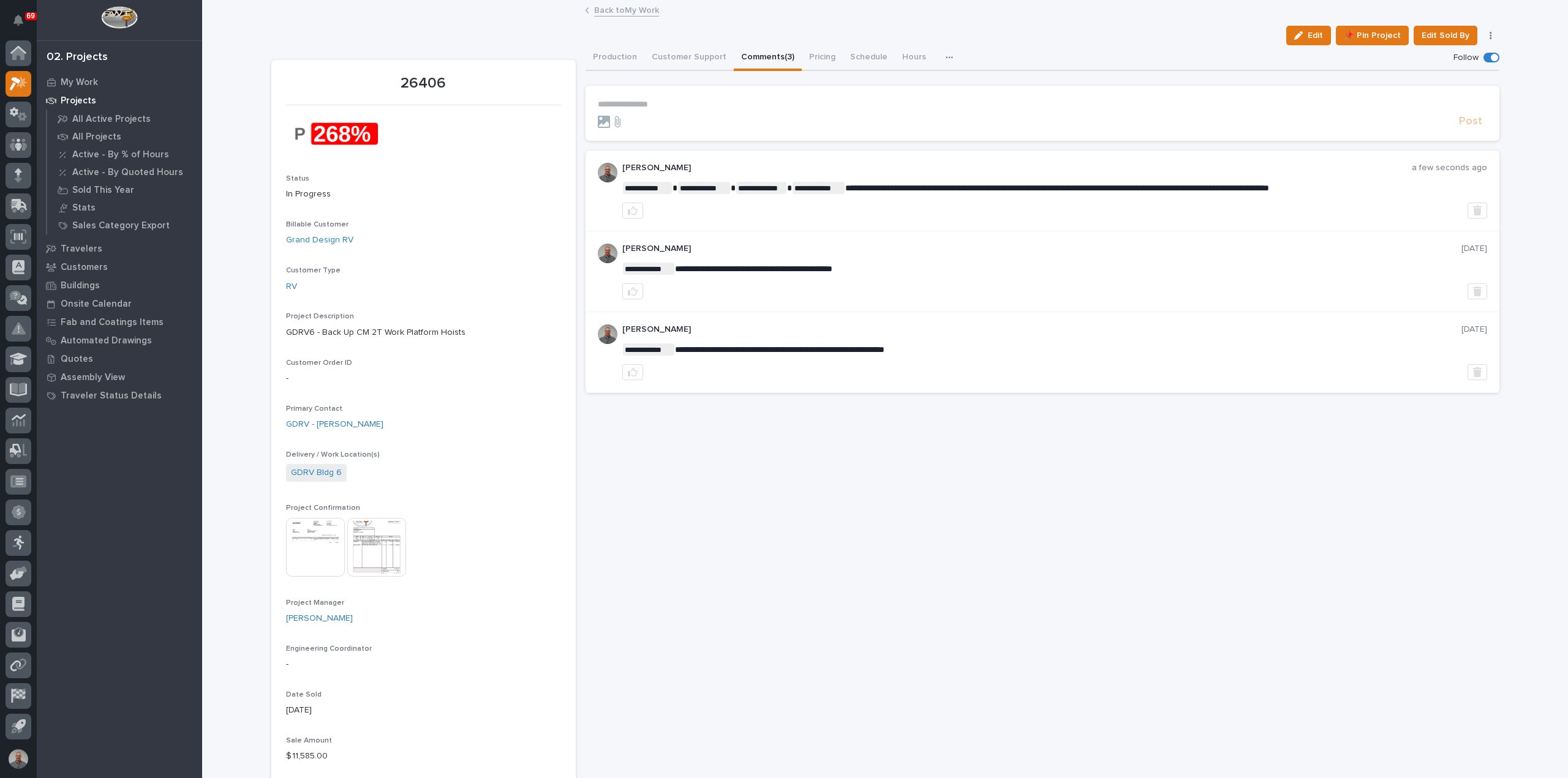
click at [638, 12] on link "Back to My Work" at bounding box center [626, 10] width 65 height 14
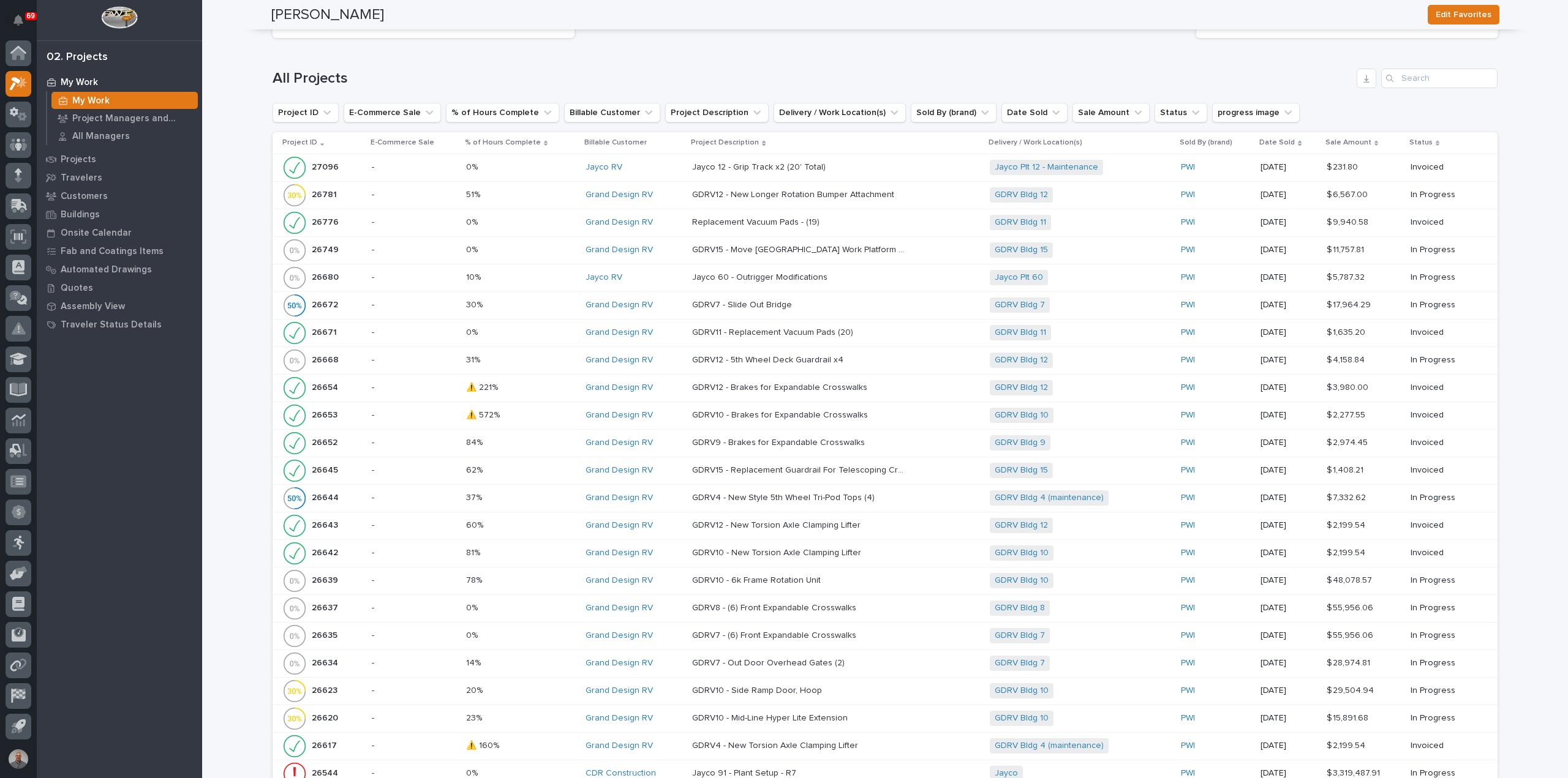
scroll to position [1653, 0]
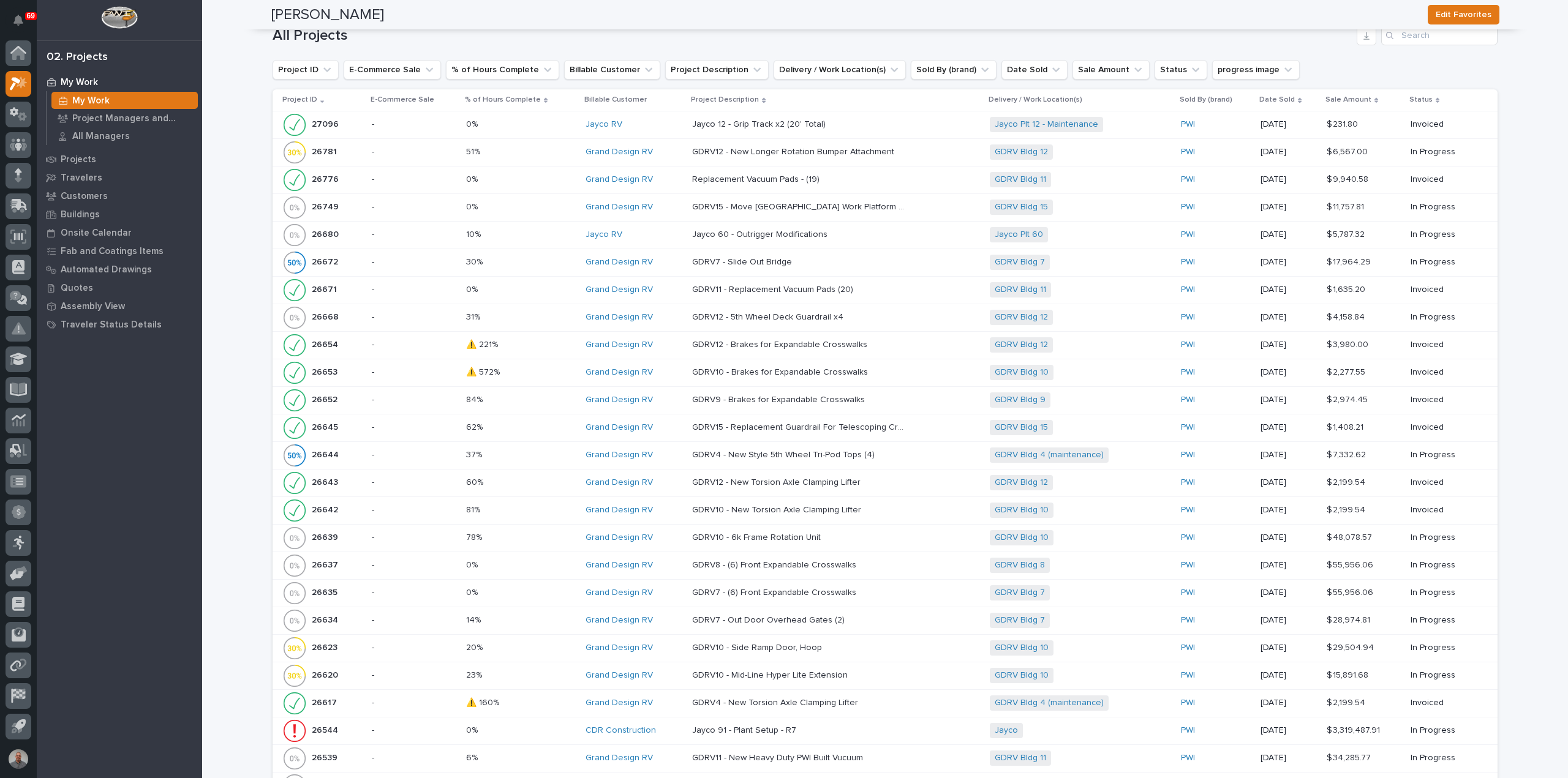
click at [335, 479] on div "26643 26643" at bounding box center [322, 482] width 80 height 24
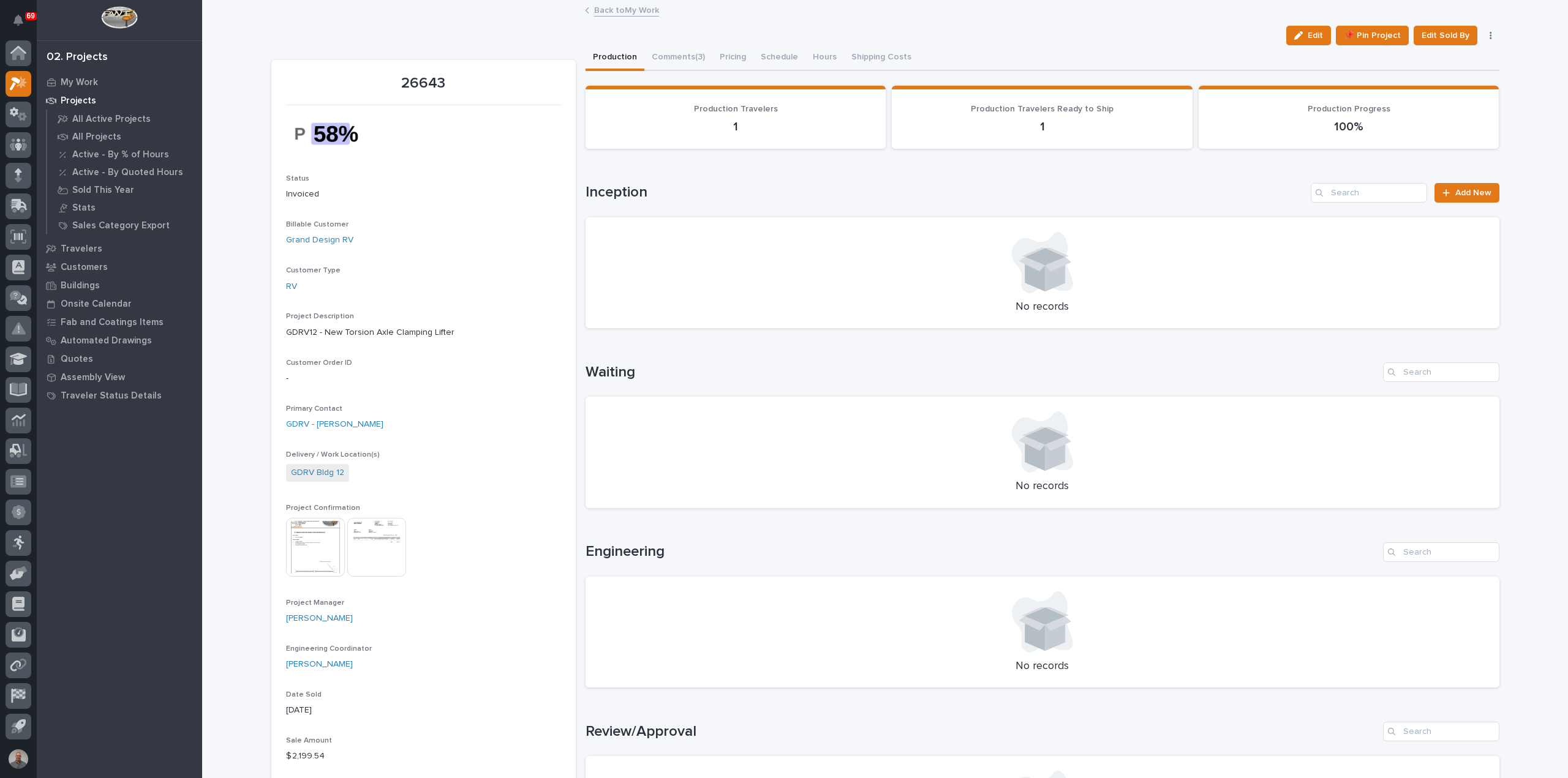
click at [614, 12] on link "Back to My Work" at bounding box center [626, 10] width 65 height 14
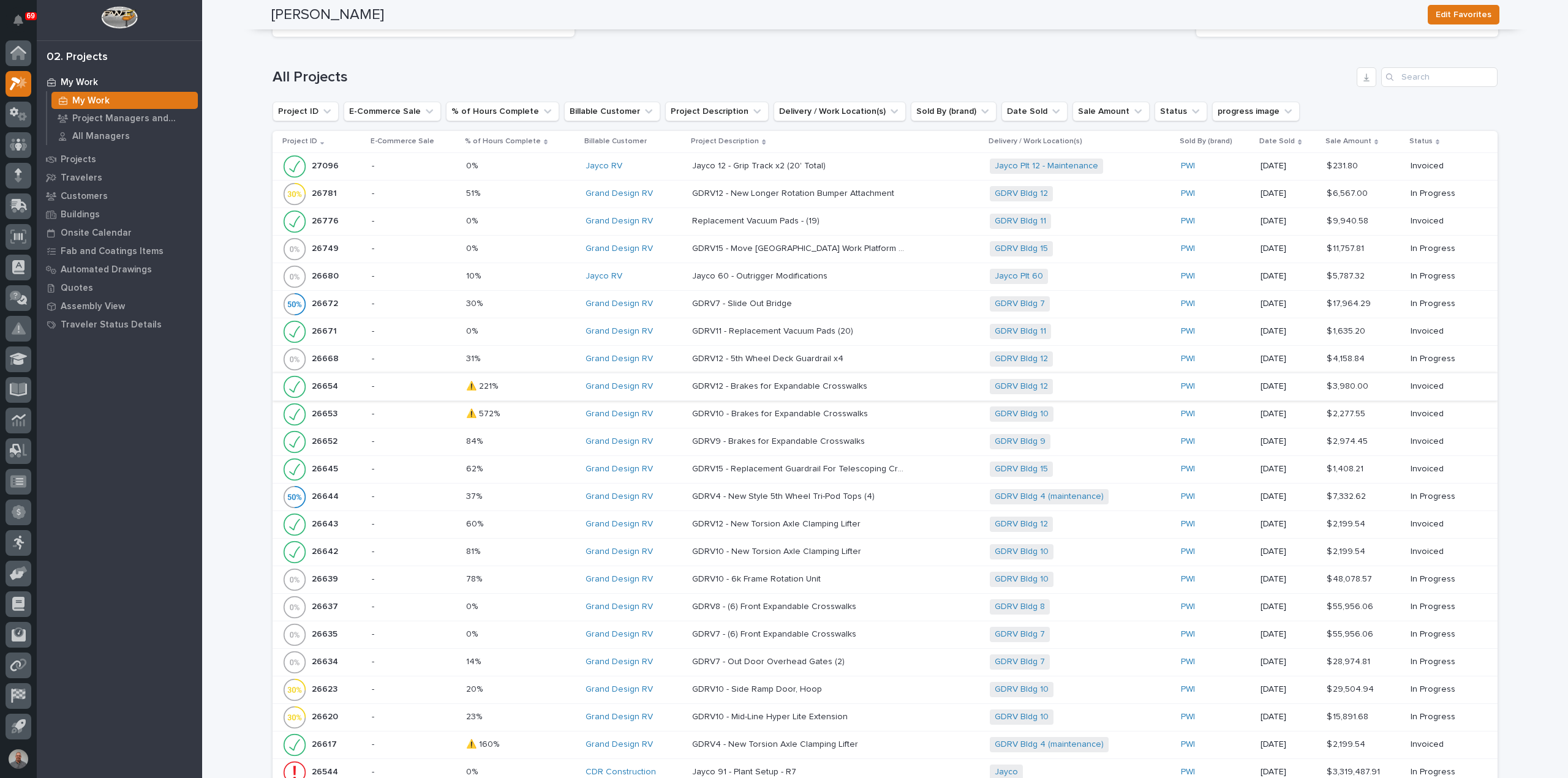
scroll to position [1714, 0]
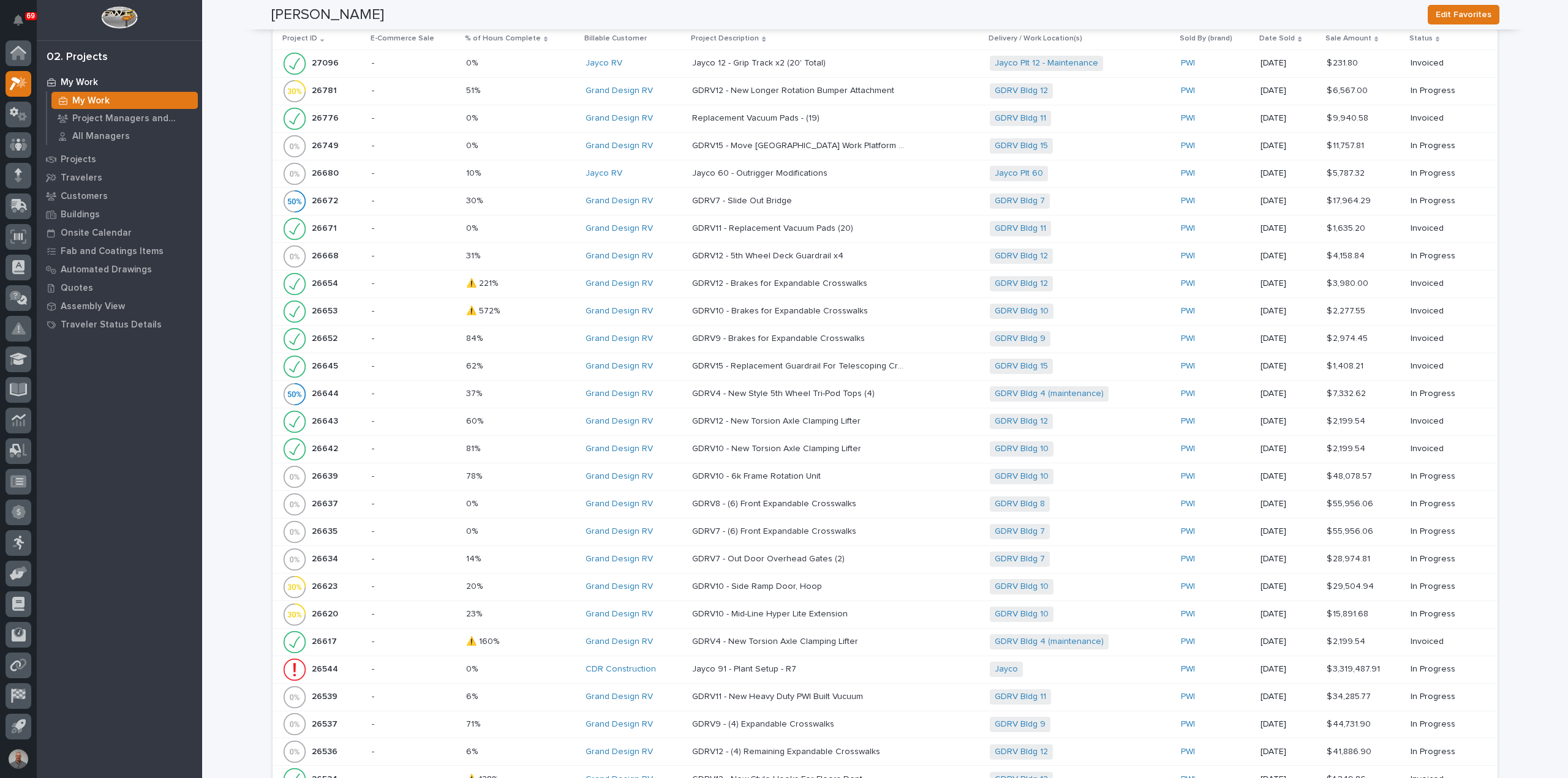
click at [335, 444] on div "26642 26642" at bounding box center [322, 449] width 80 height 24
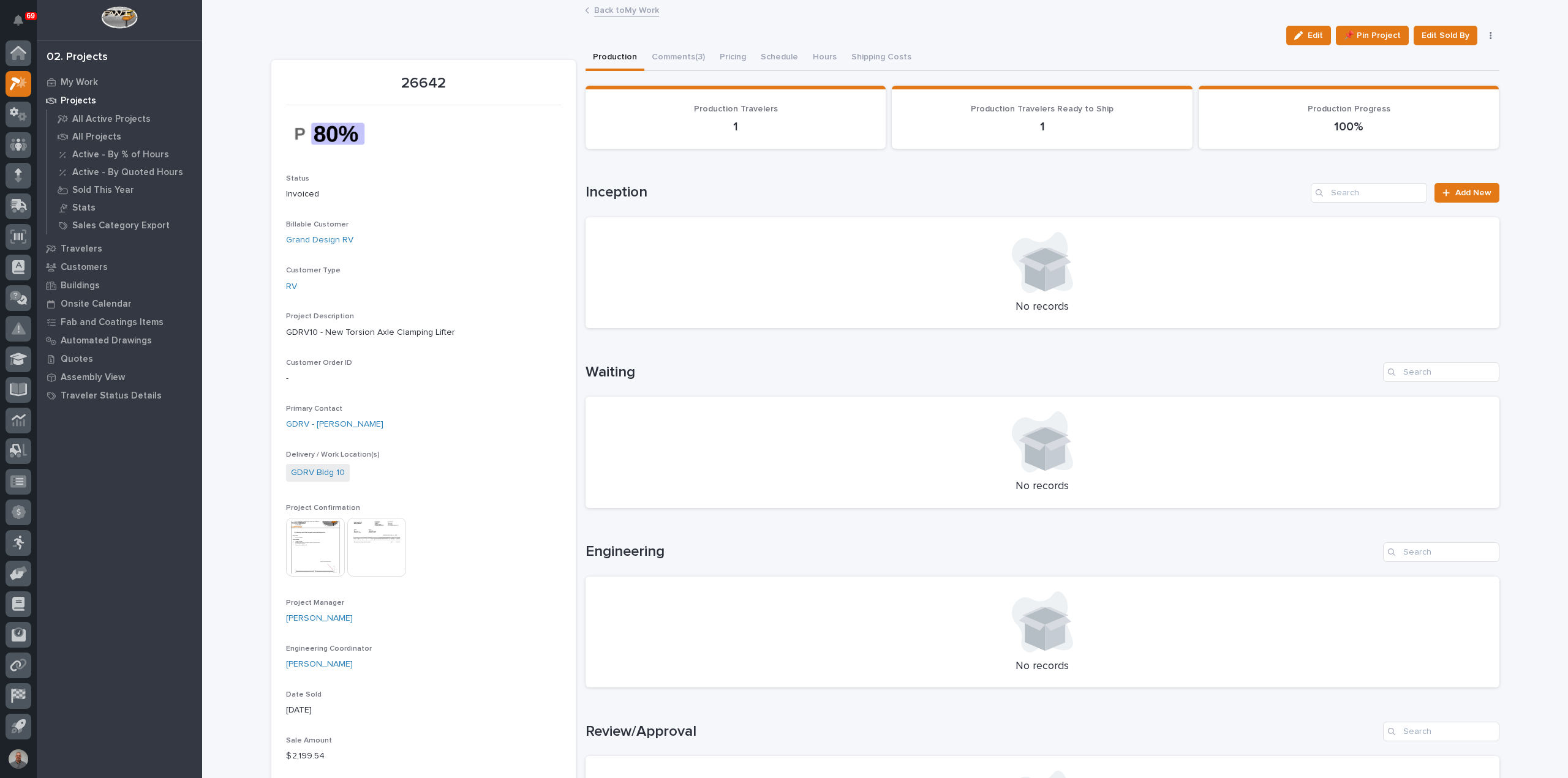
click at [628, 9] on link "Back to My Work" at bounding box center [626, 10] width 65 height 14
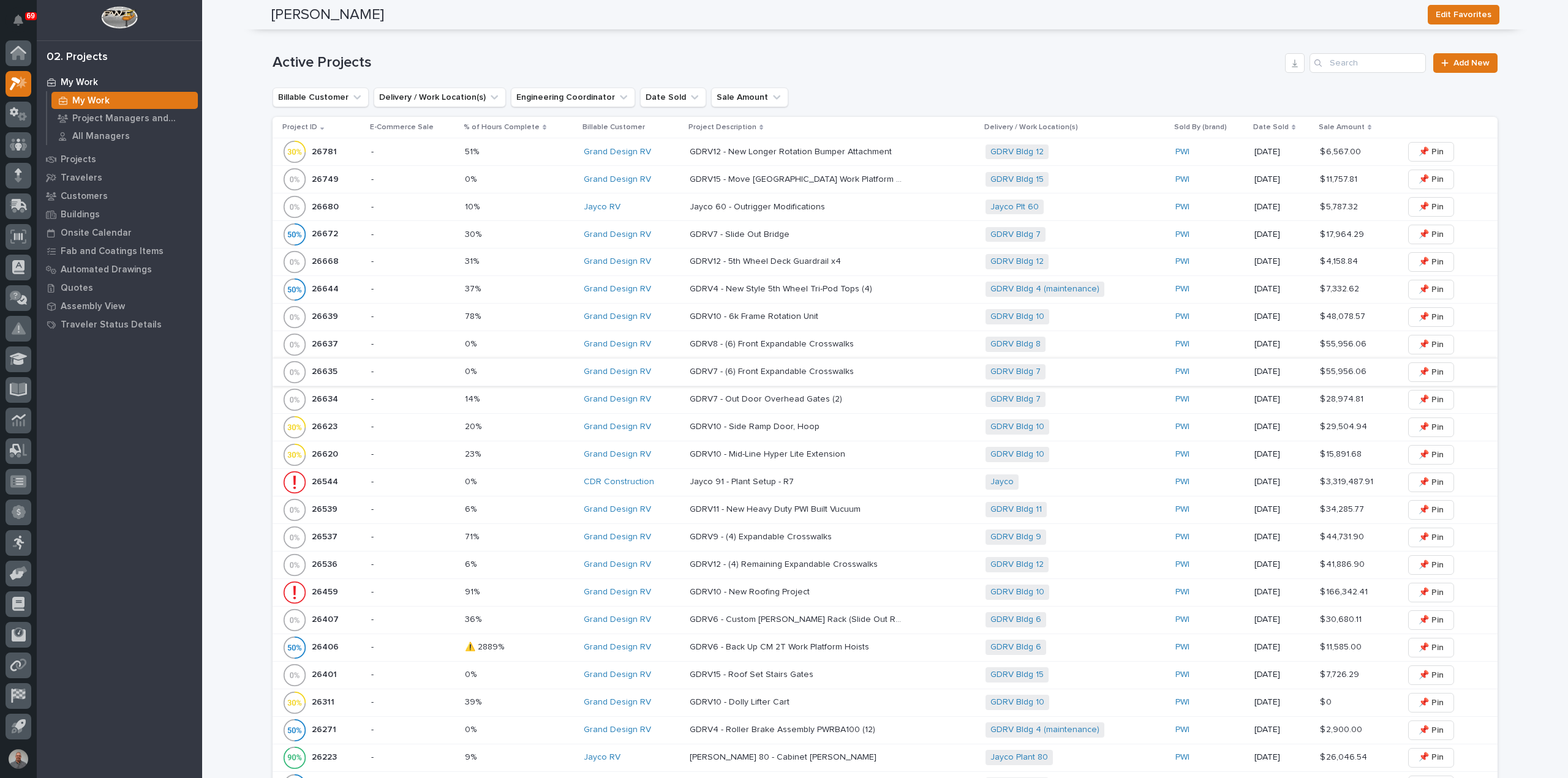
scroll to position [490, 0]
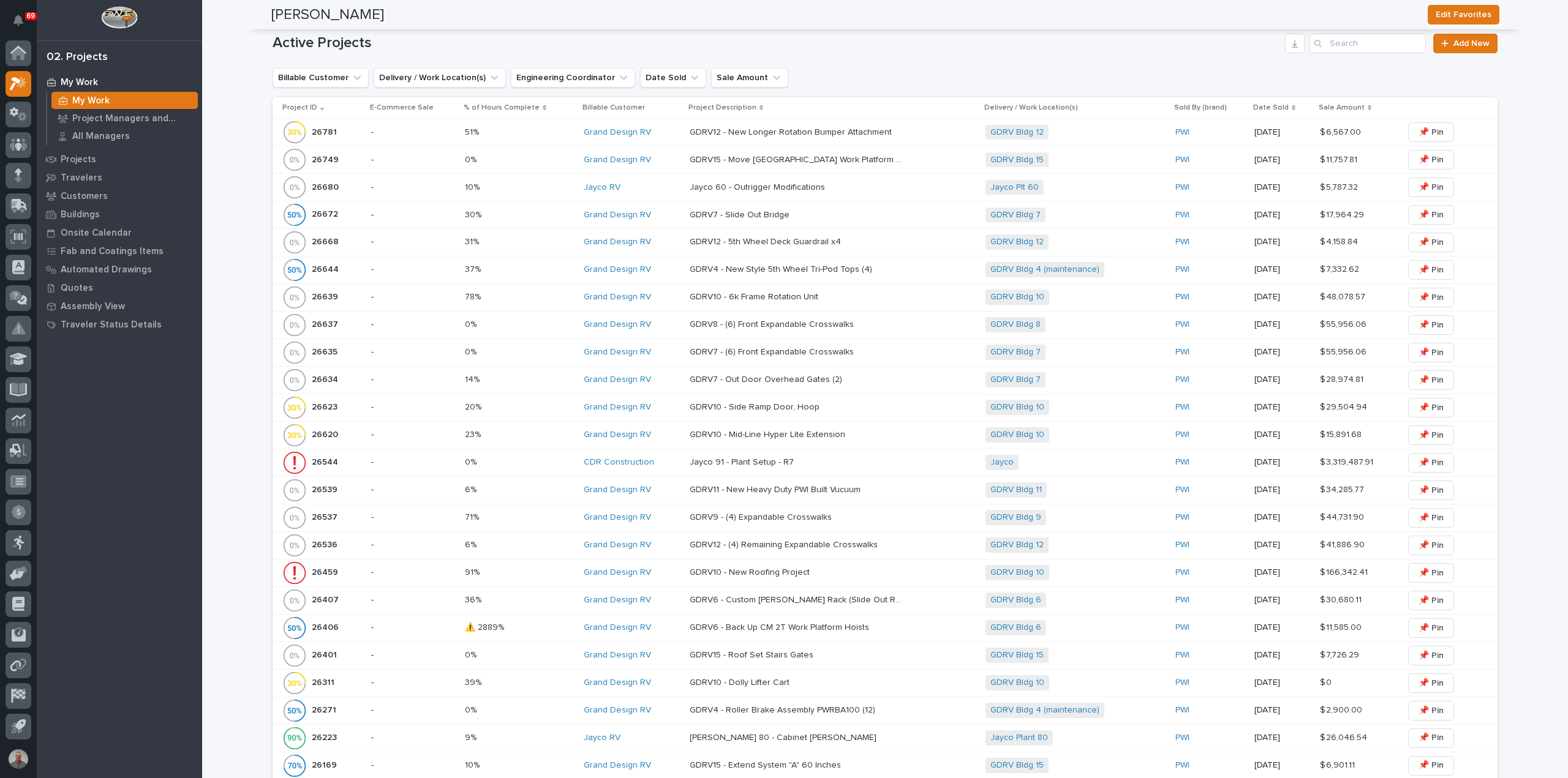
click at [345, 133] on div "26781 26781" at bounding box center [322, 131] width 79 height 24
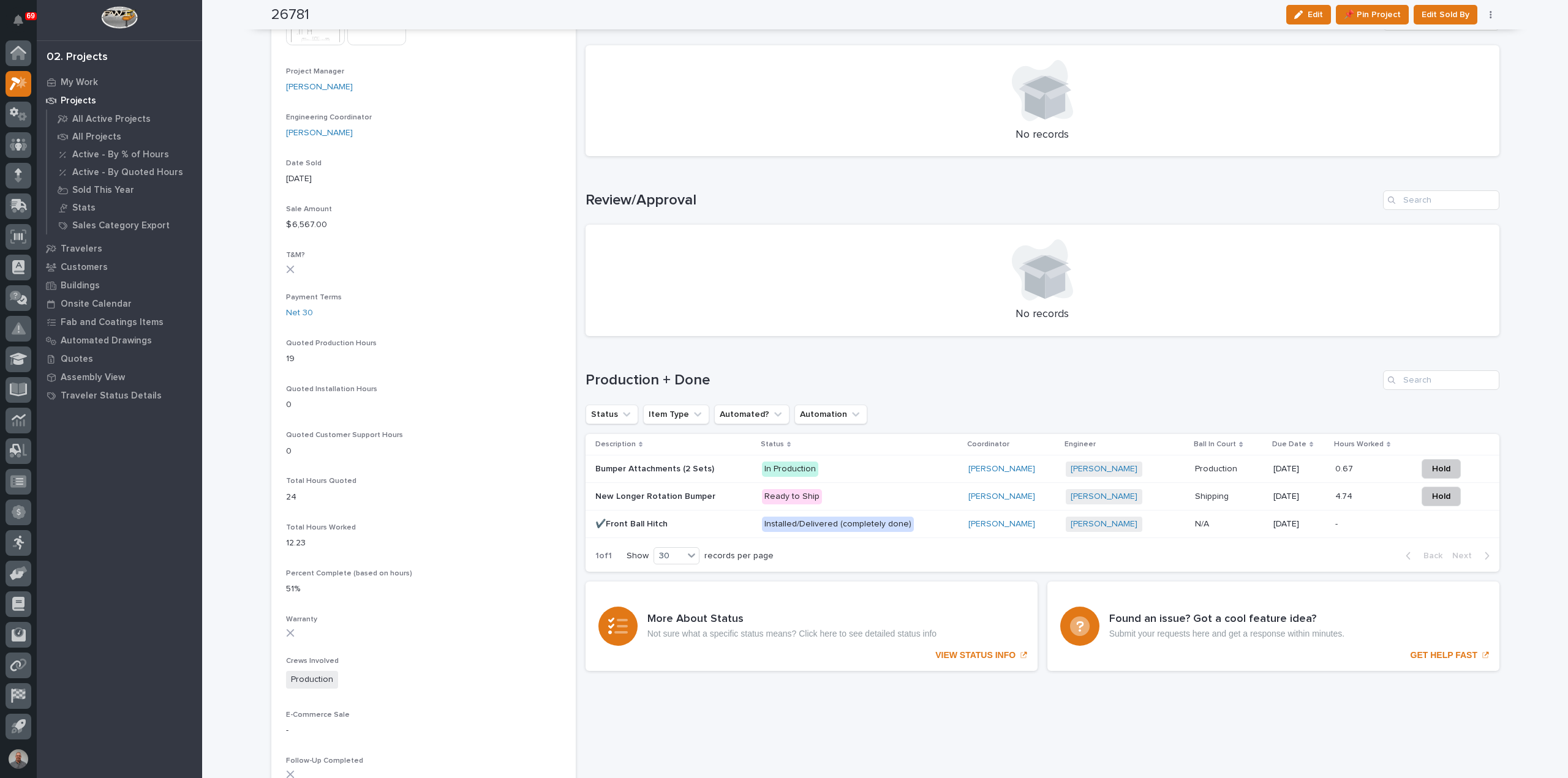
scroll to position [551, 0]
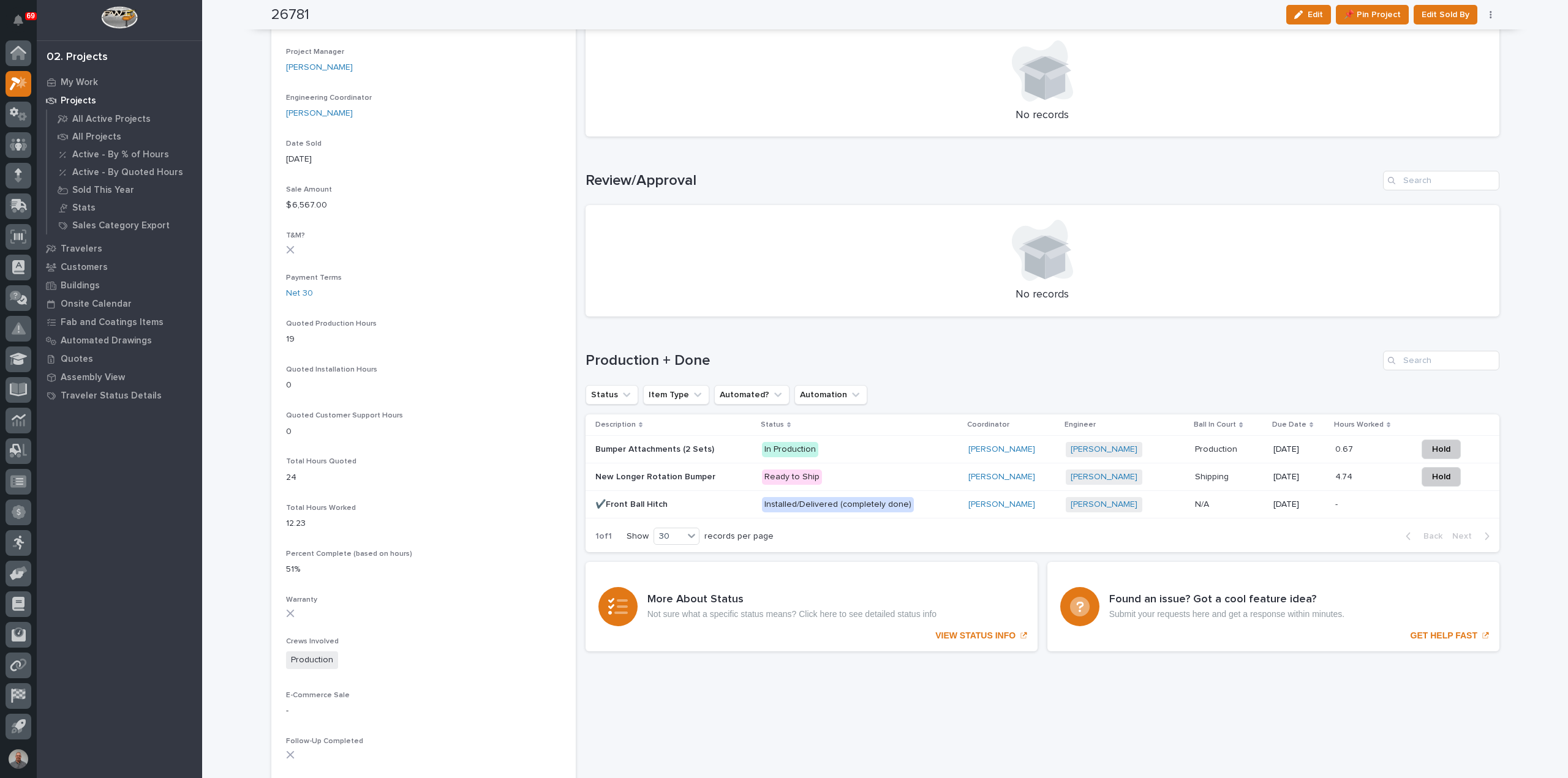
click at [865, 455] on p "In Production" at bounding box center [860, 449] width 196 height 15
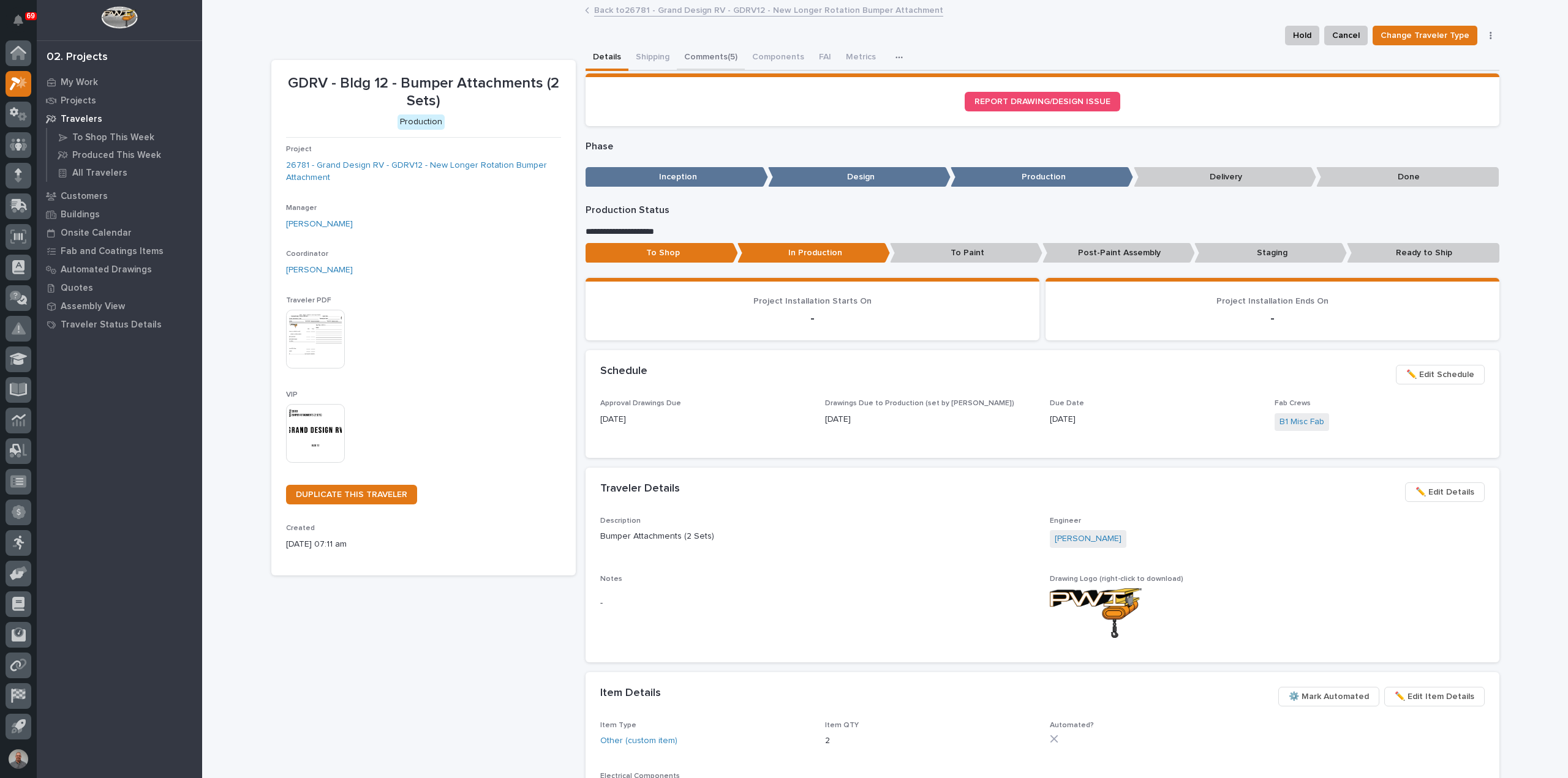
click at [707, 55] on button "Comments (5)" at bounding box center [711, 58] width 68 height 26
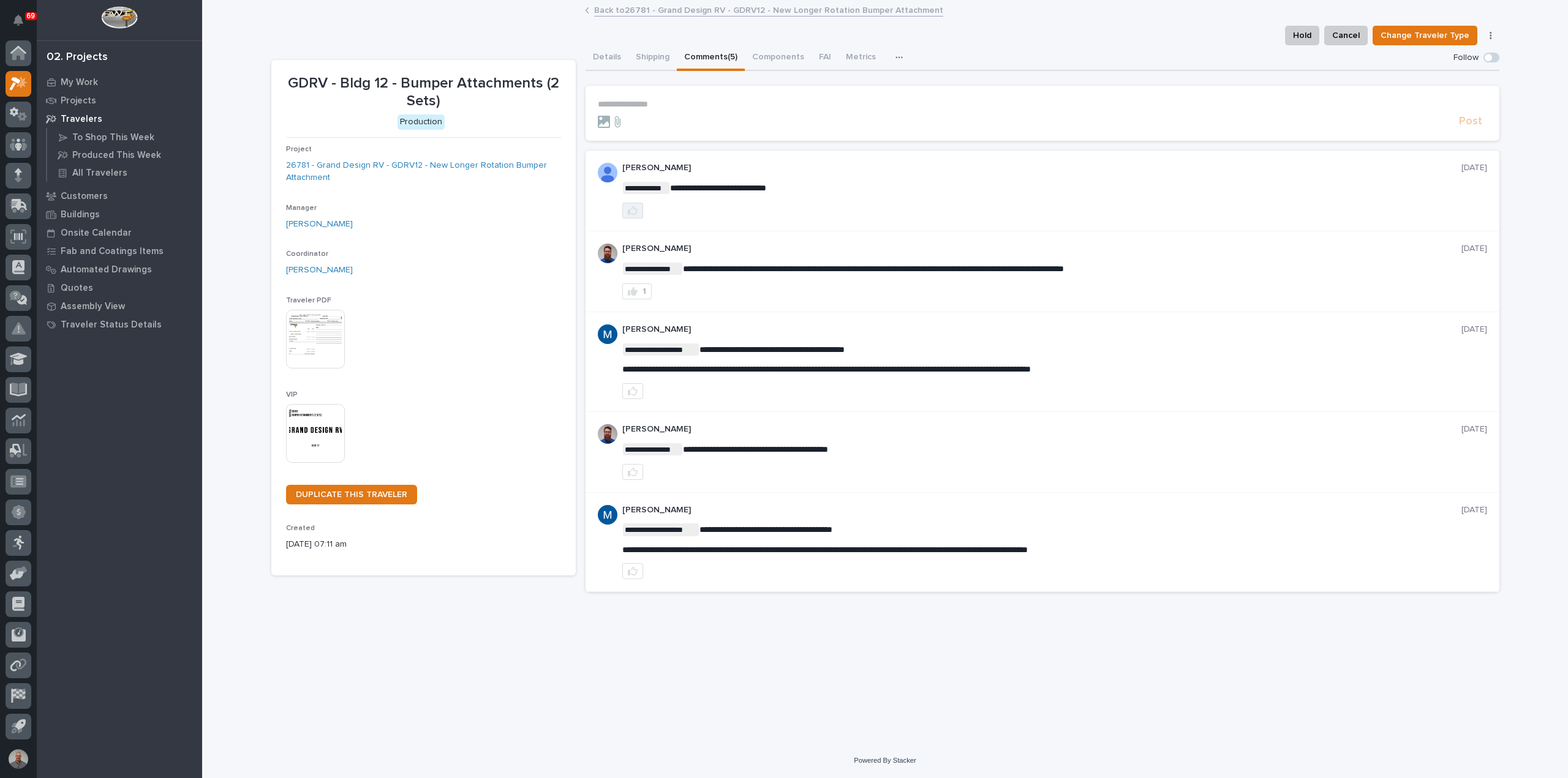
click at [631, 210] on icon "button" at bounding box center [632, 210] width 10 height 10
click at [666, 102] on p "**********" at bounding box center [1042, 105] width 889 height 11
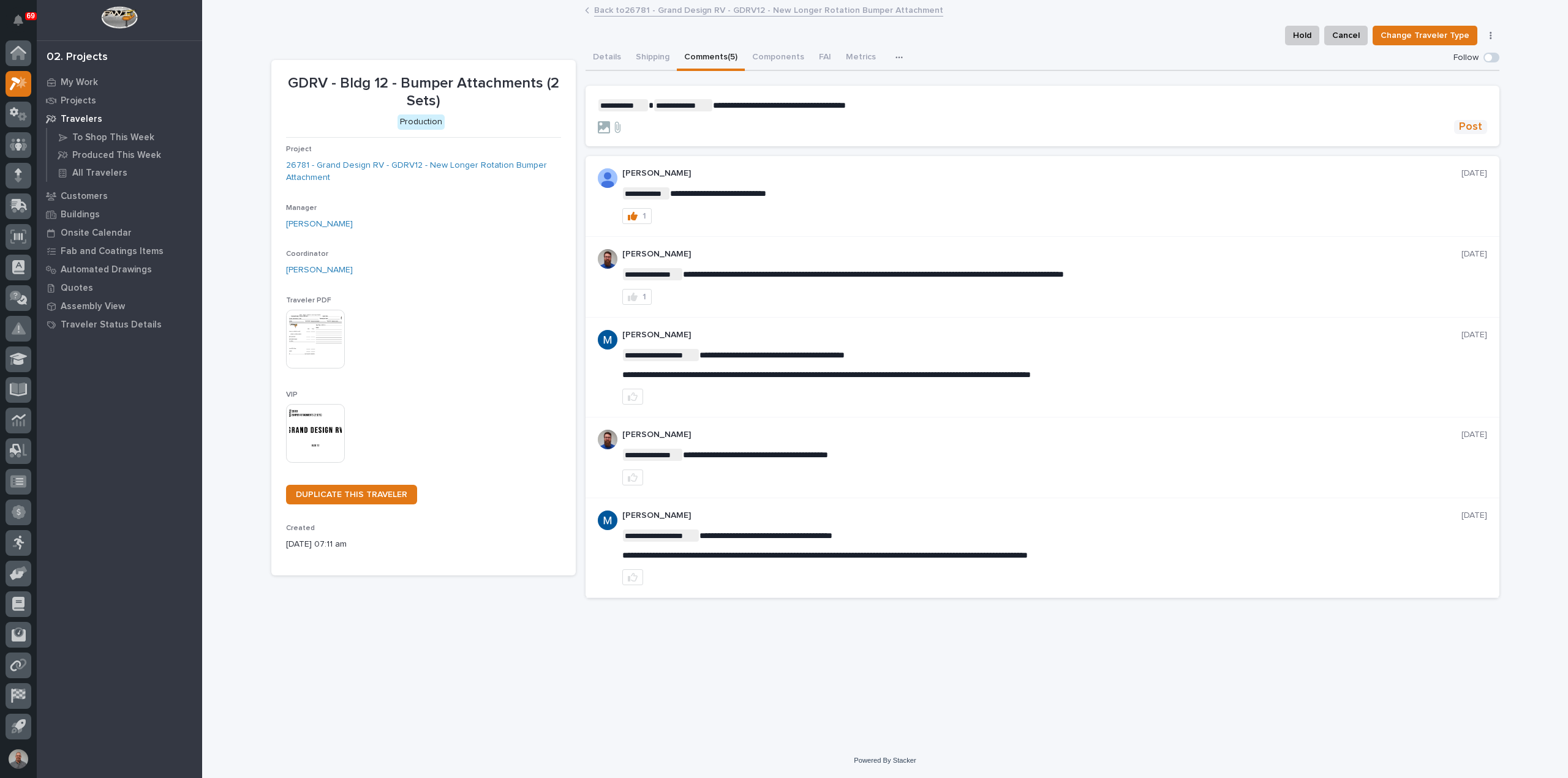
click at [1473, 123] on span "Post" at bounding box center [1471, 127] width 23 height 14
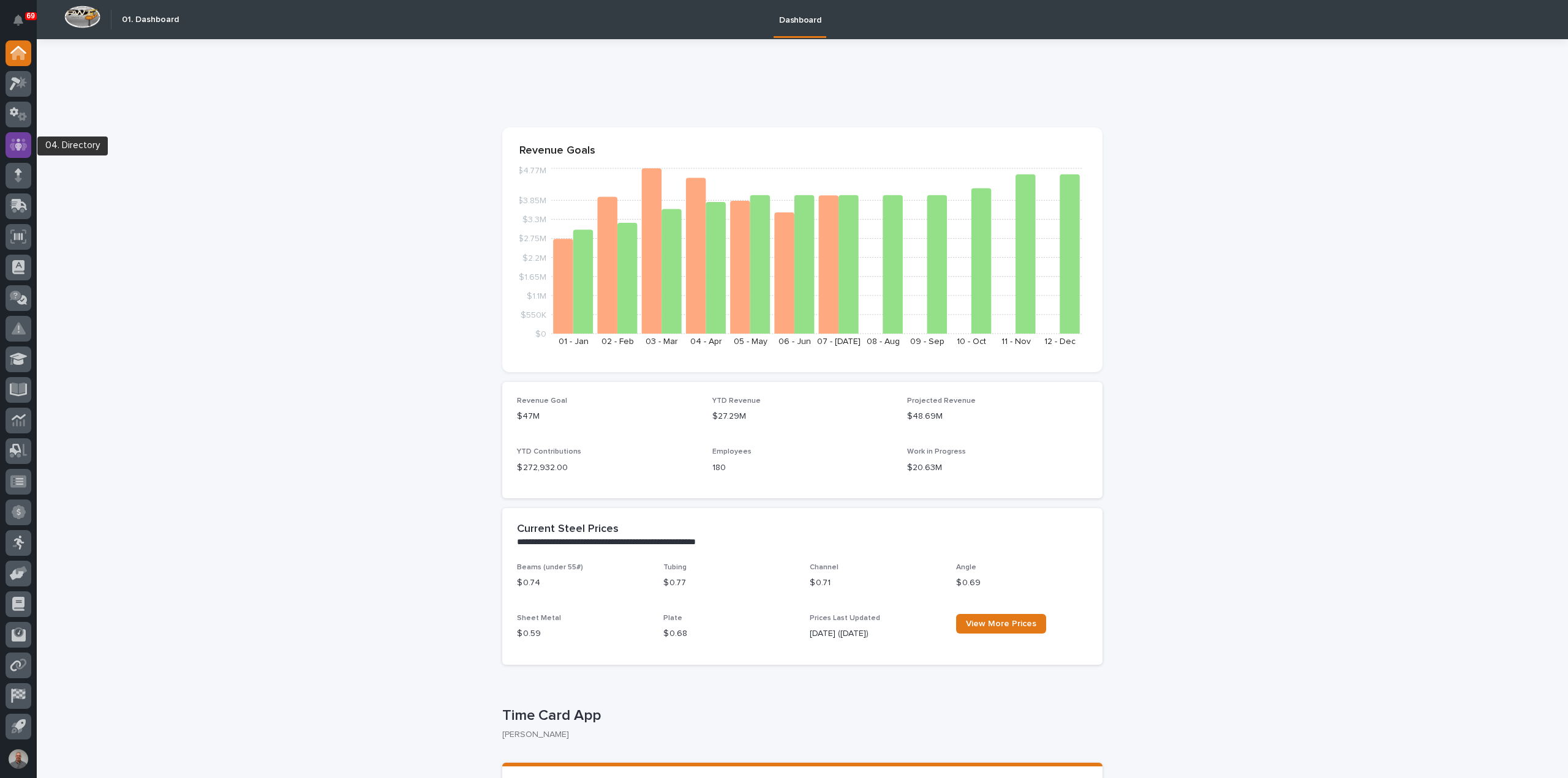
click at [15, 143] on icon at bounding box center [19, 145] width 18 height 14
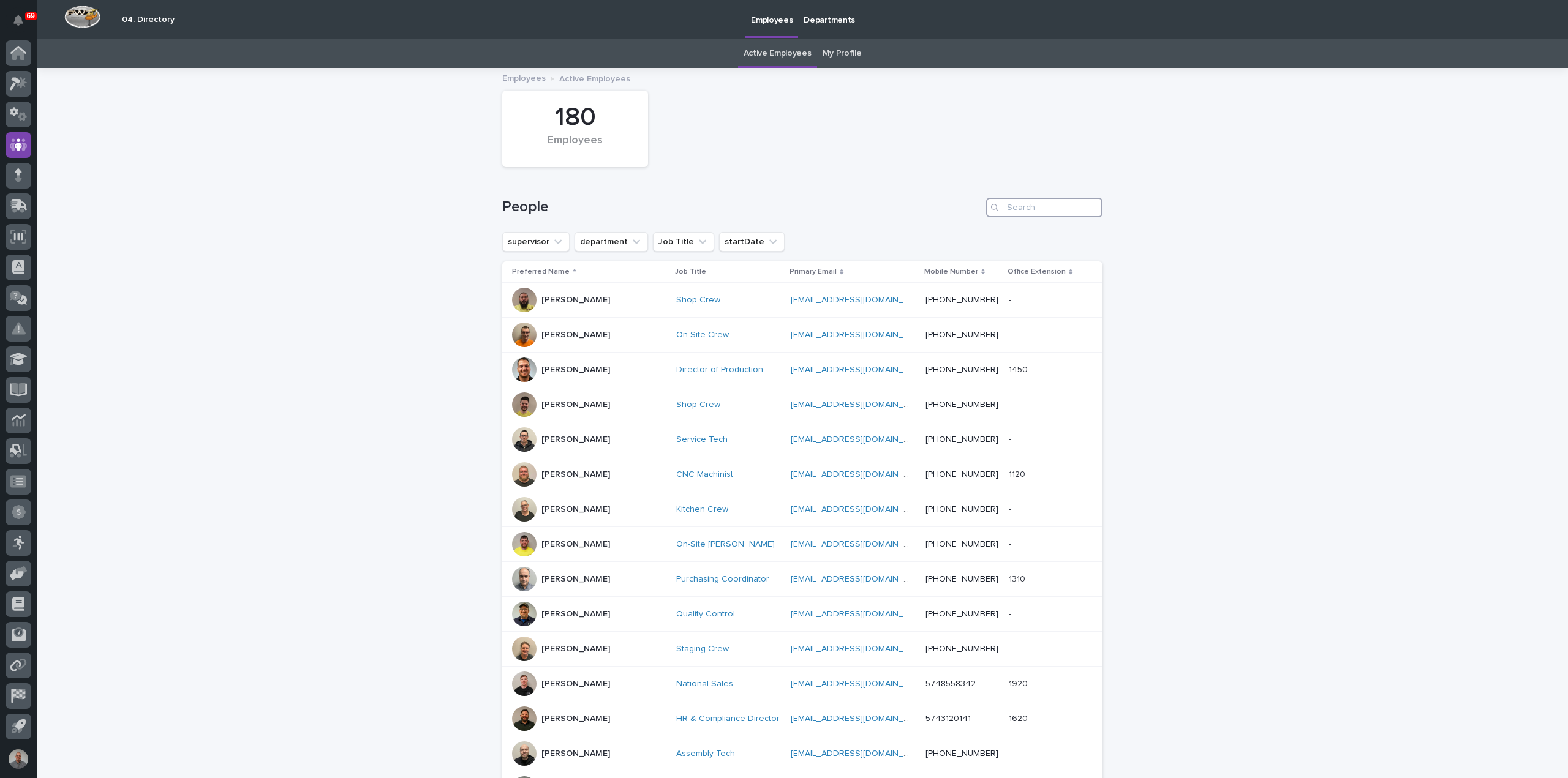
click at [1049, 205] on input "Search" at bounding box center [1044, 207] width 116 height 20
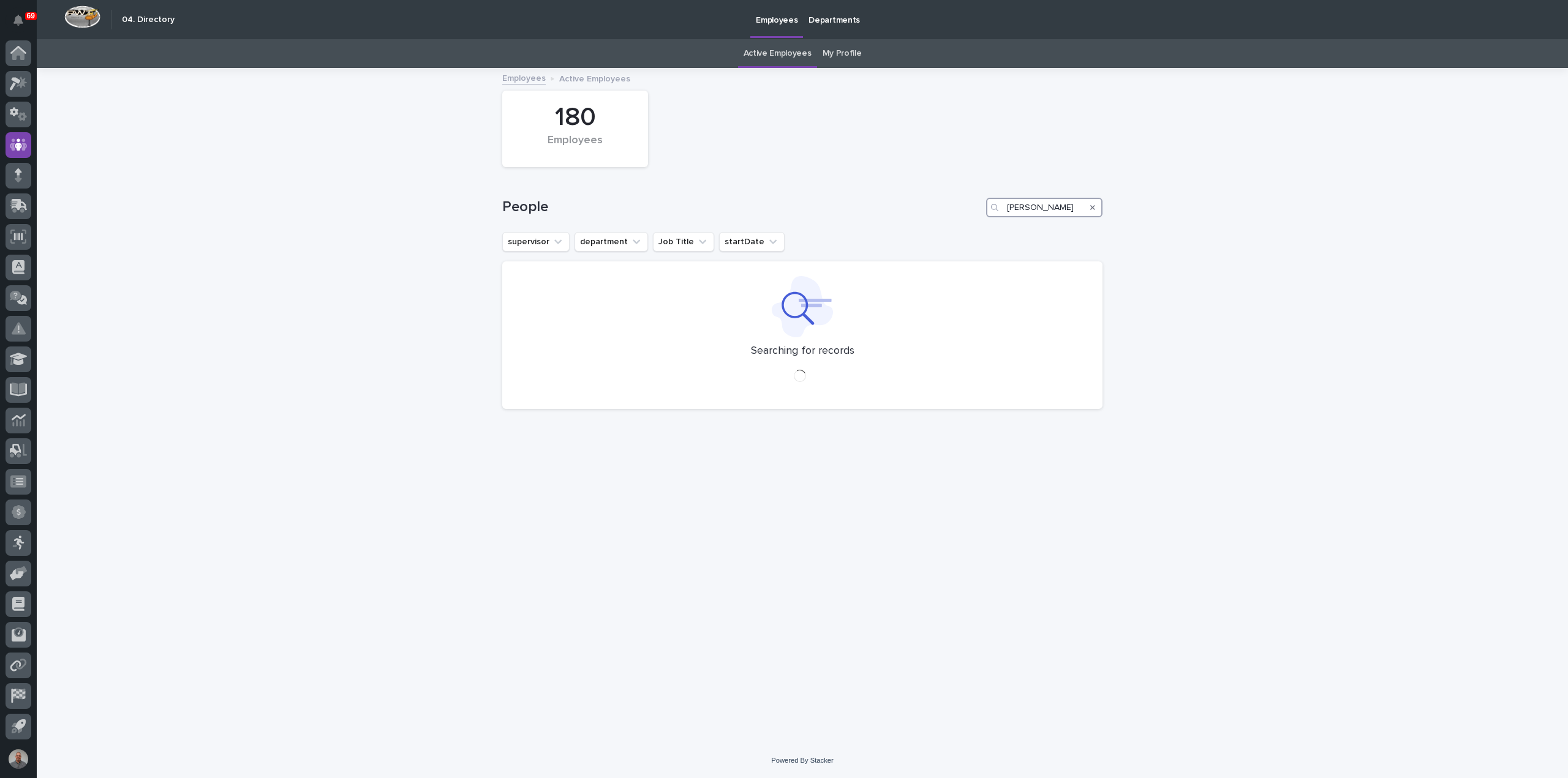
type input "jason"
